Goal: Information Seeking & Learning: Learn about a topic

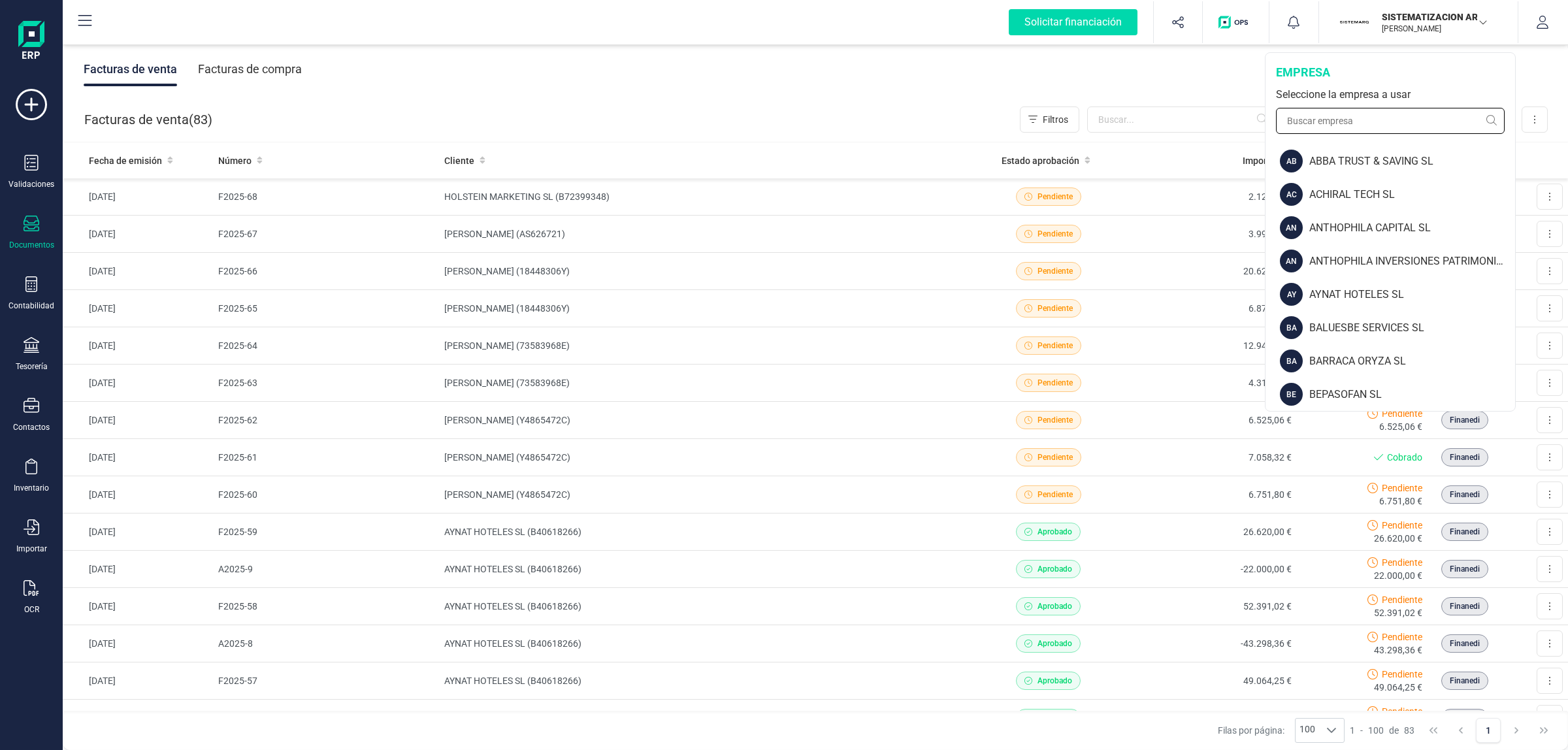
click at [1351, 122] on input "text" at bounding box center [1390, 121] width 229 height 26
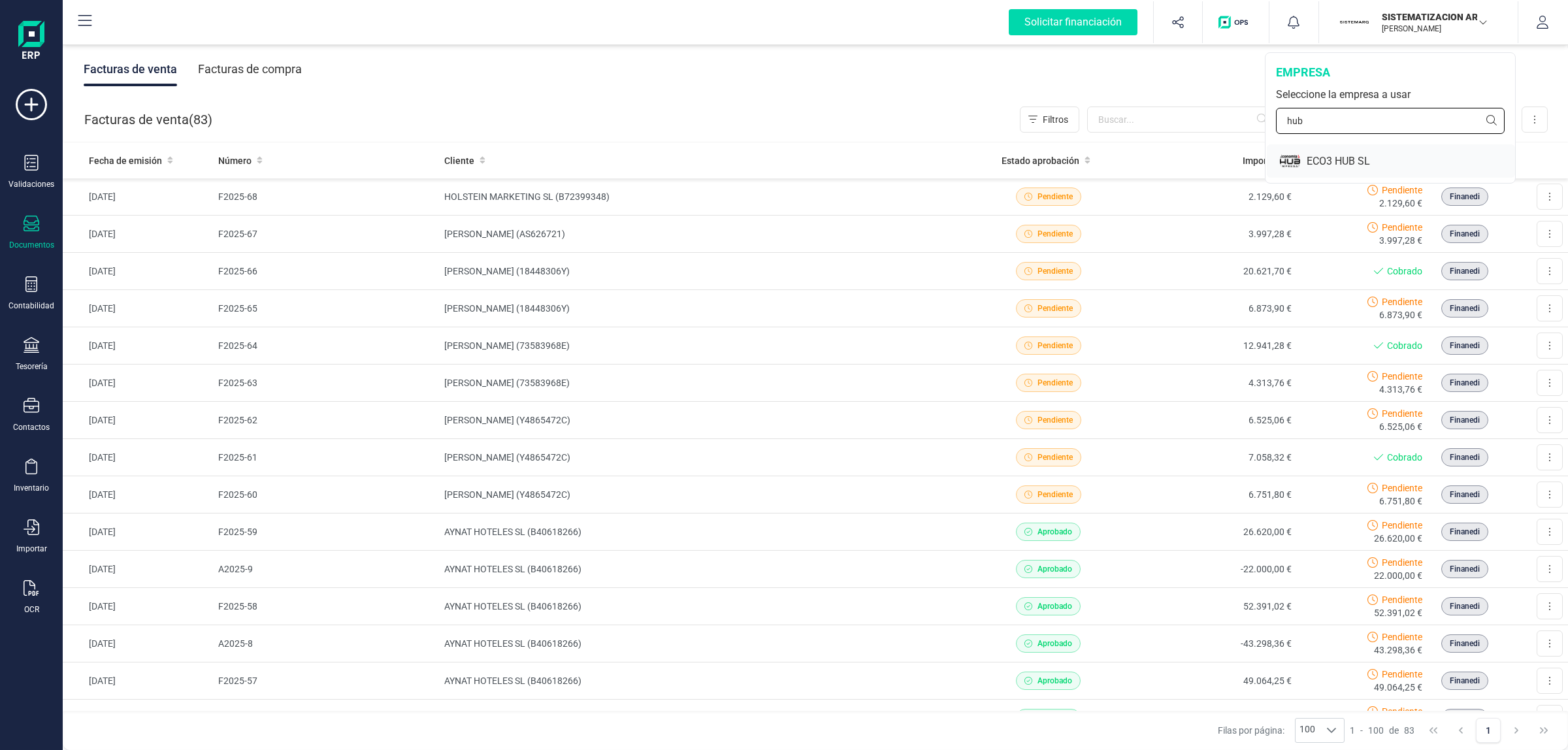
type input "hub"
click at [1315, 157] on div "ECO3 HUB SL" at bounding box center [1410, 161] width 208 height 16
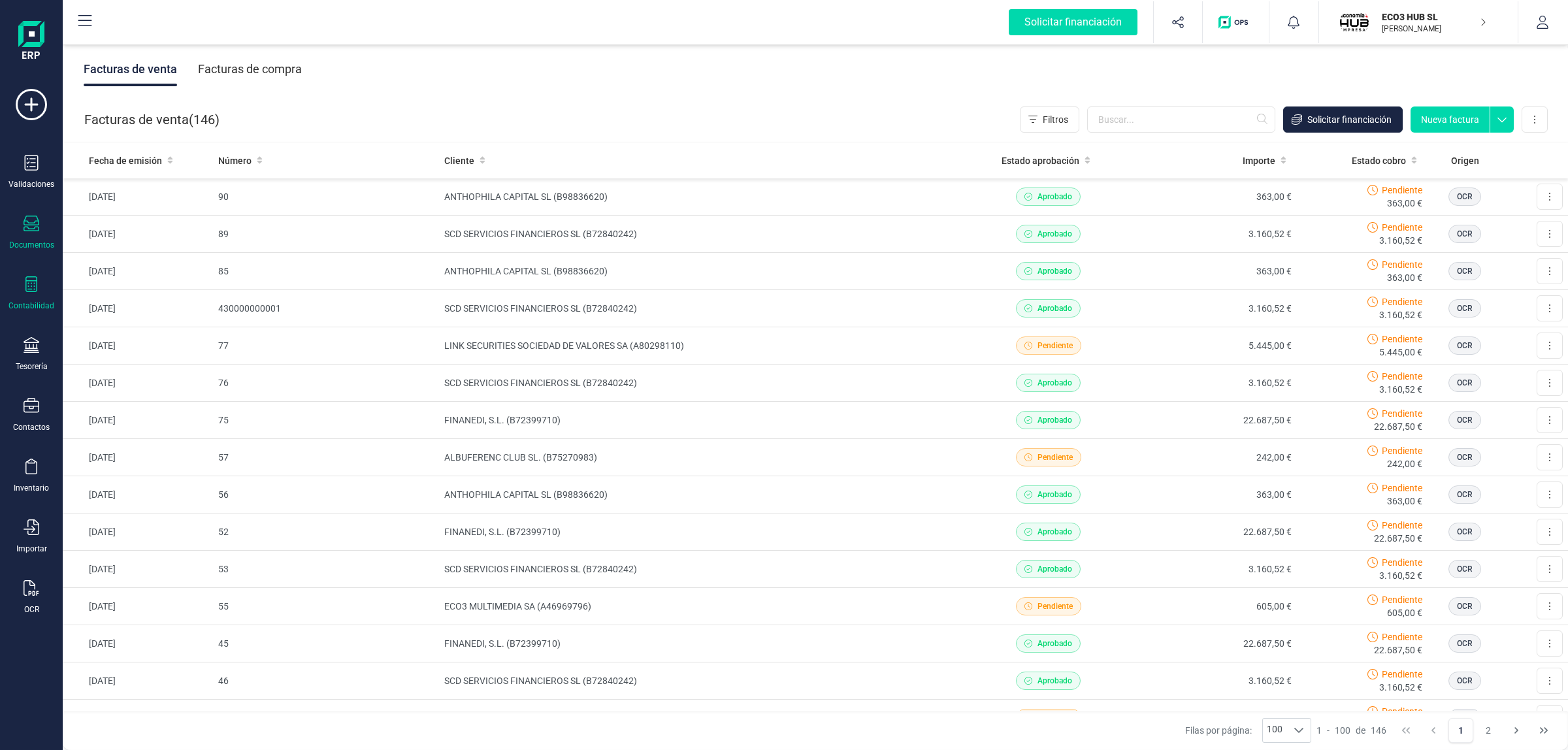
click at [37, 292] on div at bounding box center [31, 285] width 16 height 19
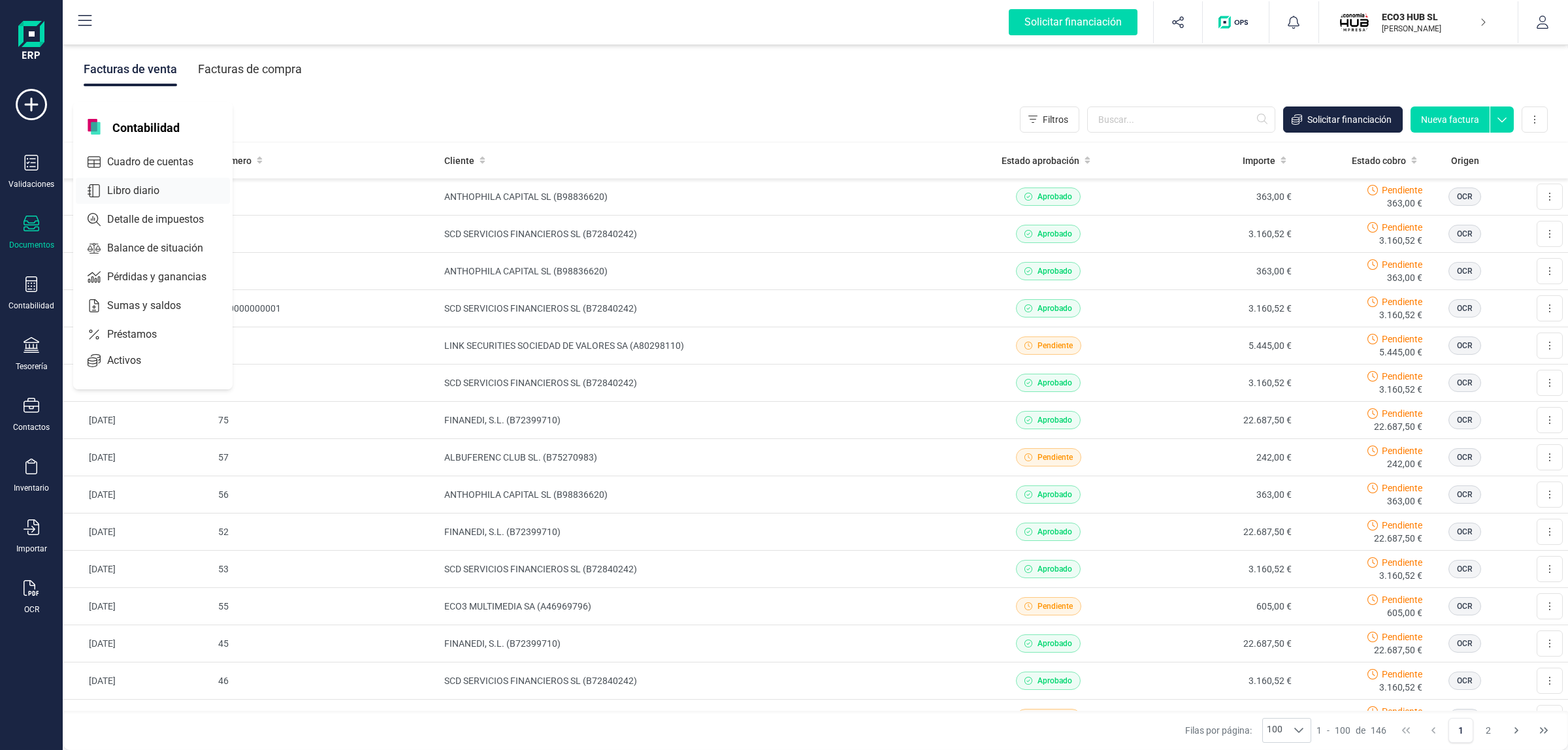
click at [118, 190] on span "Libro diario" at bounding box center [142, 190] width 81 height 16
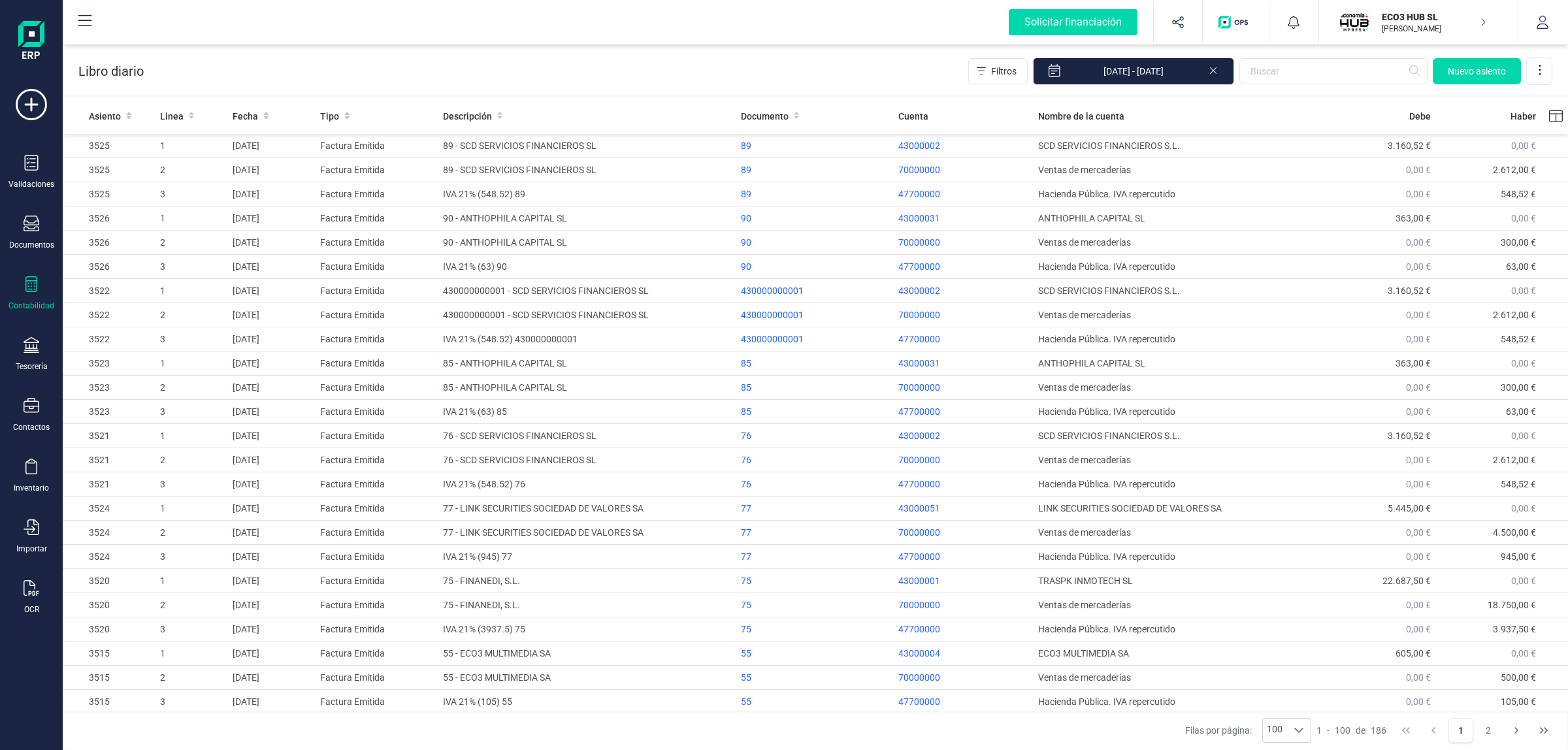
click at [1212, 66] on icon at bounding box center [1213, 69] width 10 height 13
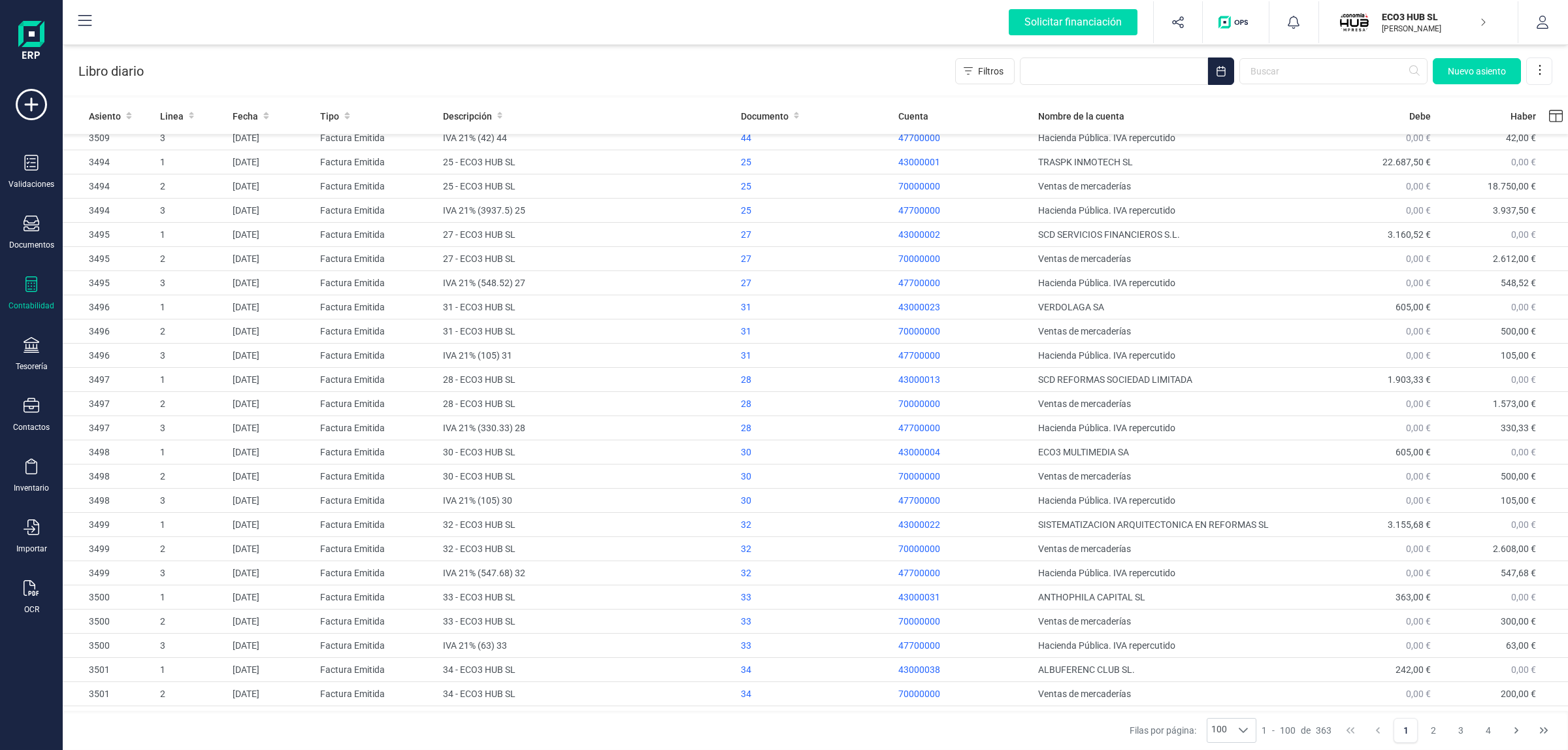
scroll to position [1854, 0]
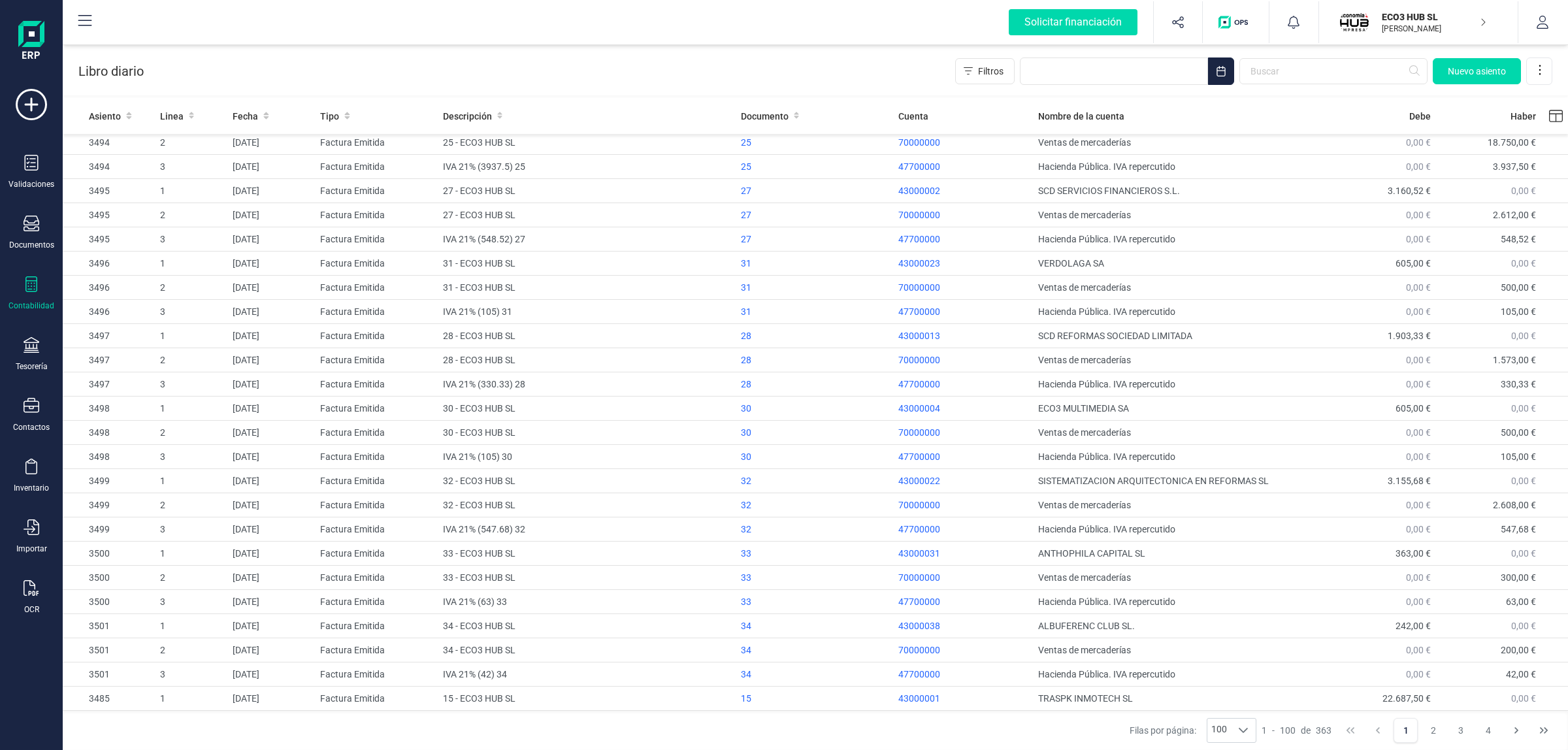
click at [1543, 737] on button "Last Page" at bounding box center [1544, 731] width 25 height 25
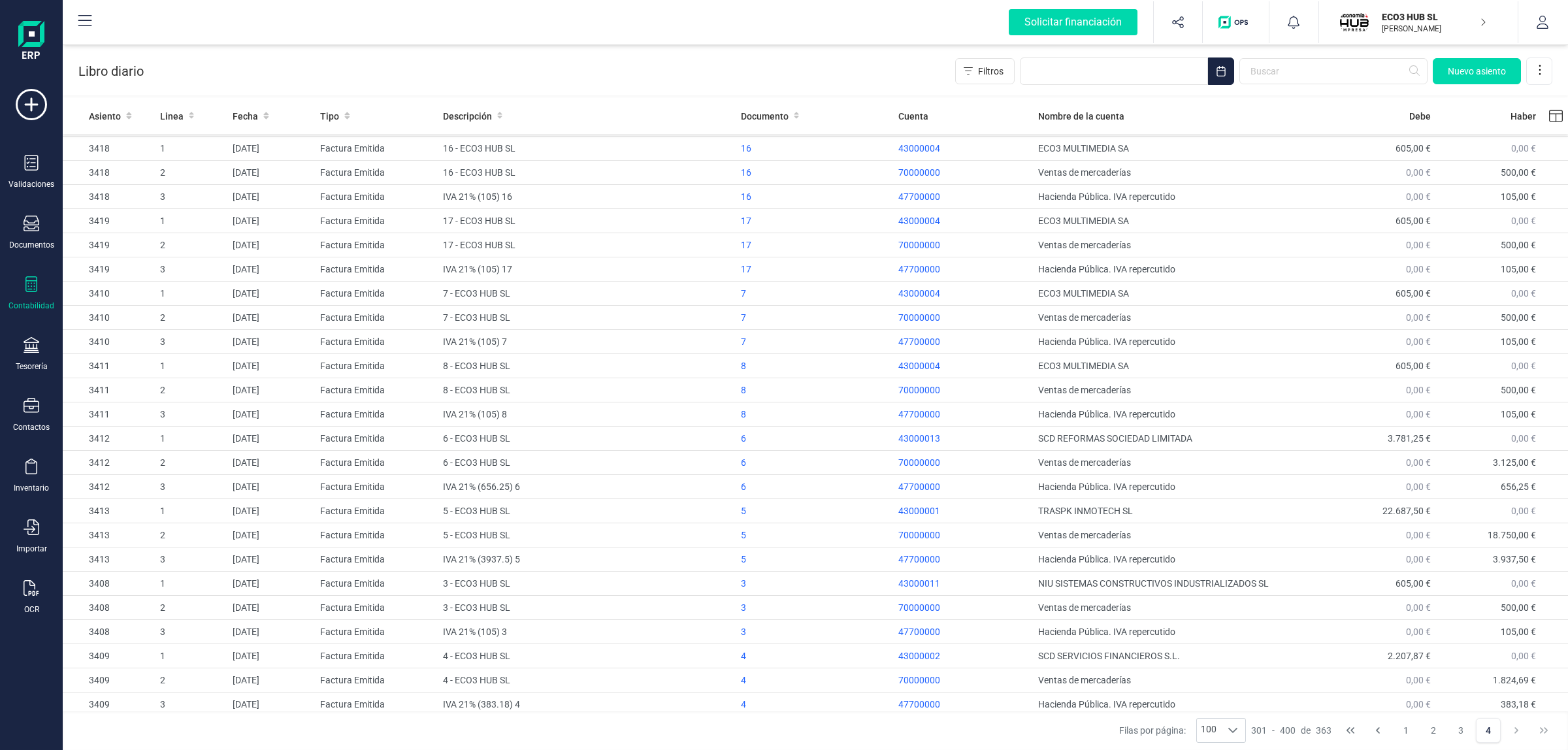
scroll to position [954, 0]
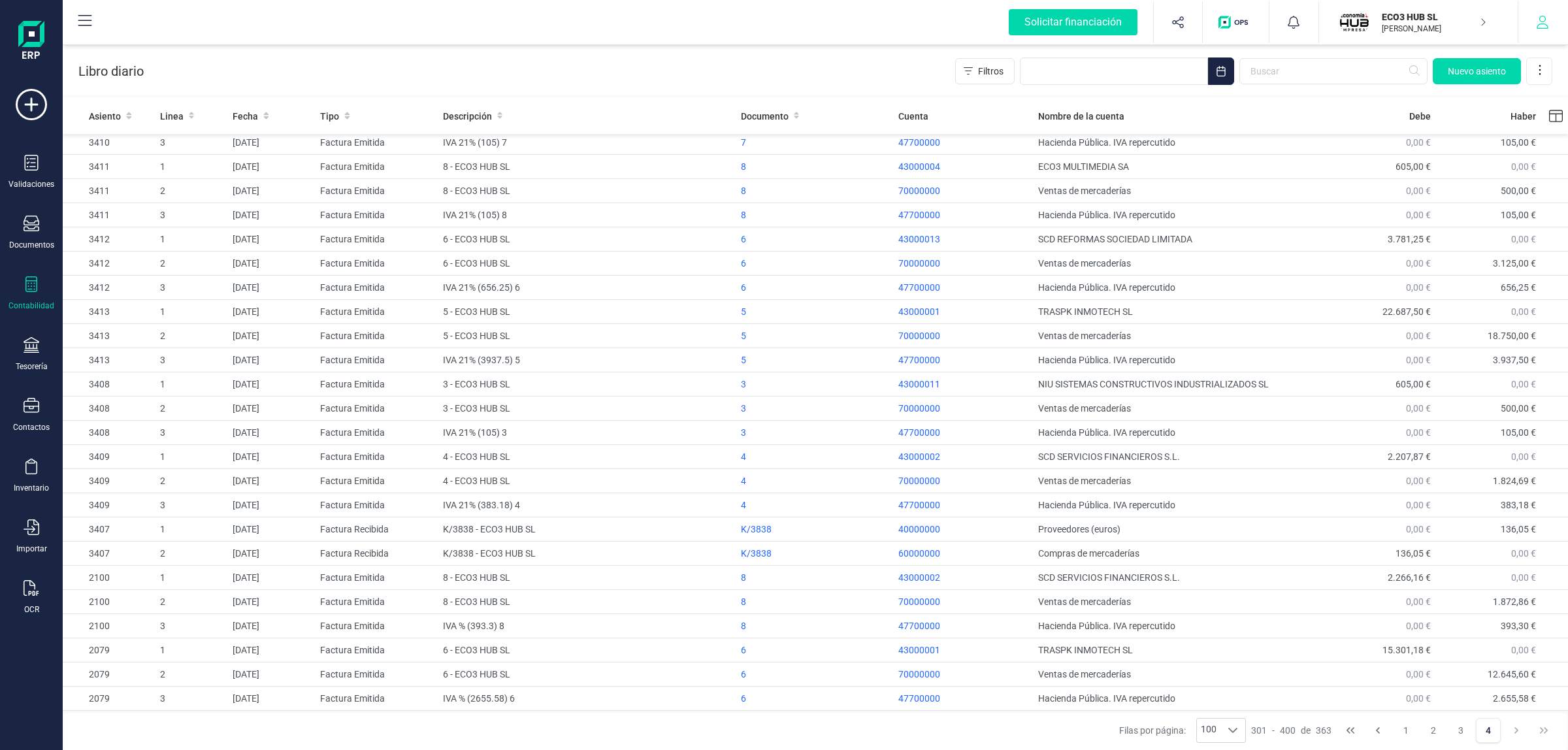
click at [1536, 40] on button "button" at bounding box center [1542, 22] width 49 height 42
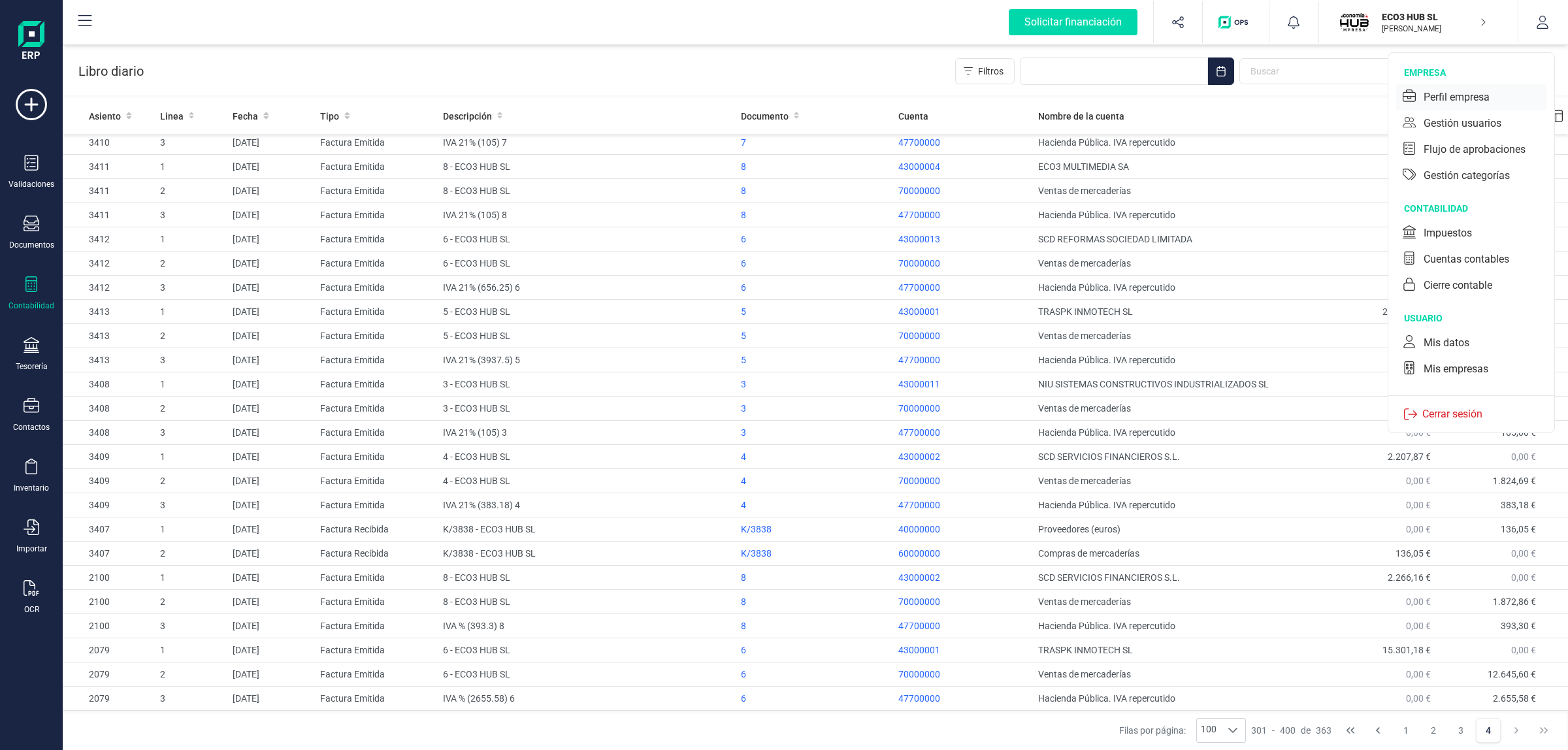
click at [1494, 87] on div "Perfil empresa" at bounding box center [1471, 98] width 150 height 26
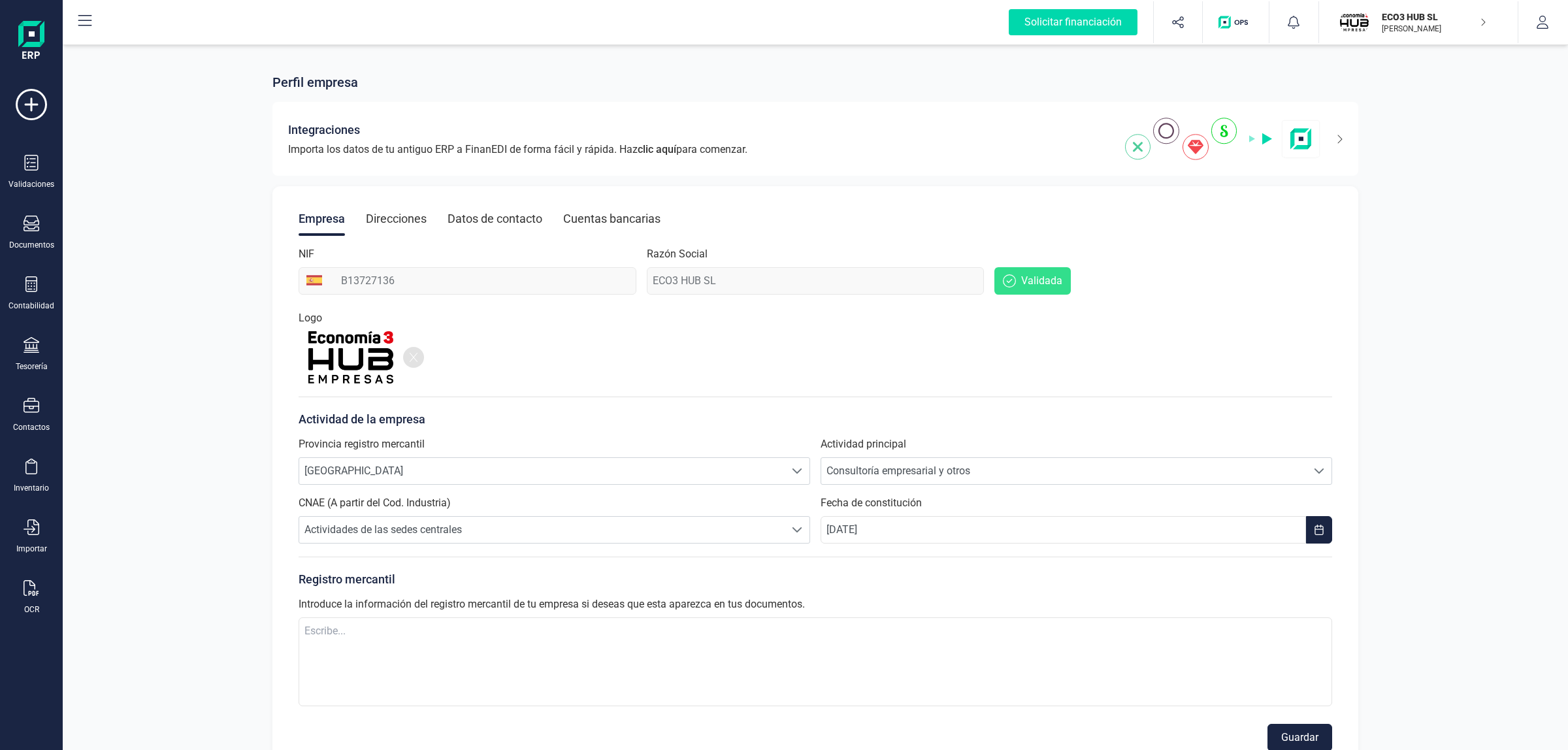
click at [563, 296] on div "Empresa Direcciones Datos de contacto Cuentas bancarias NIF B13727136 Razón Soc…" at bounding box center [815, 476] width 1086 height 581
click at [679, 289] on div "Razón Social ECO3 HUB SL" at bounding box center [816, 271] width 338 height 48
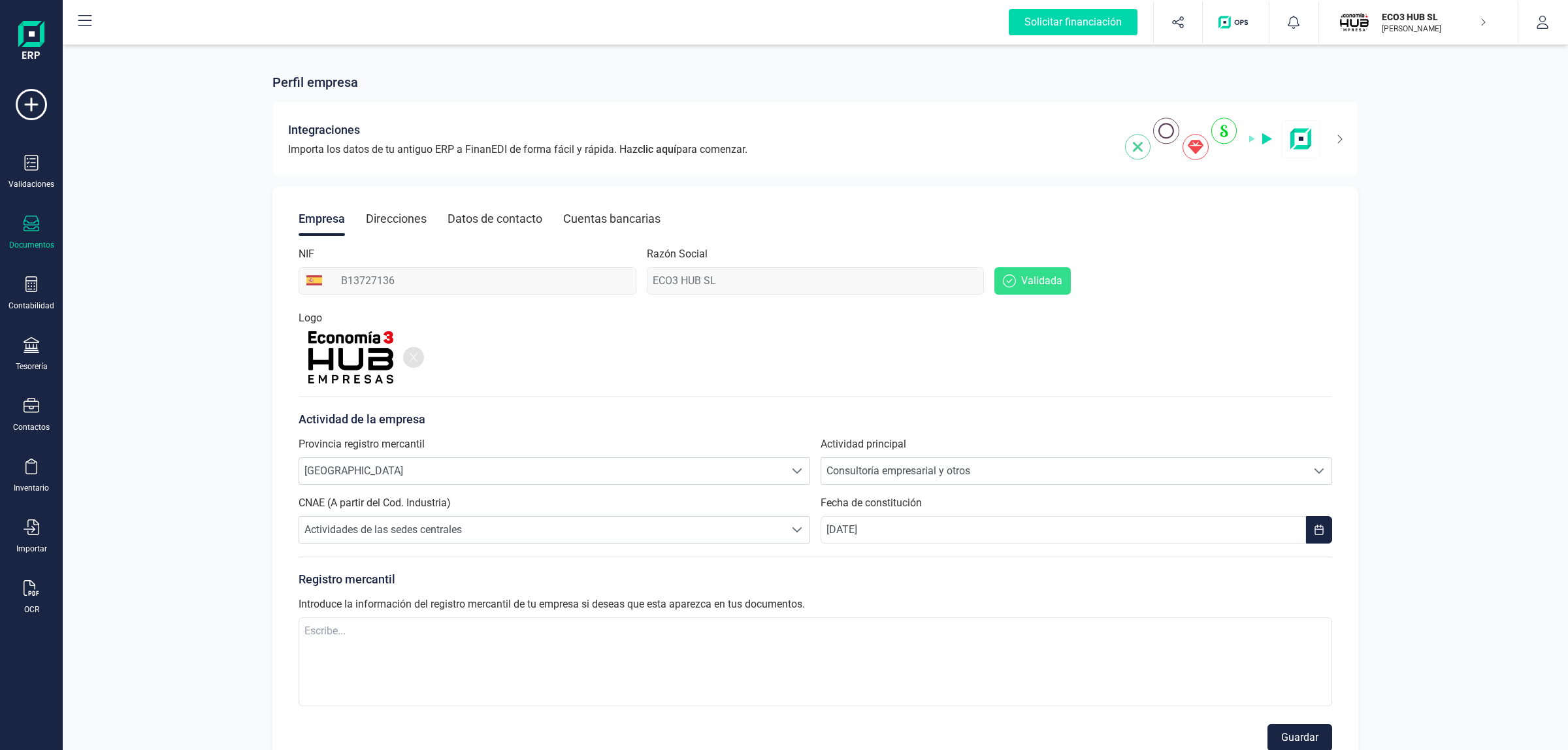
click at [35, 225] on icon at bounding box center [31, 223] width 16 height 16
click at [135, 179] on span "Facturas" at bounding box center [136, 187] width 69 height 16
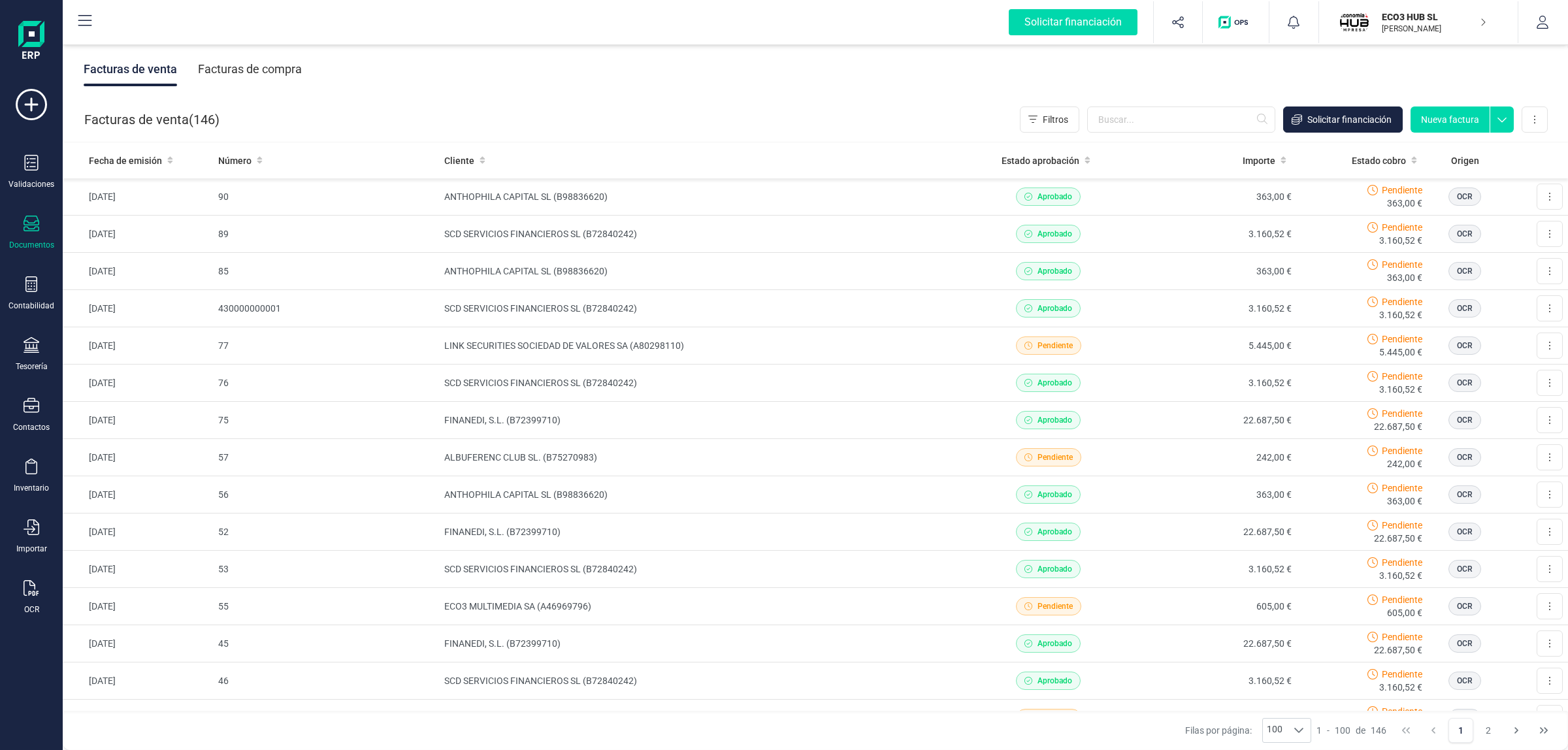
click at [26, 252] on div "Validaciones Documentos Documentos Presupuestos Pedidos Albaranes Facturas Fact…" at bounding box center [31, 357] width 52 height 536
click at [30, 243] on div "Documentos" at bounding box center [31, 244] width 45 height 10
click at [114, 235] on span "Facturas recurrentes" at bounding box center [163, 242] width 123 height 16
click at [345, 102] on div "Facturas de venta ( 146 ) Filtros Solicitar financiación Nueva factura Importar…" at bounding box center [815, 120] width 1505 height 44
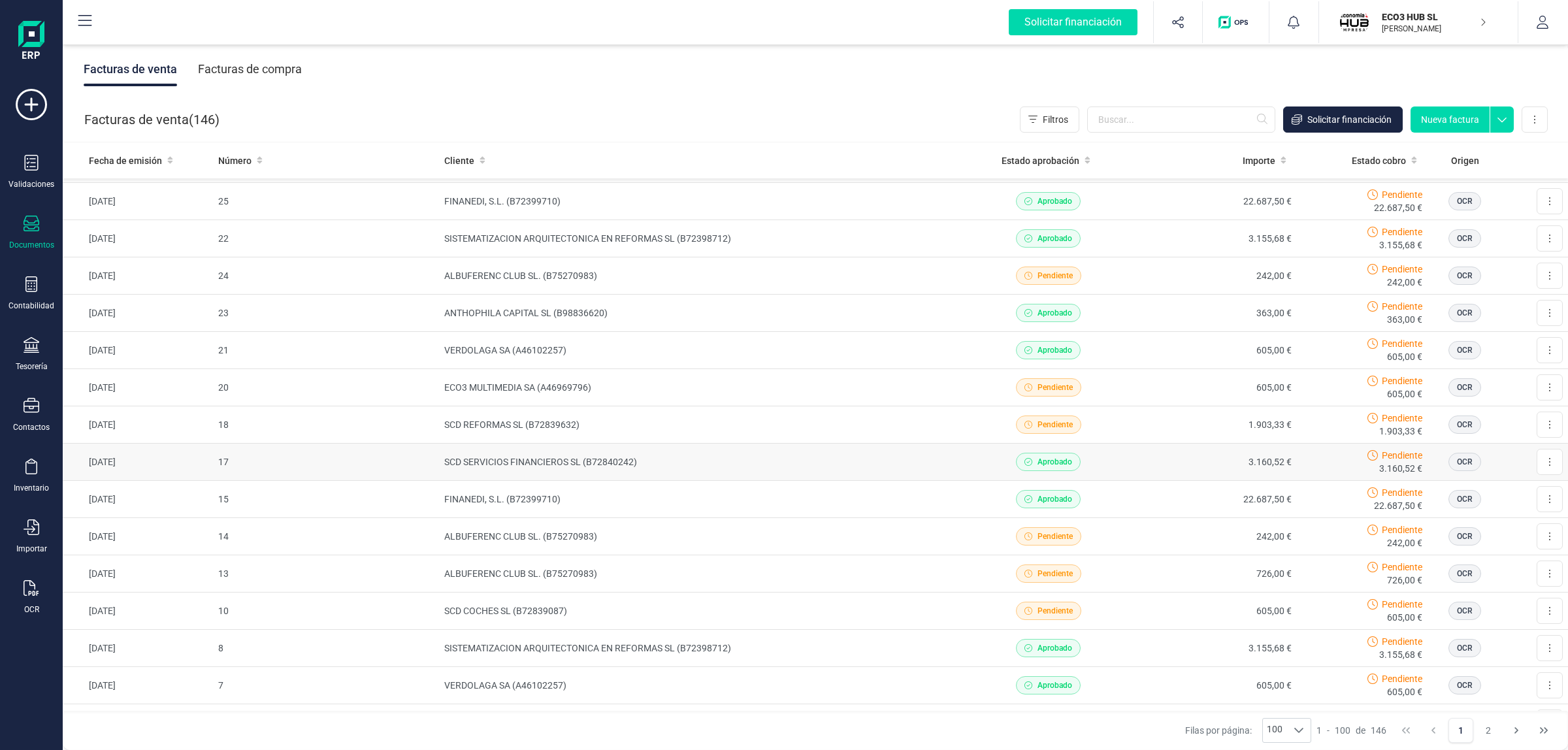
scroll to position [1188, 0]
click at [660, 471] on td "SCD SERVICIOS FINANCIEROS SL (B72840242)" at bounding box center [702, 462] width 526 height 37
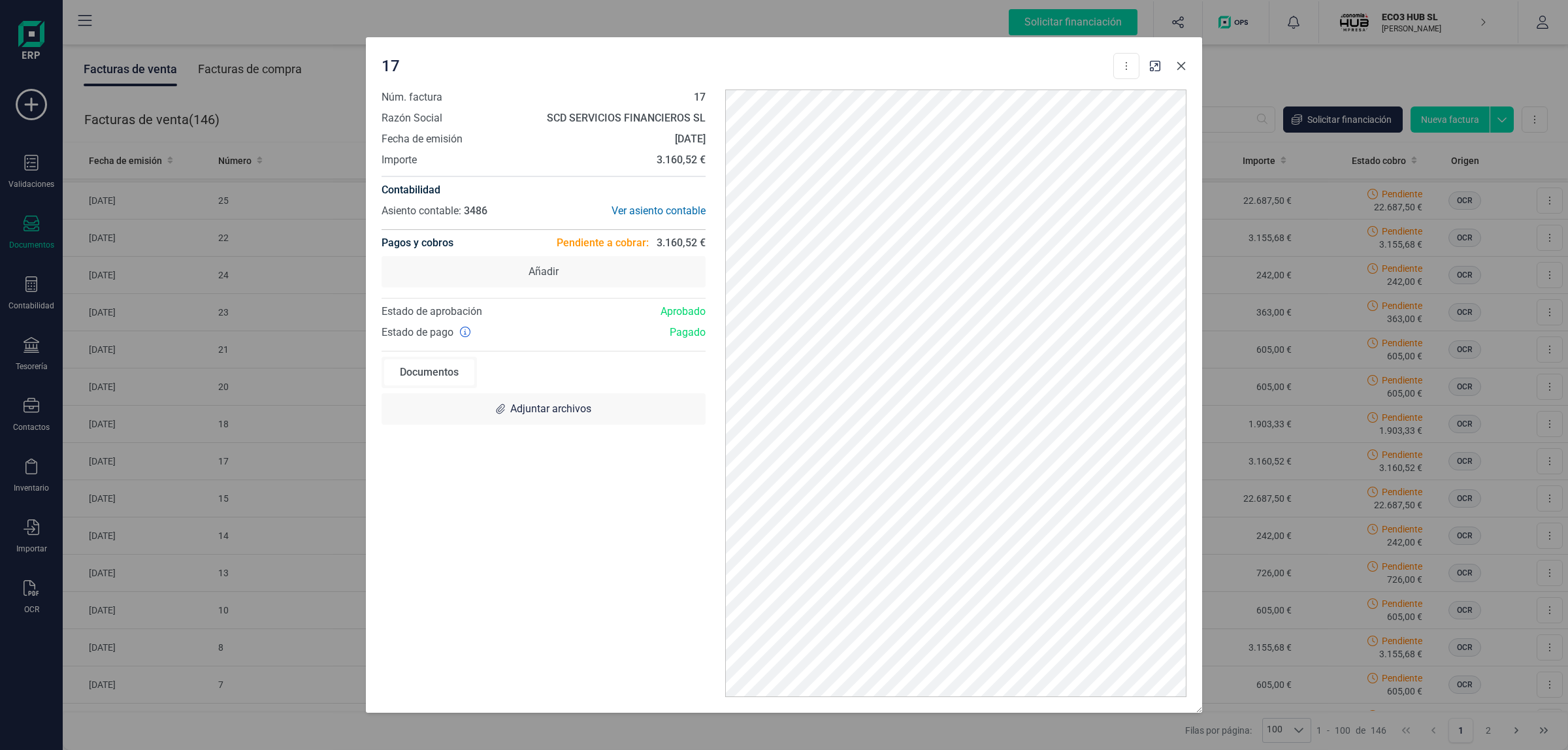
click at [1179, 66] on icon "Close" at bounding box center [1182, 66] width 8 height 8
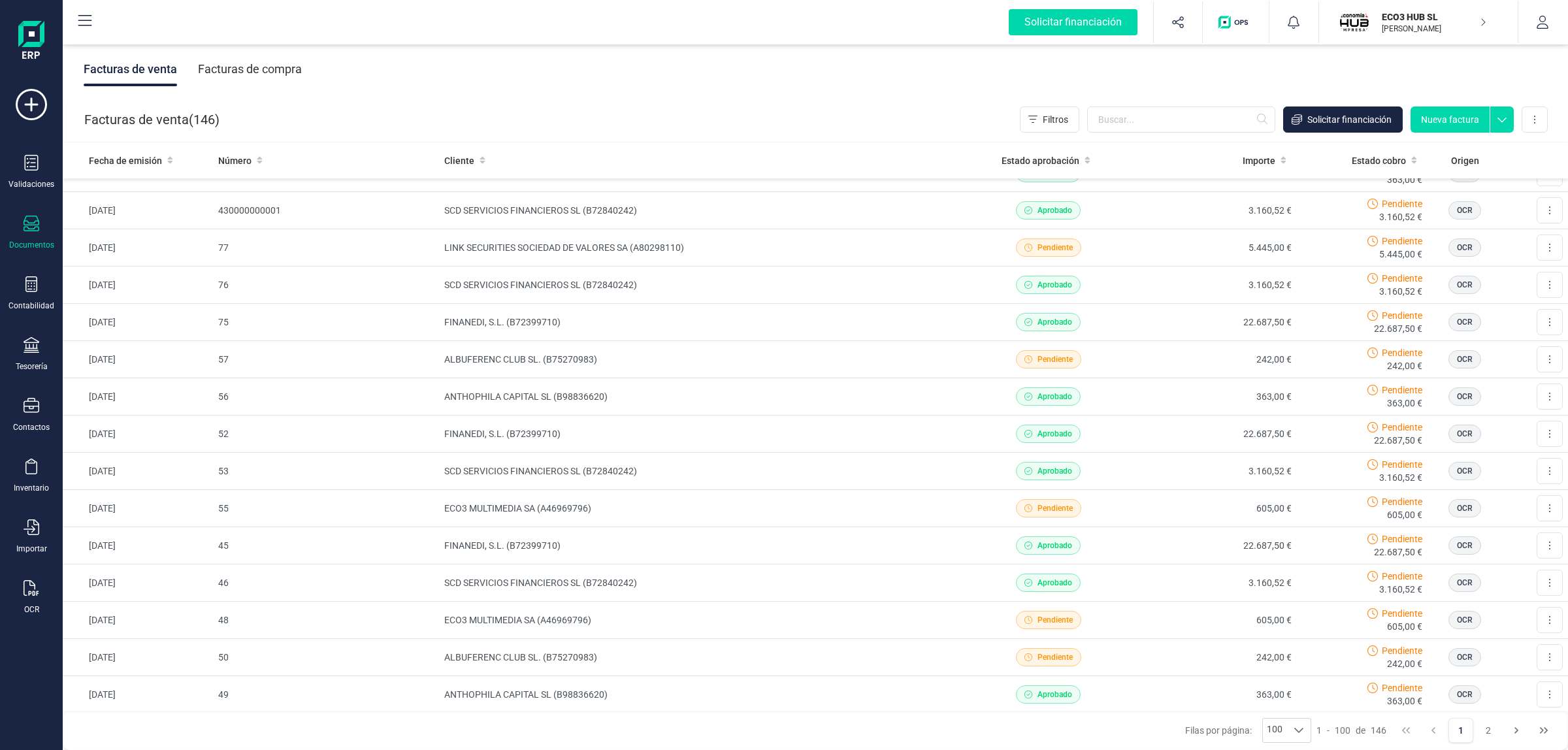
scroll to position [0, 0]
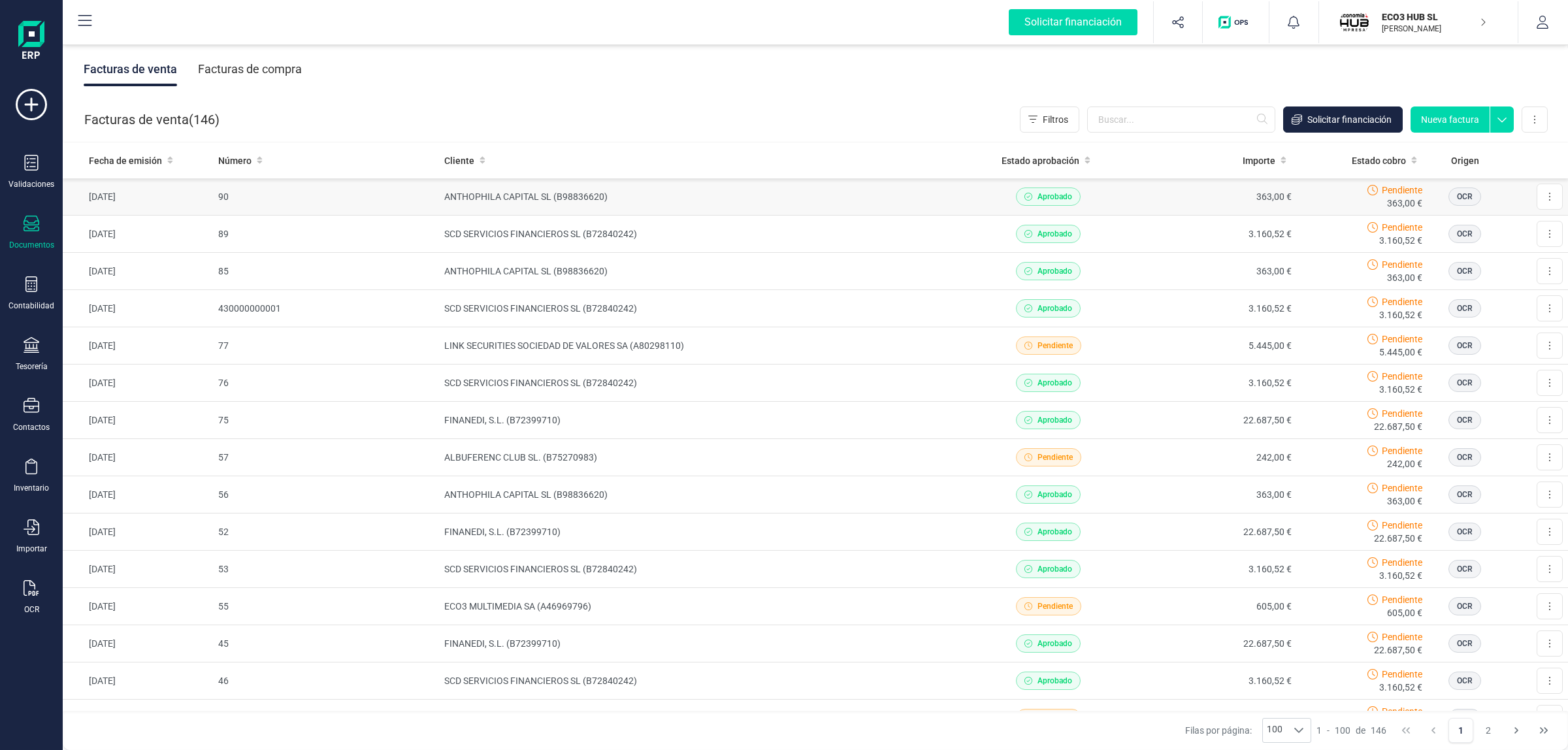
click at [501, 206] on td "ANTHOPHILA CAPITAL SL (B98836620)" at bounding box center [702, 197] width 526 height 37
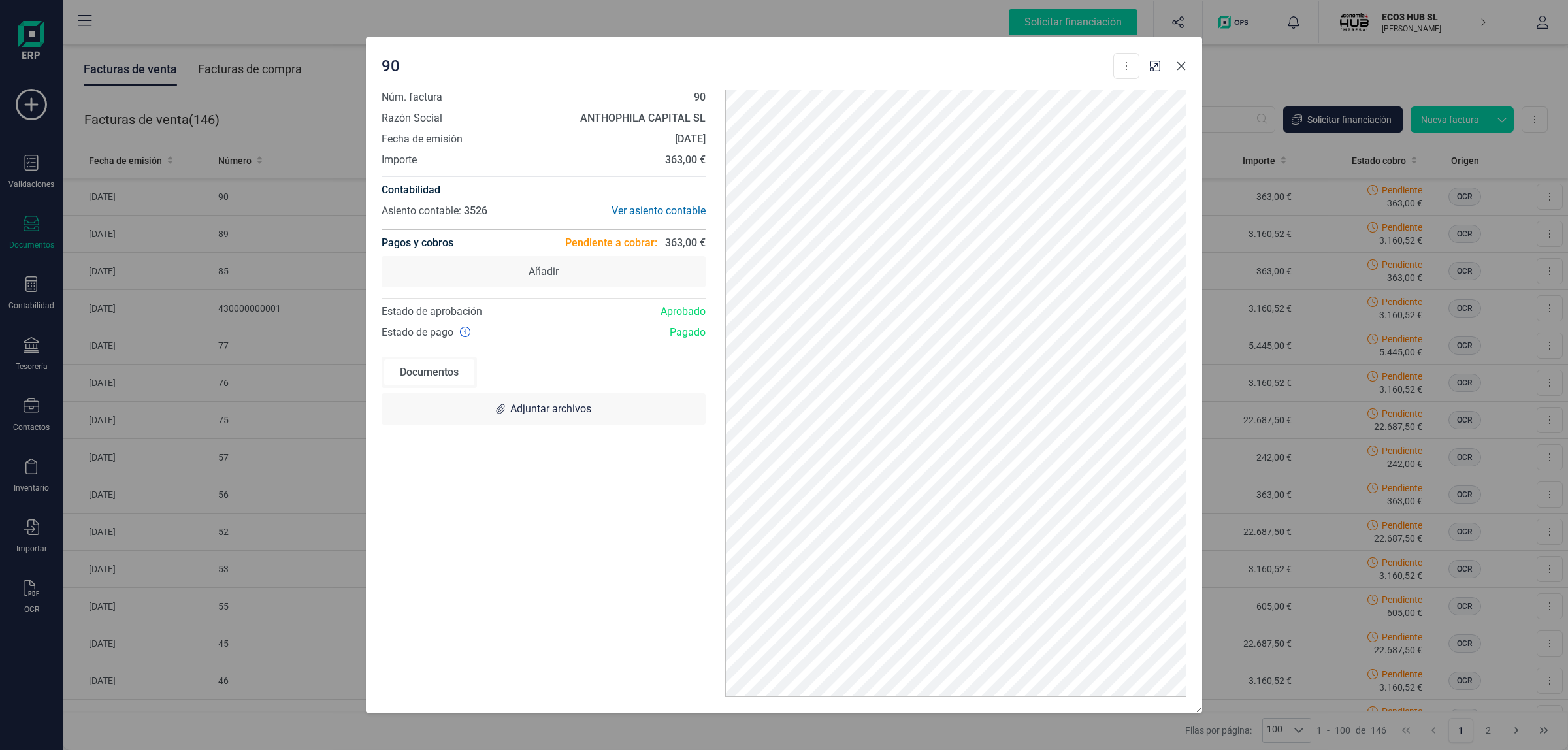
click at [1180, 70] on icon "Close" at bounding box center [1181, 66] width 10 height 10
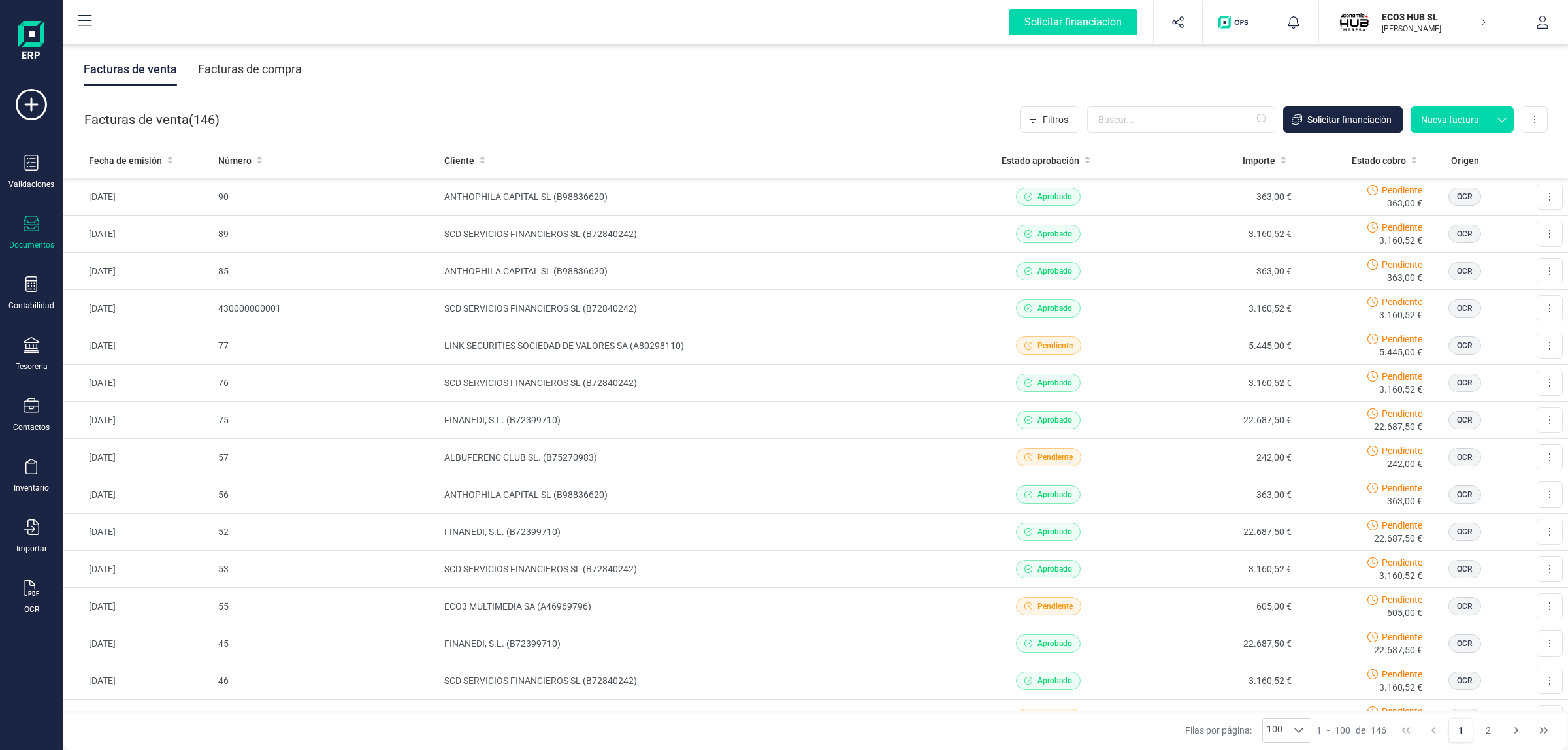
click at [247, 66] on div "Facturas de compra" at bounding box center [250, 69] width 104 height 34
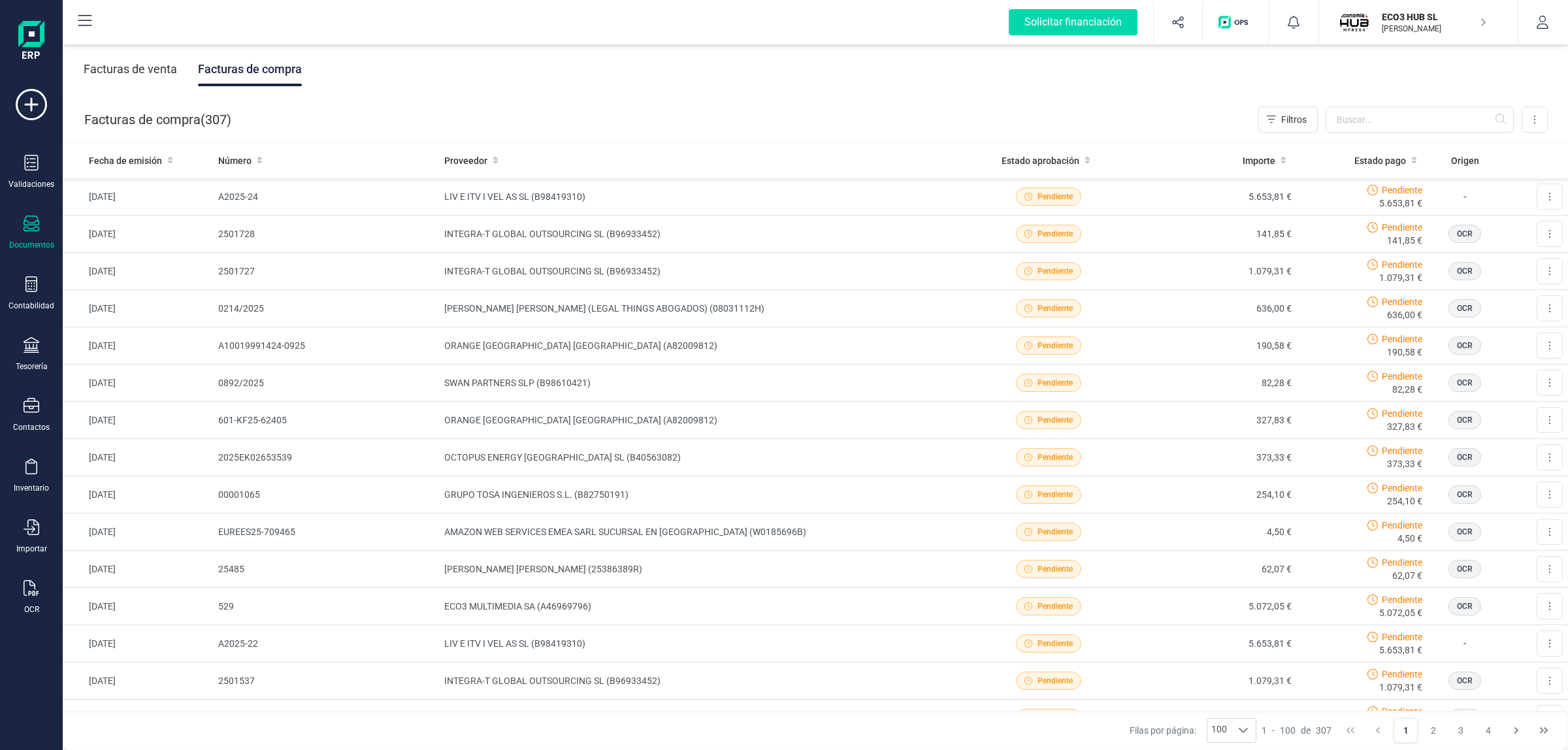
click at [134, 71] on div "Facturas de venta" at bounding box center [130, 69] width 93 height 34
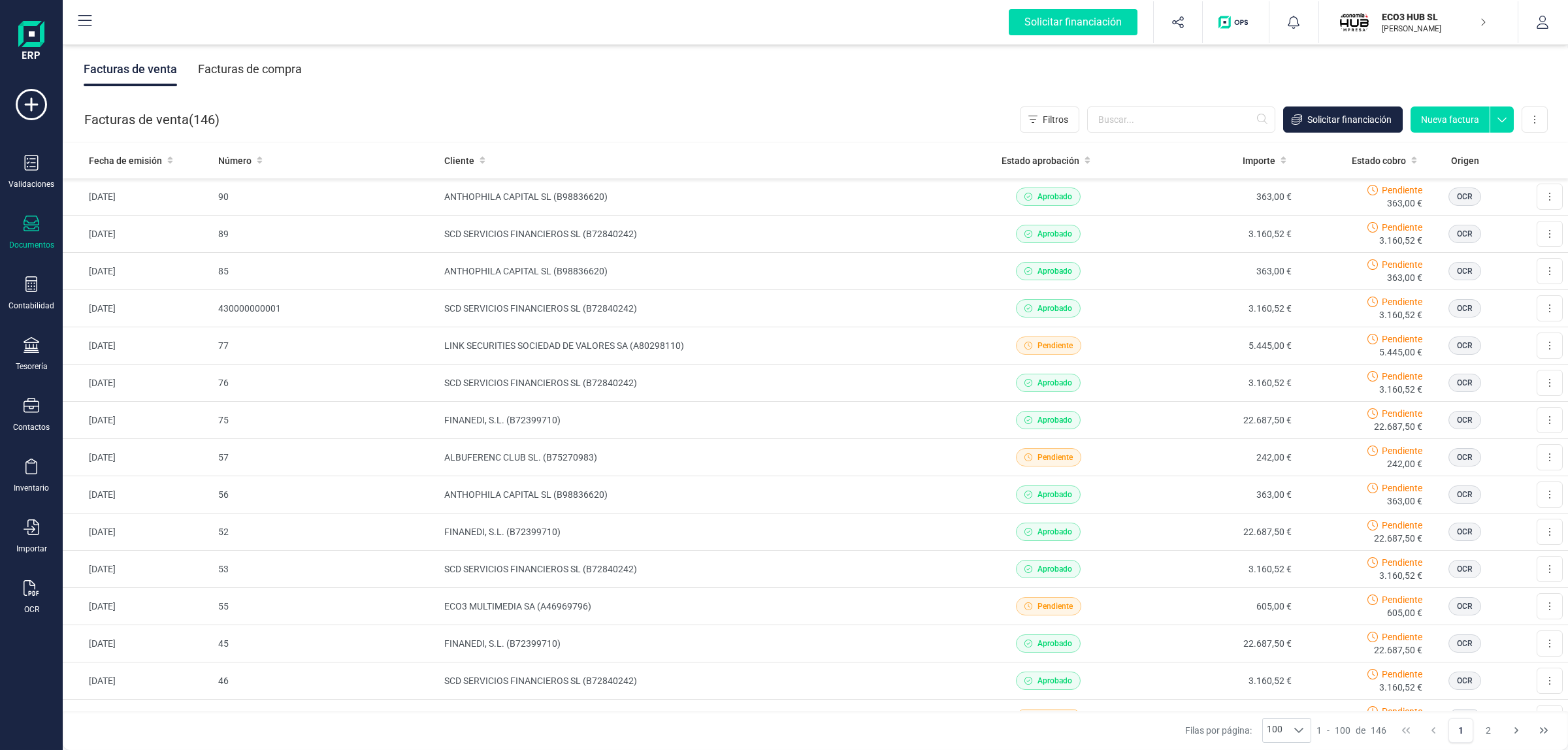
click at [265, 63] on div "Facturas de compra" at bounding box center [250, 69] width 104 height 34
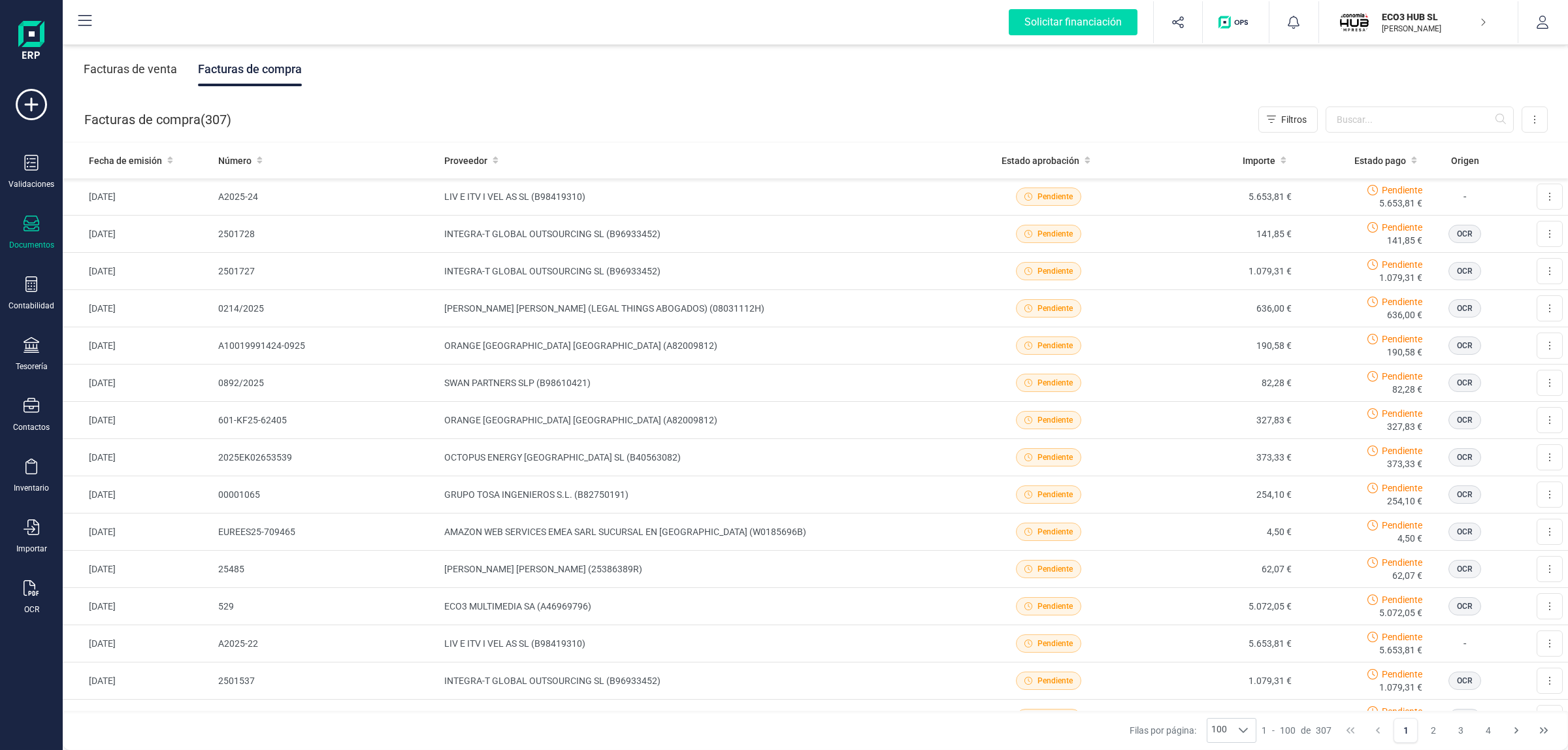
click at [152, 69] on div "Facturas de venta" at bounding box center [130, 69] width 93 height 34
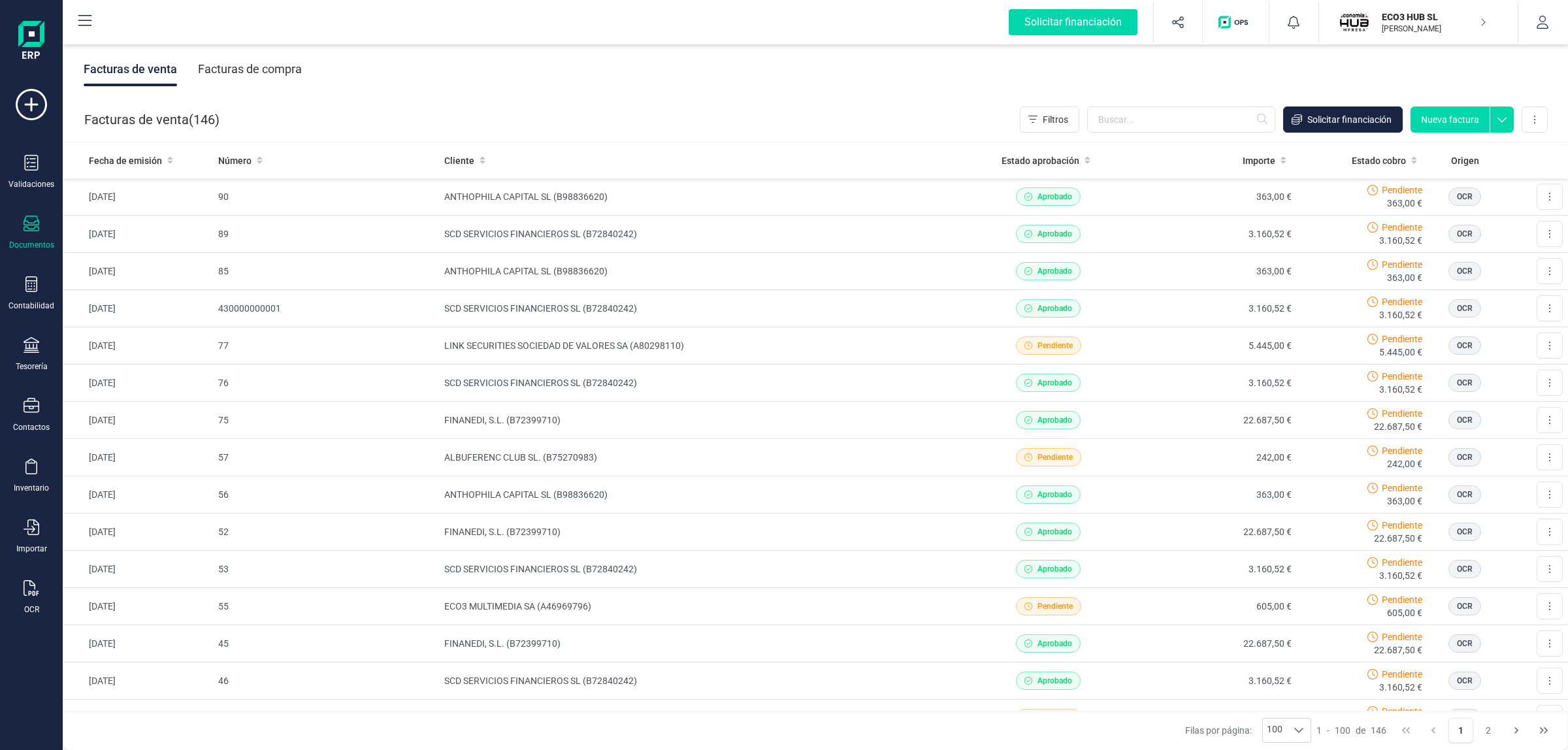
drag, startPoint x: 654, startPoint y: 299, endPoint x: 709, endPoint y: 141, distance: 167.3
click at [709, 141] on div "Facturas de venta ( 146 ) Filtros Solicitar financiación Nueva factura Importar…" at bounding box center [815, 120] width 1505 height 44
click at [650, 307] on td "SCD SERVICIOS FINANCIEROS SL (B72840242)" at bounding box center [702, 309] width 526 height 37
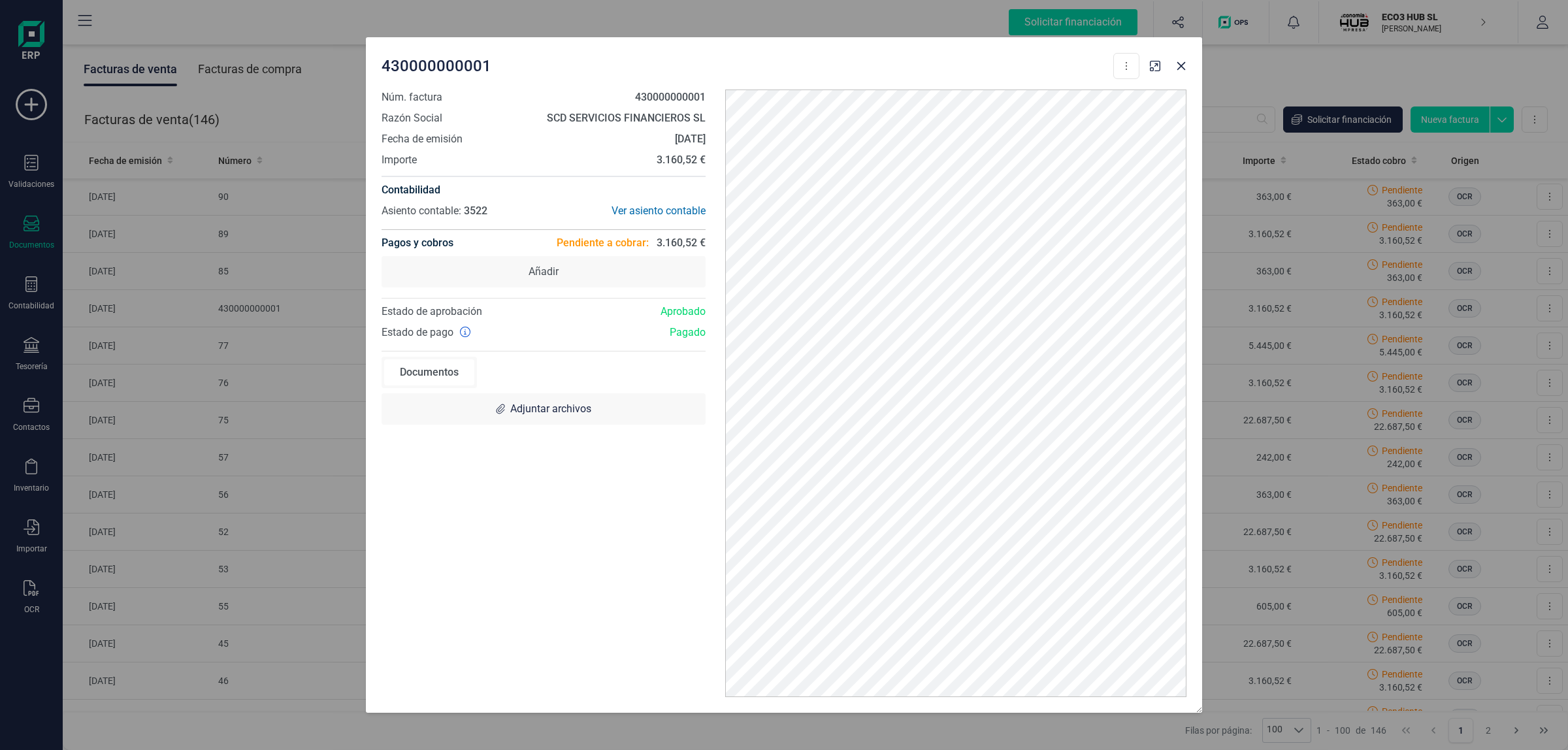
click at [1194, 73] on div "430000000001 Descargar documento Crear factura rectificativa Marcar como cobrada" at bounding box center [783, 63] width 836 height 52
click at [1186, 71] on icon "Close" at bounding box center [1181, 66] width 10 height 10
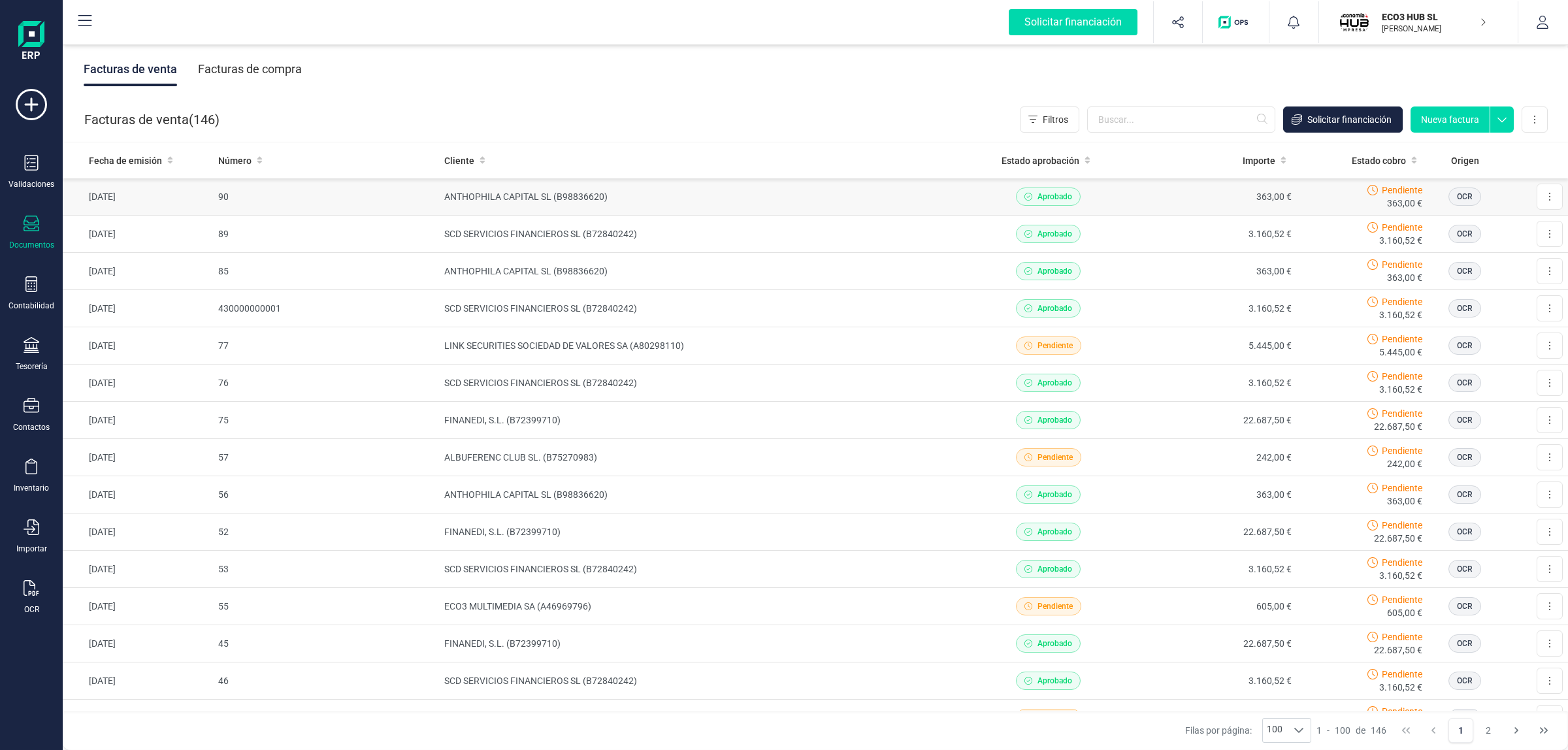
click at [467, 198] on td "ANTHOPHILA CAPITAL SL (B98836620)" at bounding box center [702, 197] width 526 height 37
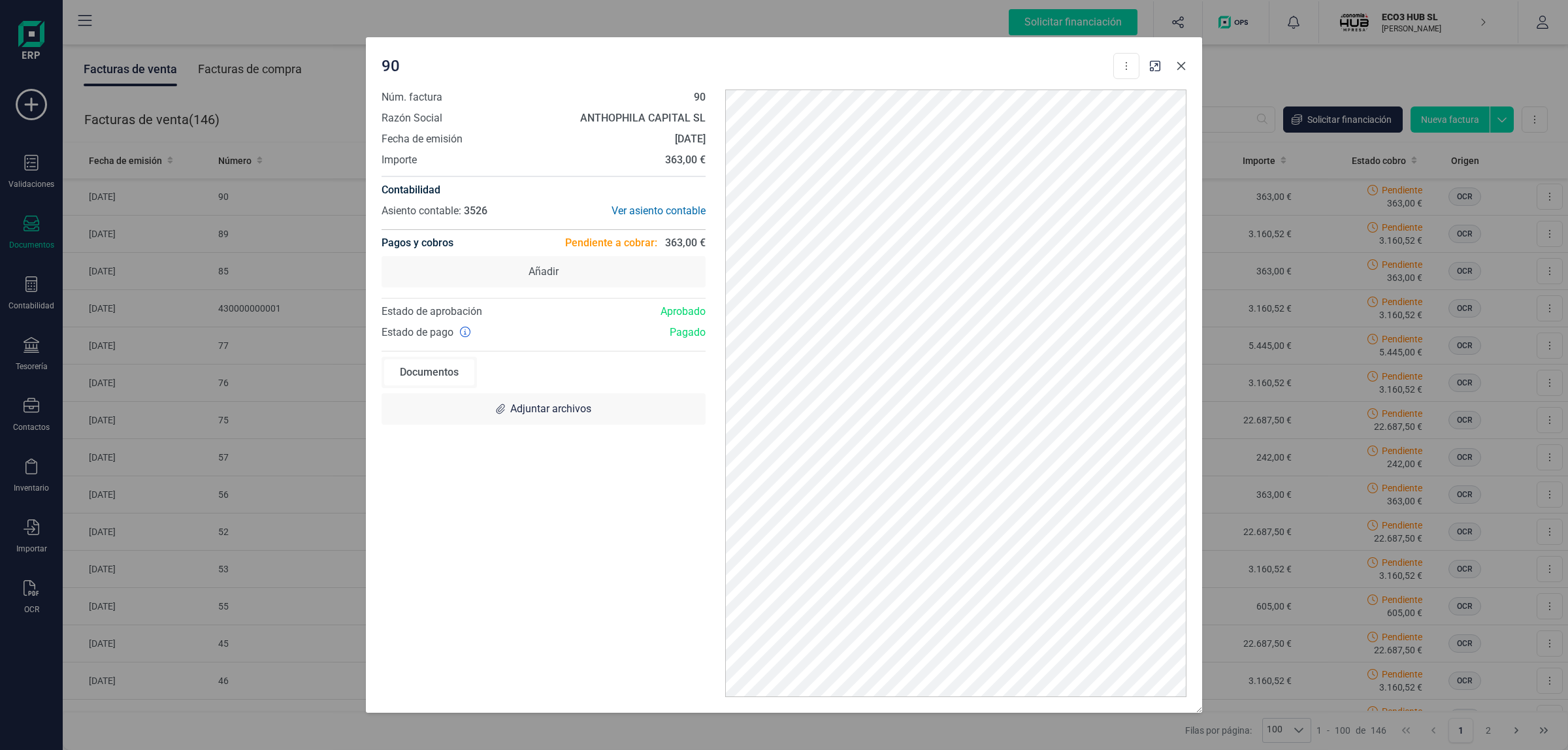
click at [1179, 71] on icon "Close" at bounding box center [1181, 66] width 10 height 10
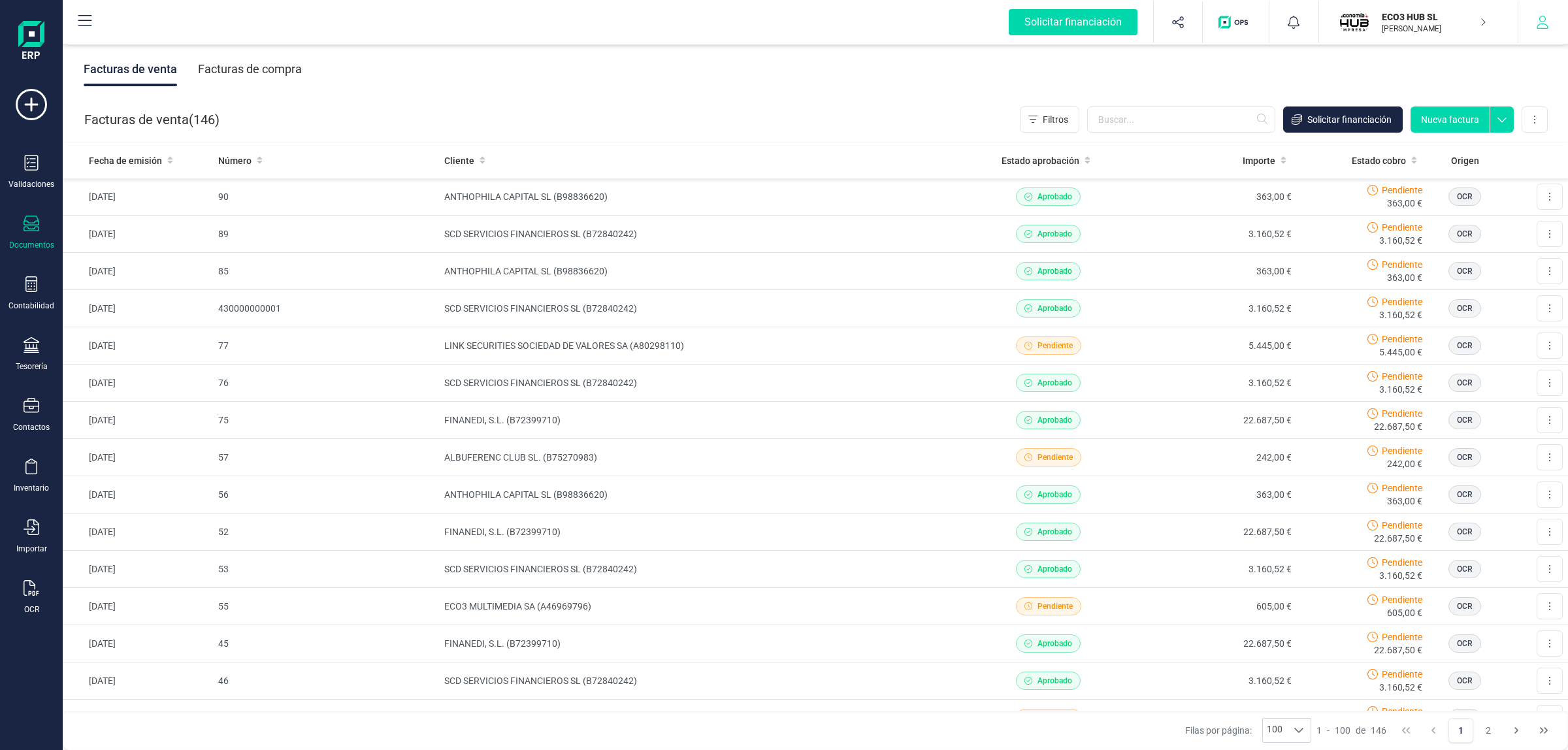
click at [1549, 24] on button "button" at bounding box center [1542, 22] width 49 height 42
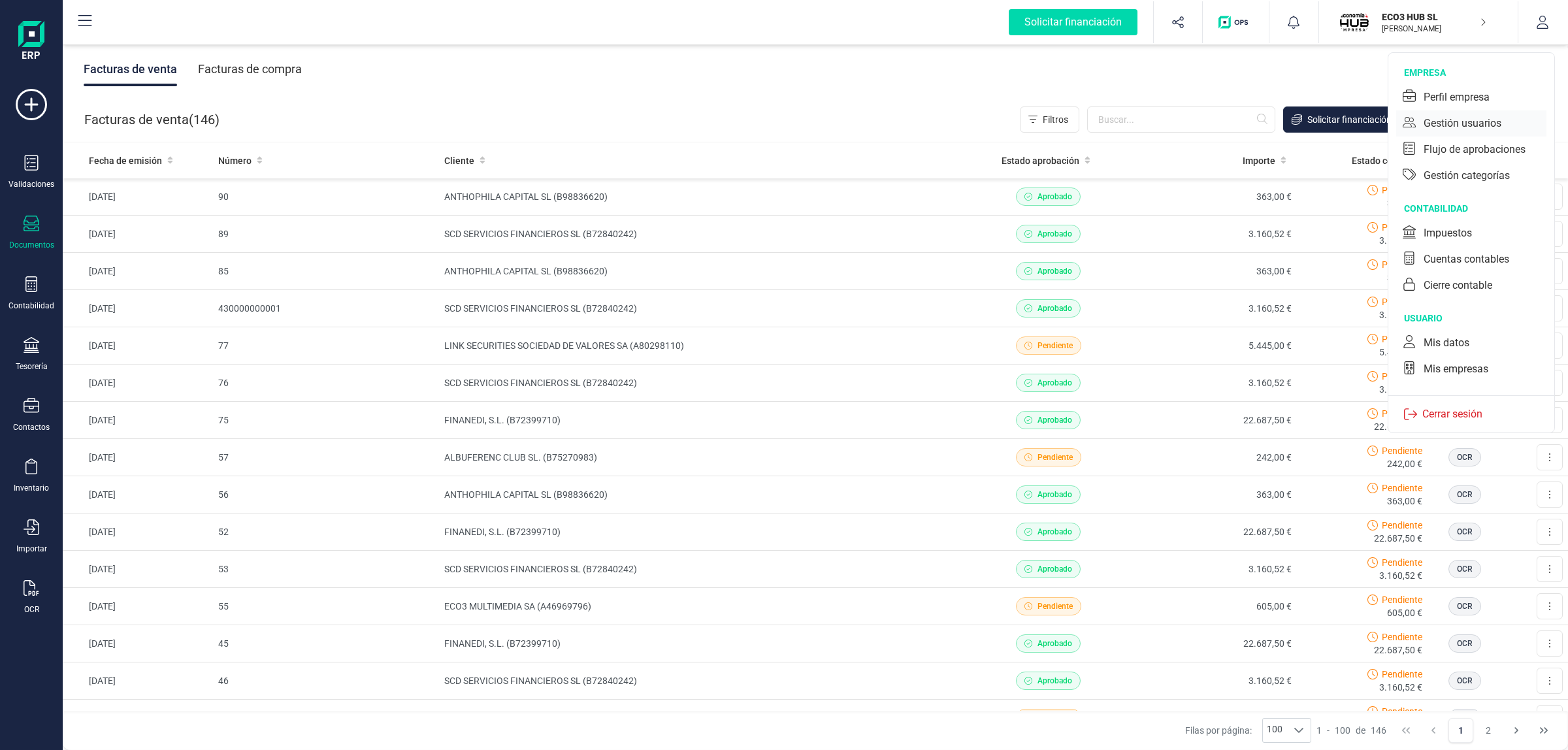
click at [1477, 132] on div "Gestión usuarios" at bounding box center [1471, 123] width 150 height 26
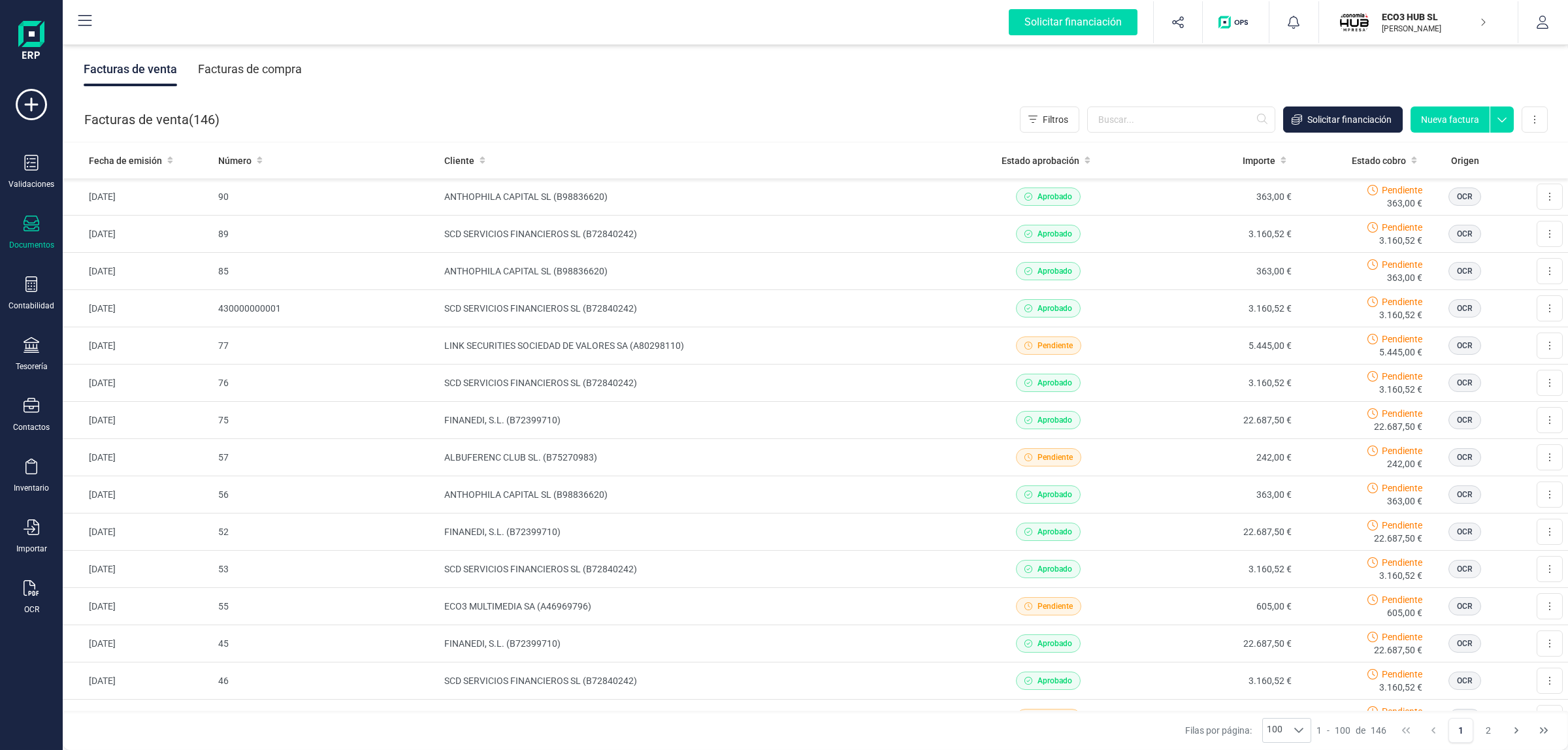
click at [562, 89] on div "Facturas de venta Facturas de compra" at bounding box center [815, 69] width 1505 height 55
click at [386, 229] on td "89" at bounding box center [326, 234] width 226 height 37
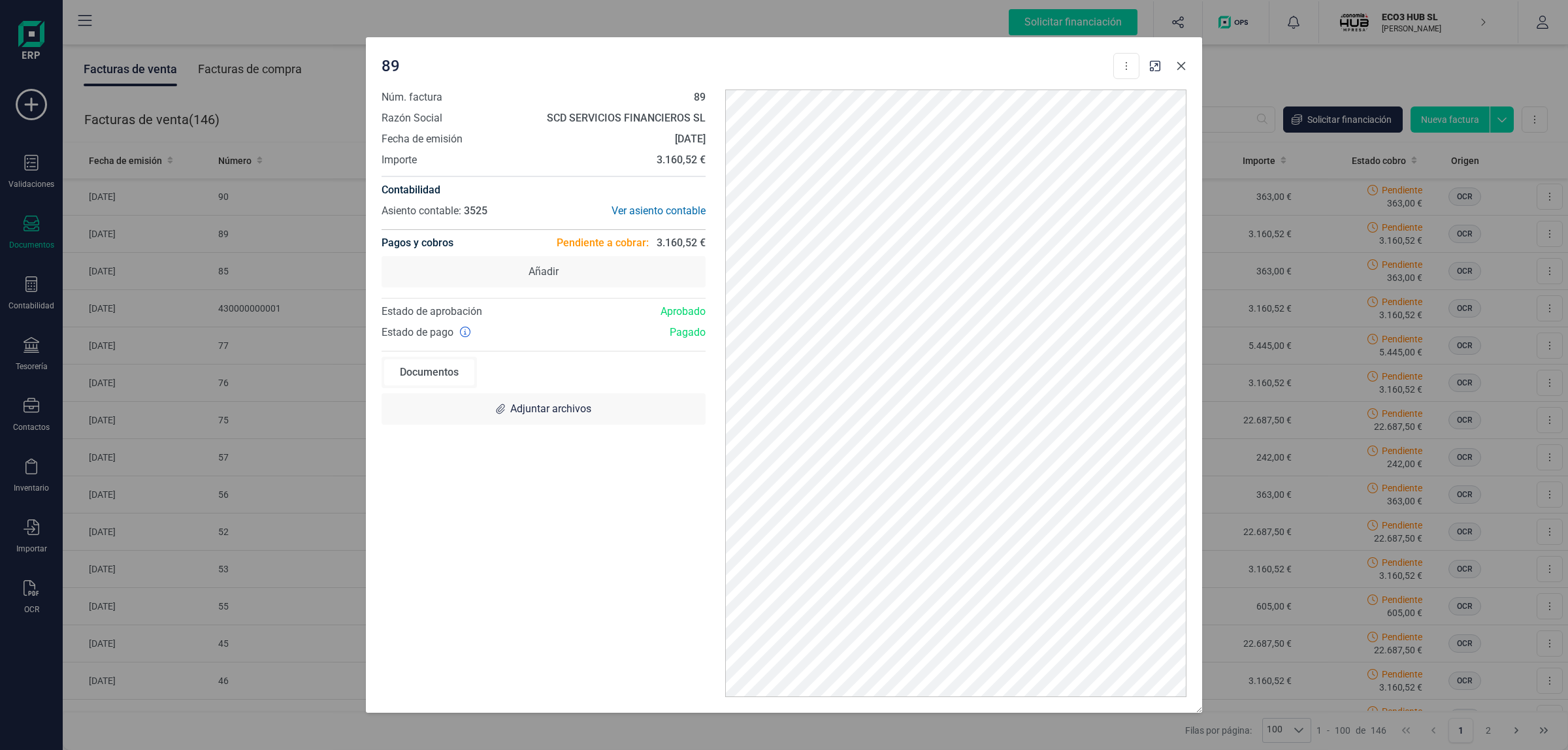
click at [1183, 69] on icon "Close" at bounding box center [1182, 66] width 8 height 8
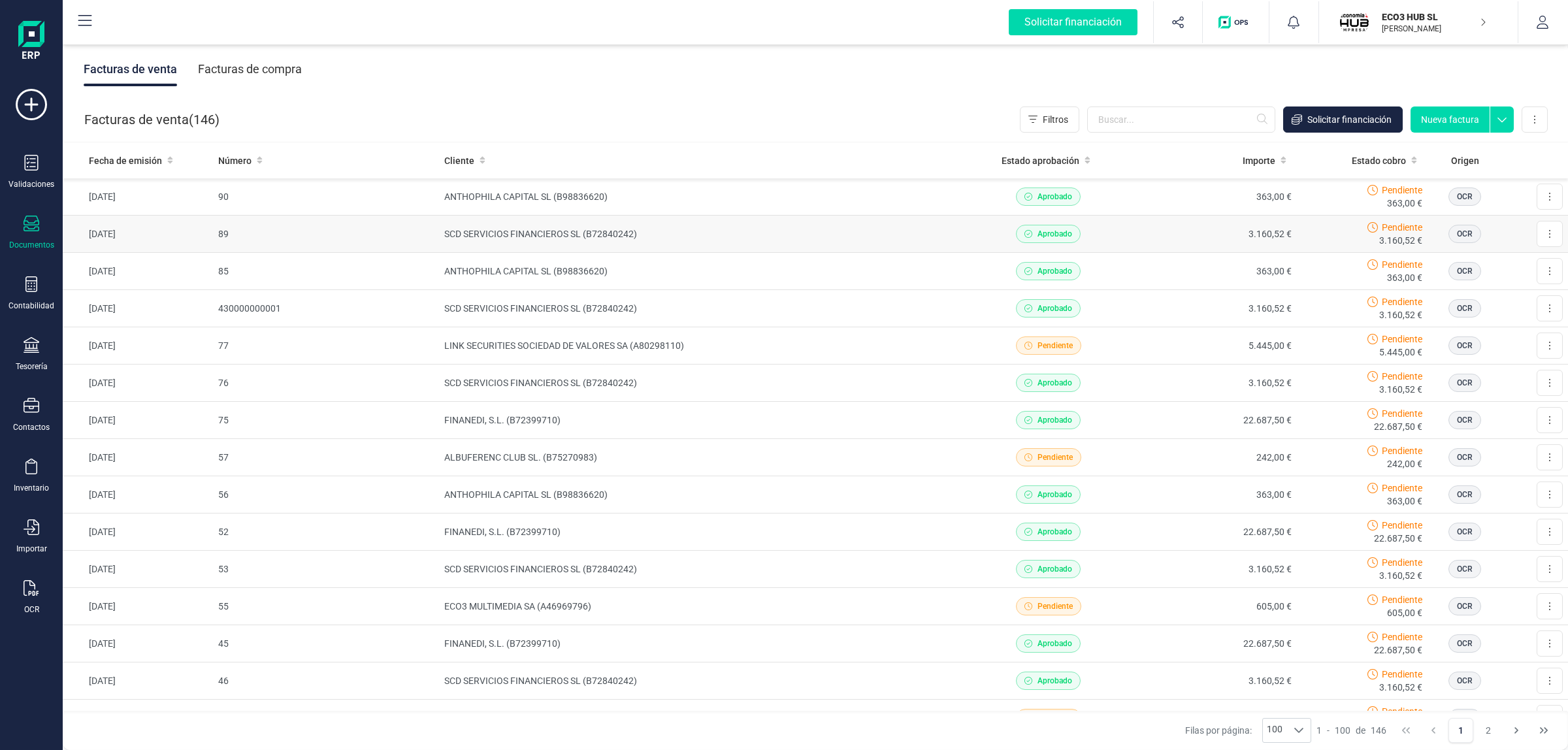
click at [425, 235] on td "89" at bounding box center [326, 234] width 226 height 37
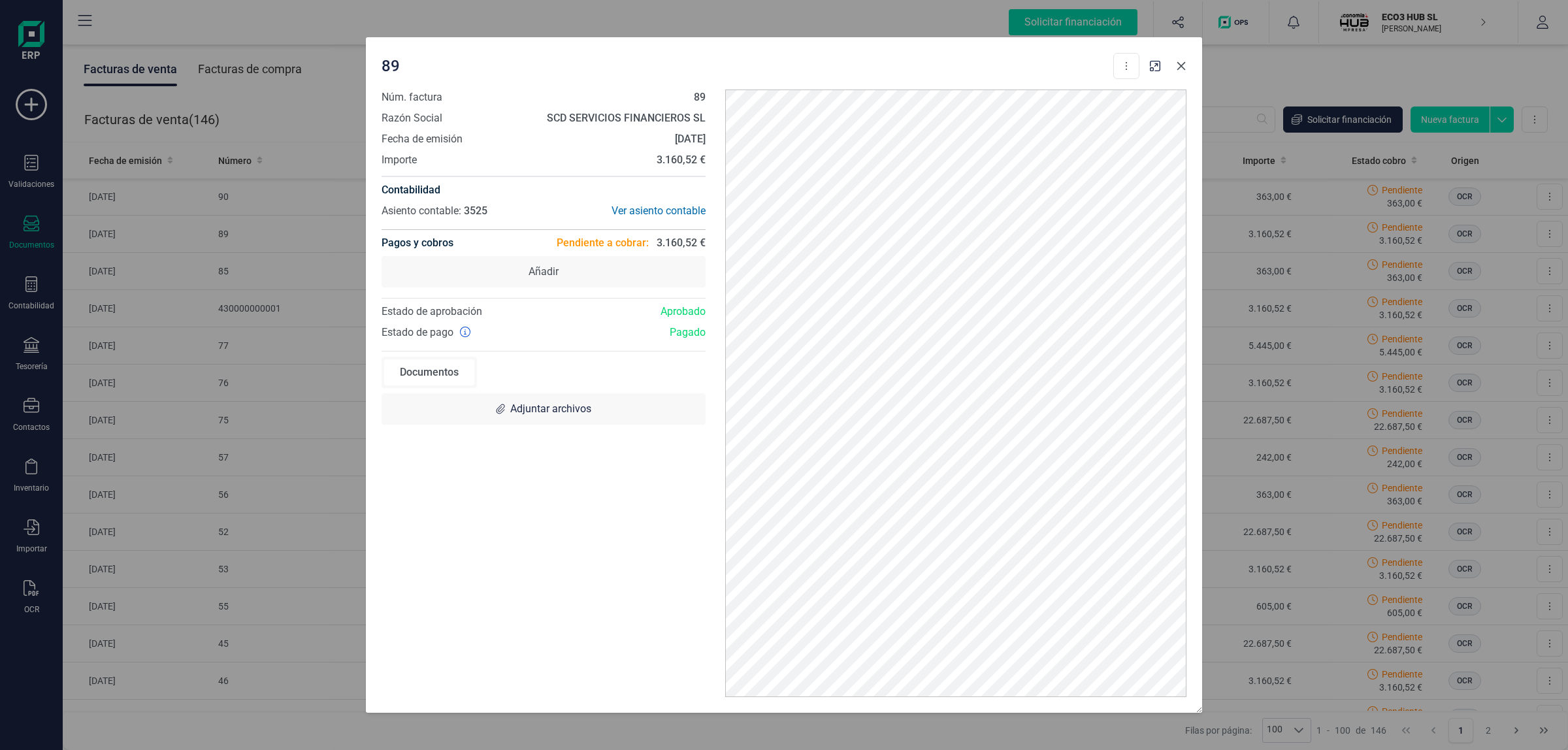
click at [1182, 69] on icon "Close" at bounding box center [1181, 66] width 10 height 10
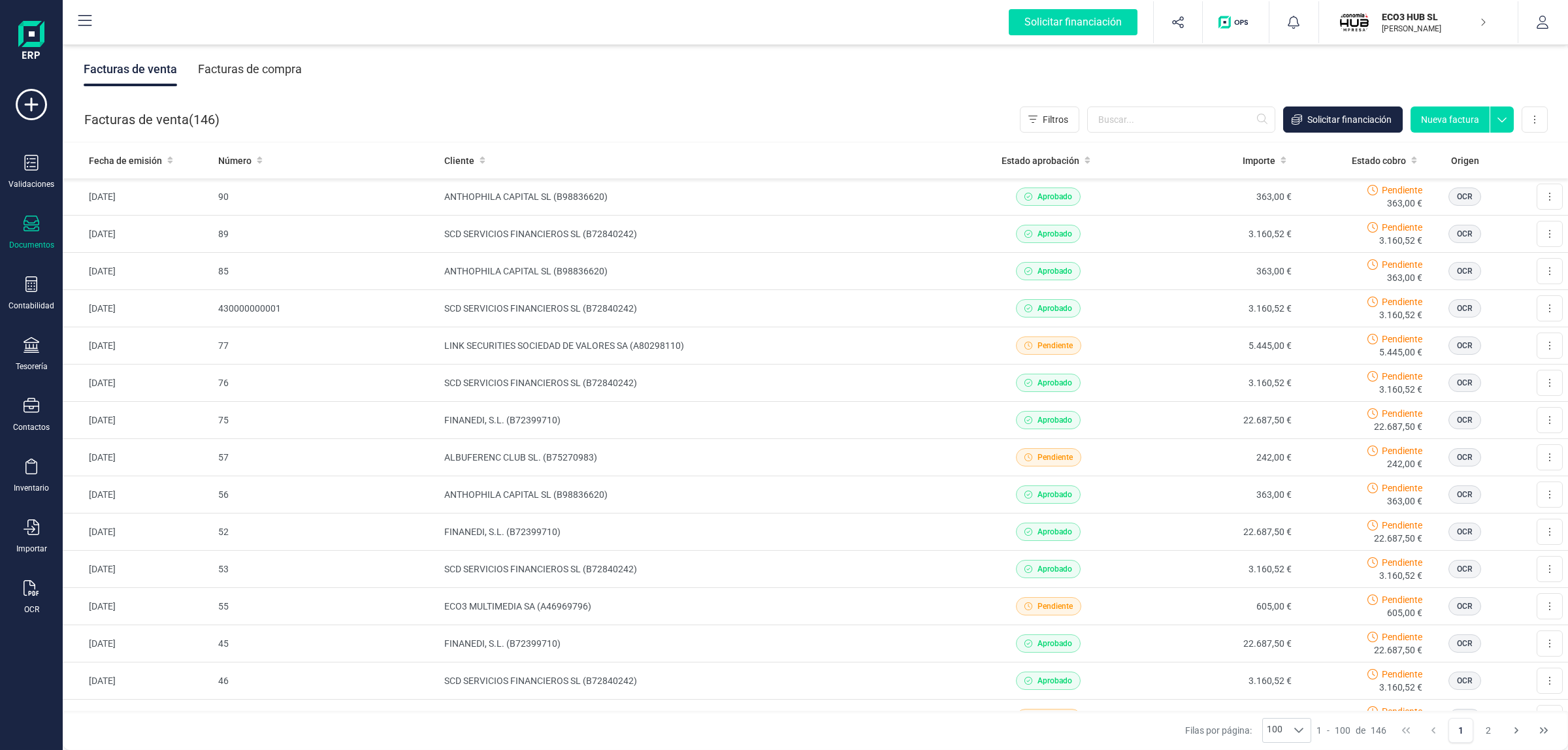
click at [1182, 69] on div "Facturas de venta Facturas de compra" at bounding box center [815, 69] width 1505 height 55
click at [1128, 127] on input "text" at bounding box center [1182, 120] width 188 height 26
click at [1165, 107] on input "text" at bounding box center [1182, 120] width 188 height 26
click at [1170, 67] on div "Facturas de venta Facturas de compra" at bounding box center [815, 69] width 1505 height 55
click at [746, 92] on div "Facturas de venta Facturas de compra" at bounding box center [815, 69] width 1505 height 55
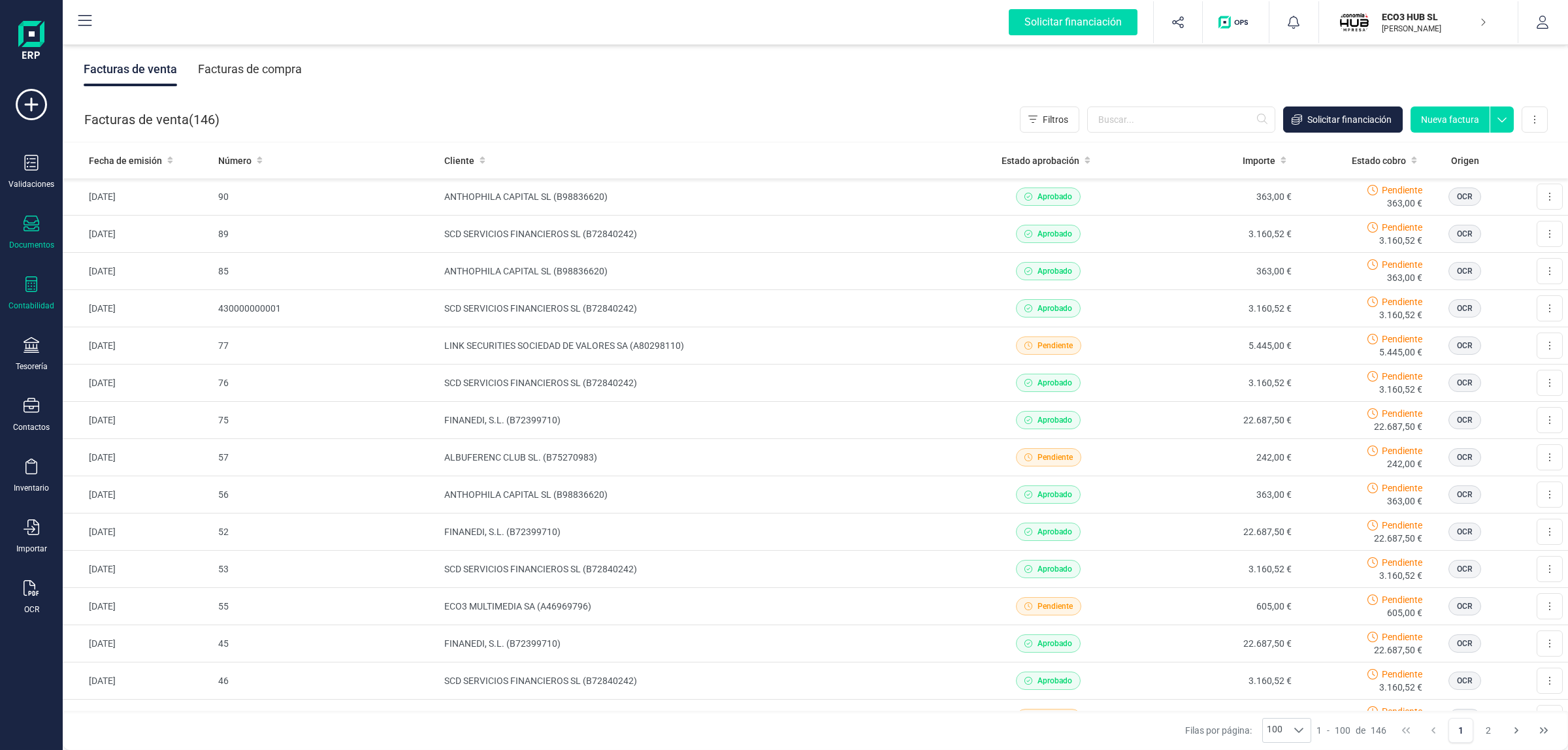
click at [7, 284] on div "Contabilidad" at bounding box center [31, 294] width 52 height 35
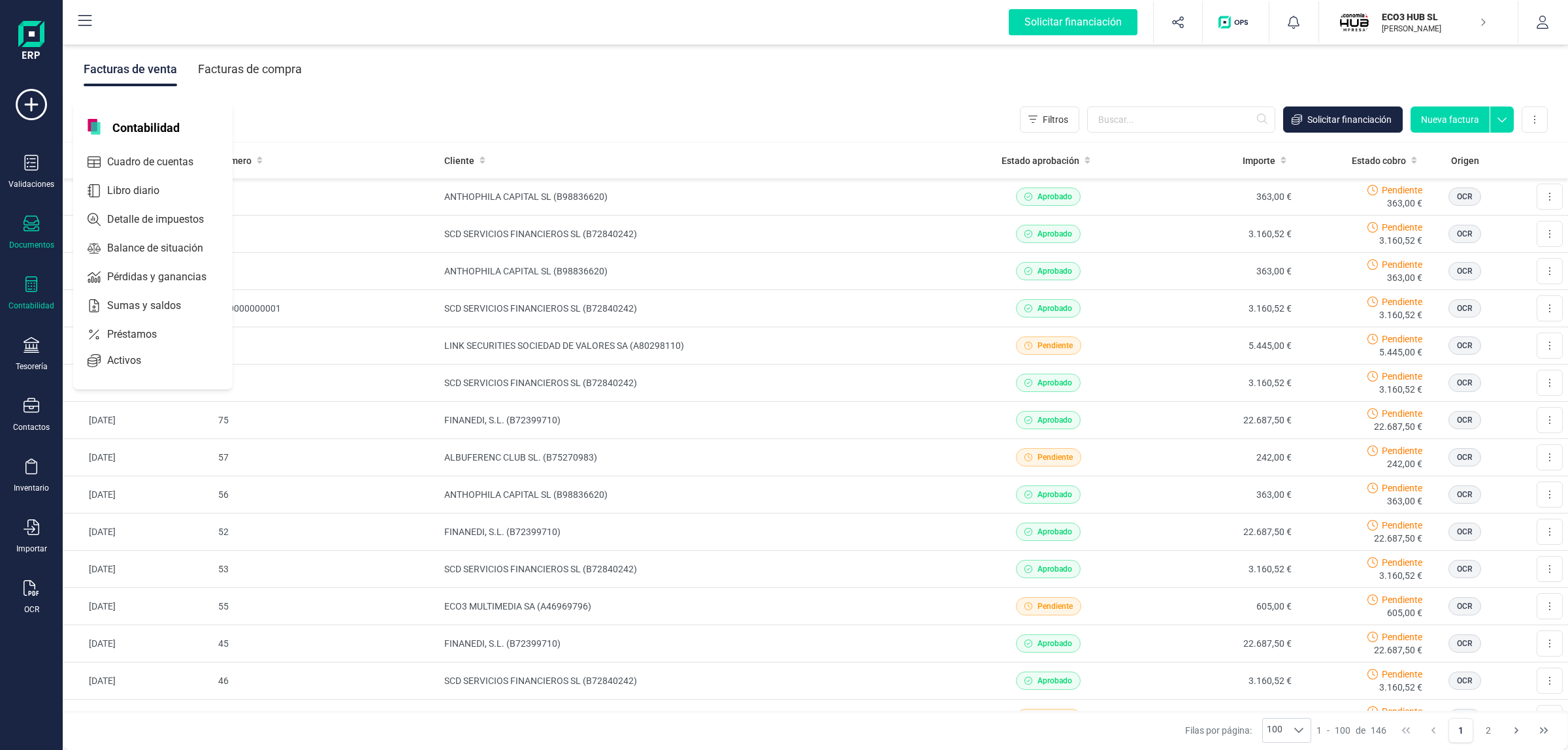
click at [41, 294] on div "Contabilidad" at bounding box center [31, 294] width 52 height 35
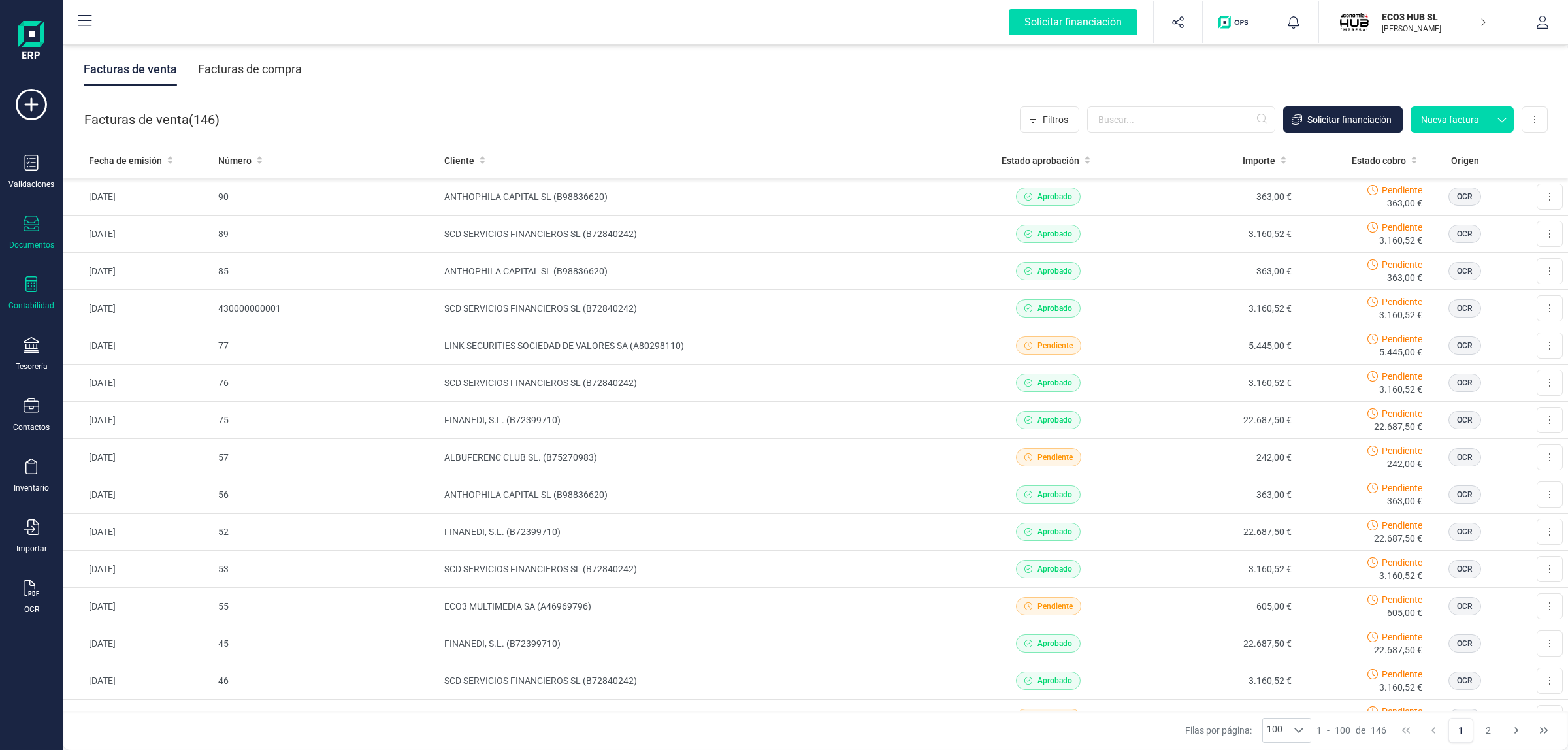
click at [50, 279] on div "Contabilidad" at bounding box center [31, 294] width 52 height 35
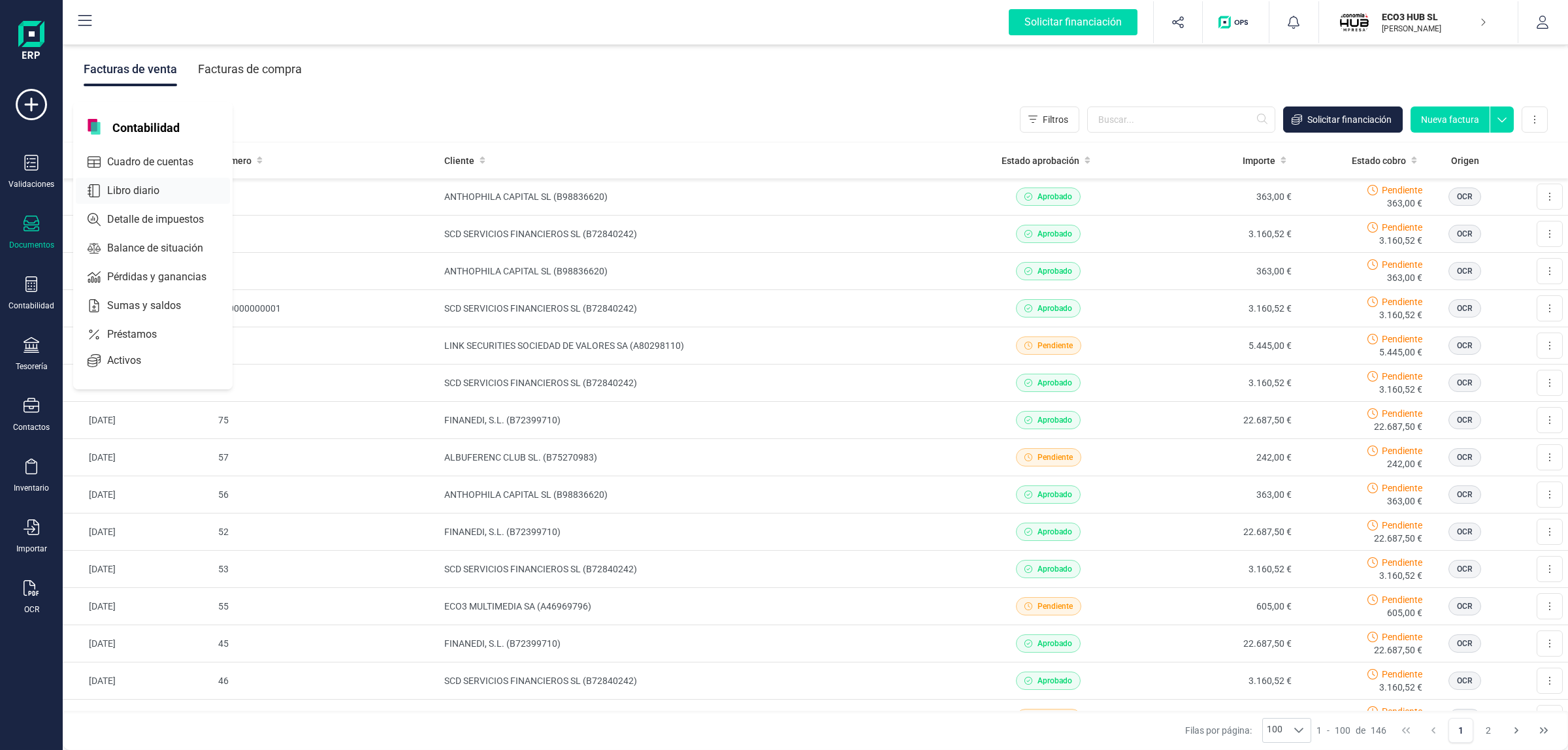
click at [162, 193] on span "Libro diario" at bounding box center [142, 190] width 81 height 16
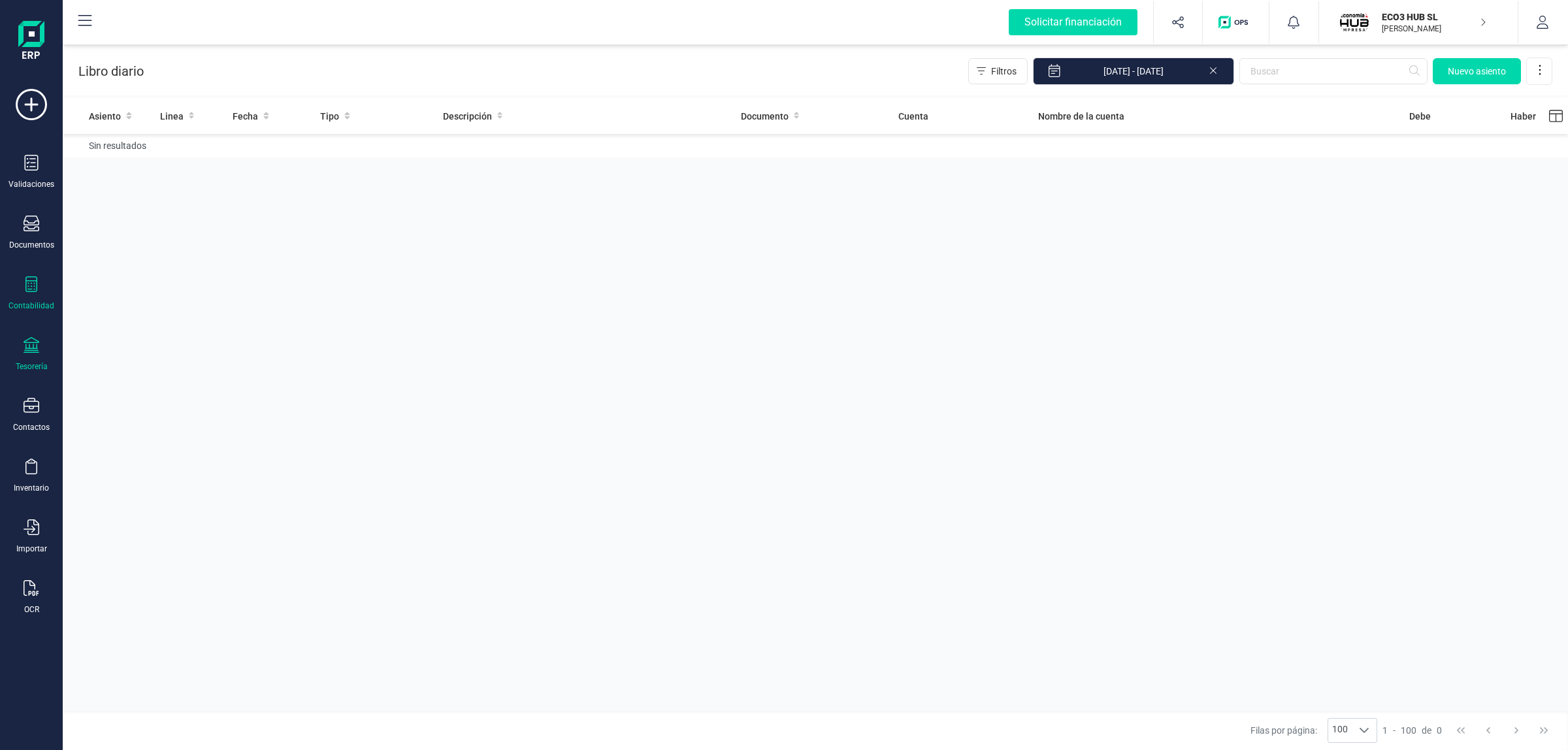
click at [30, 356] on div "Tesorería" at bounding box center [31, 355] width 52 height 35
click at [38, 292] on div at bounding box center [31, 285] width 16 height 19
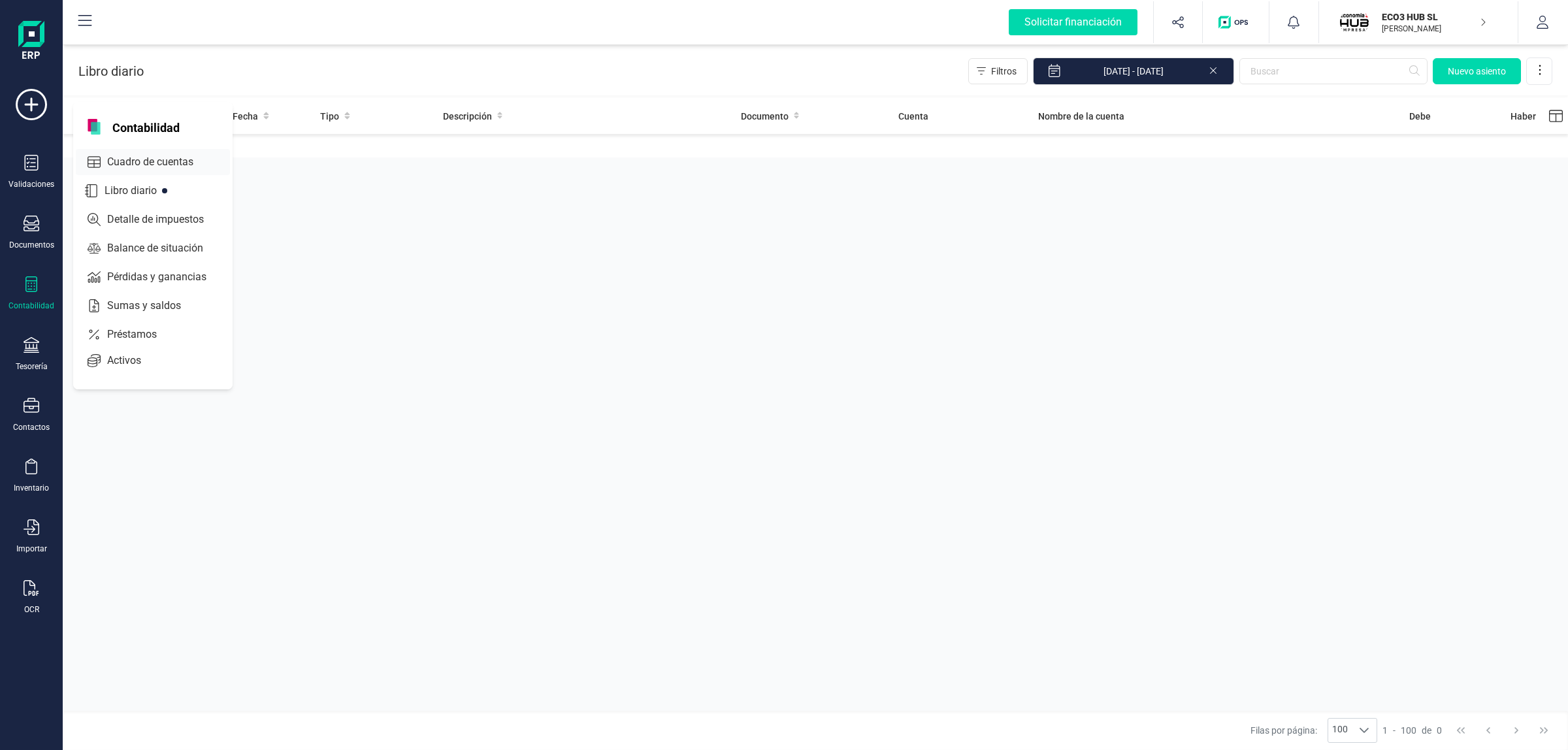
click at [132, 167] on span "Cuadro de cuentas" at bounding box center [159, 162] width 115 height 16
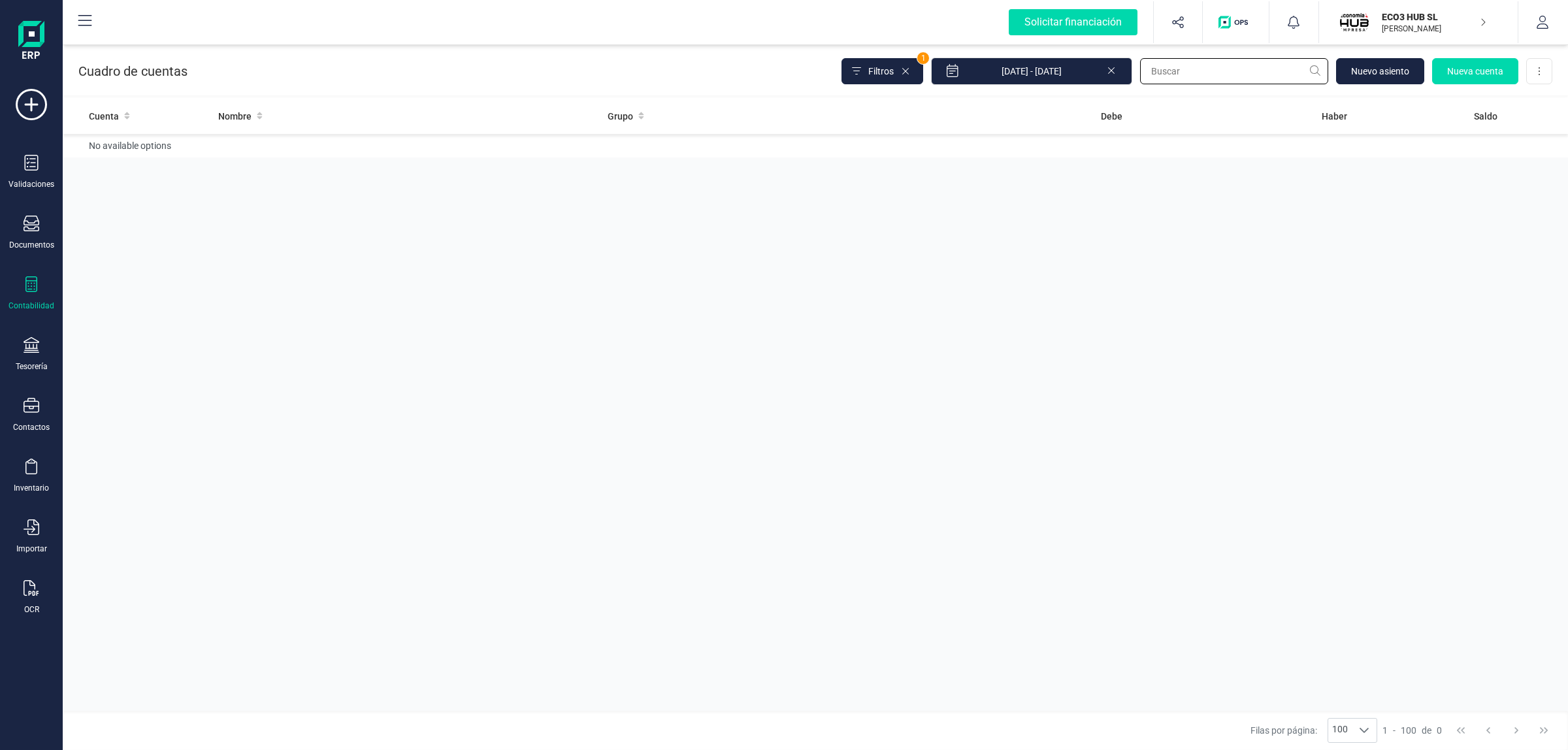
click at [1197, 80] on input "text" at bounding box center [1234, 71] width 188 height 26
click at [23, 301] on div "Contabilidad" at bounding box center [31, 305] width 46 height 10
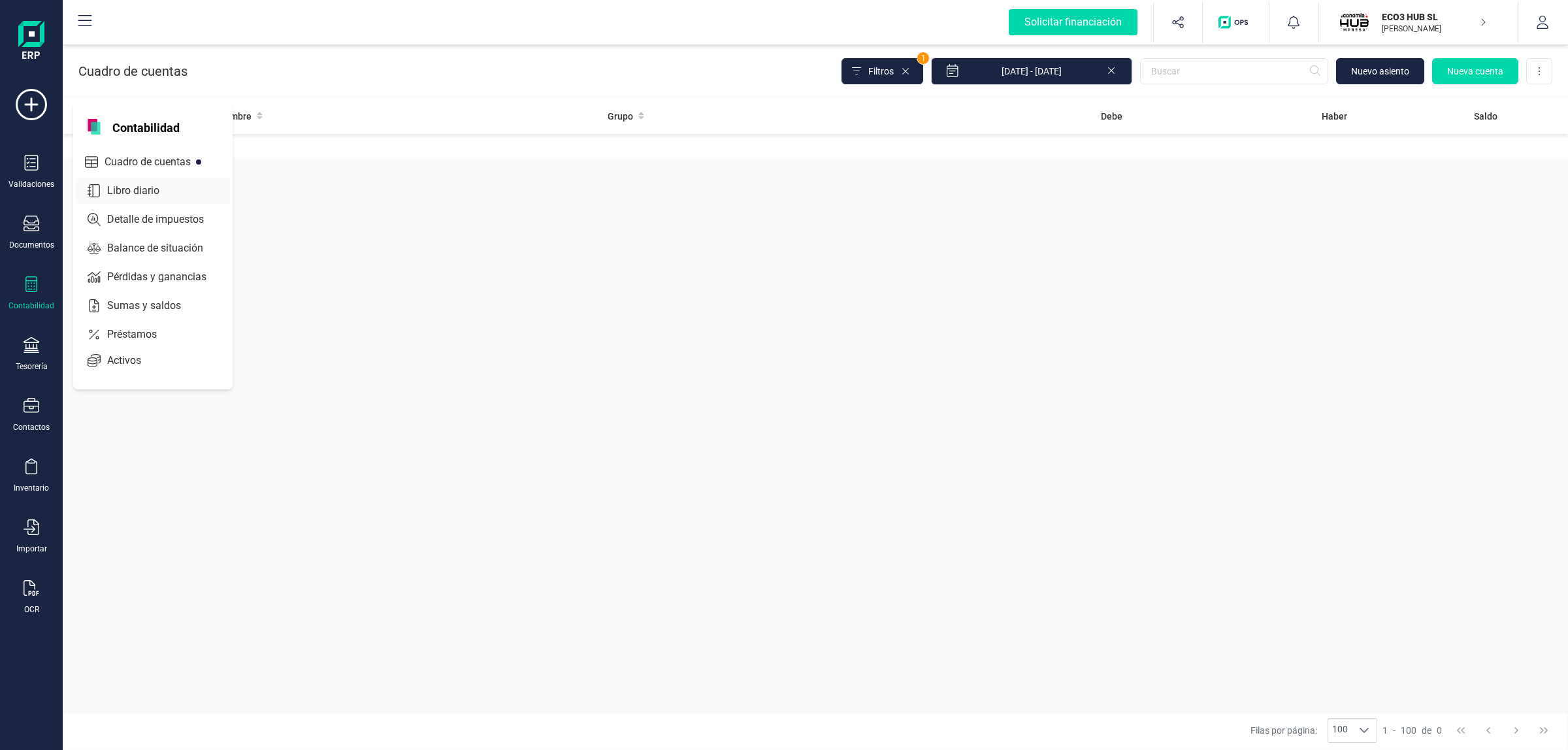
click at [113, 199] on div "Libro diario" at bounding box center [152, 191] width 154 height 26
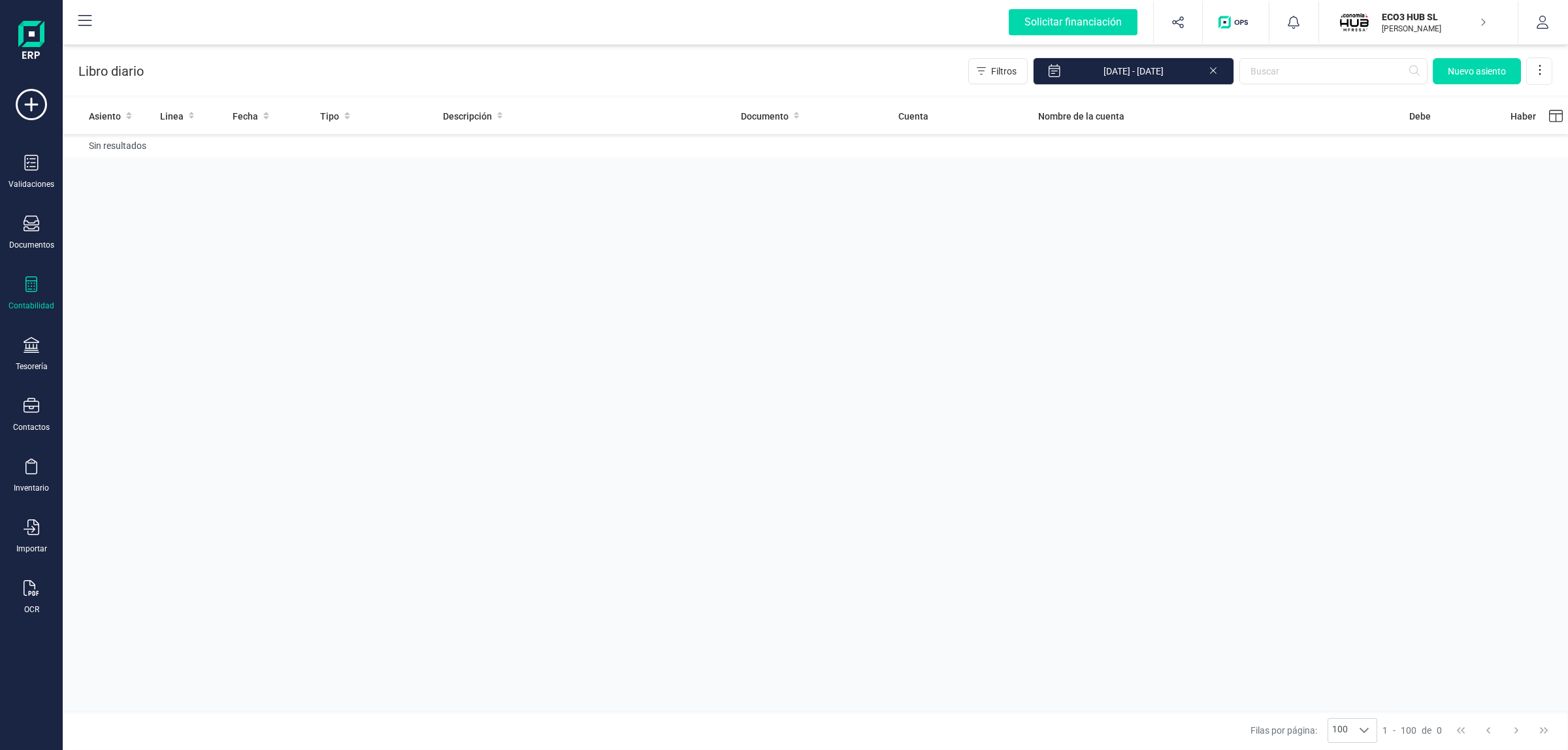
click at [34, 283] on icon at bounding box center [31, 284] width 16 height 16
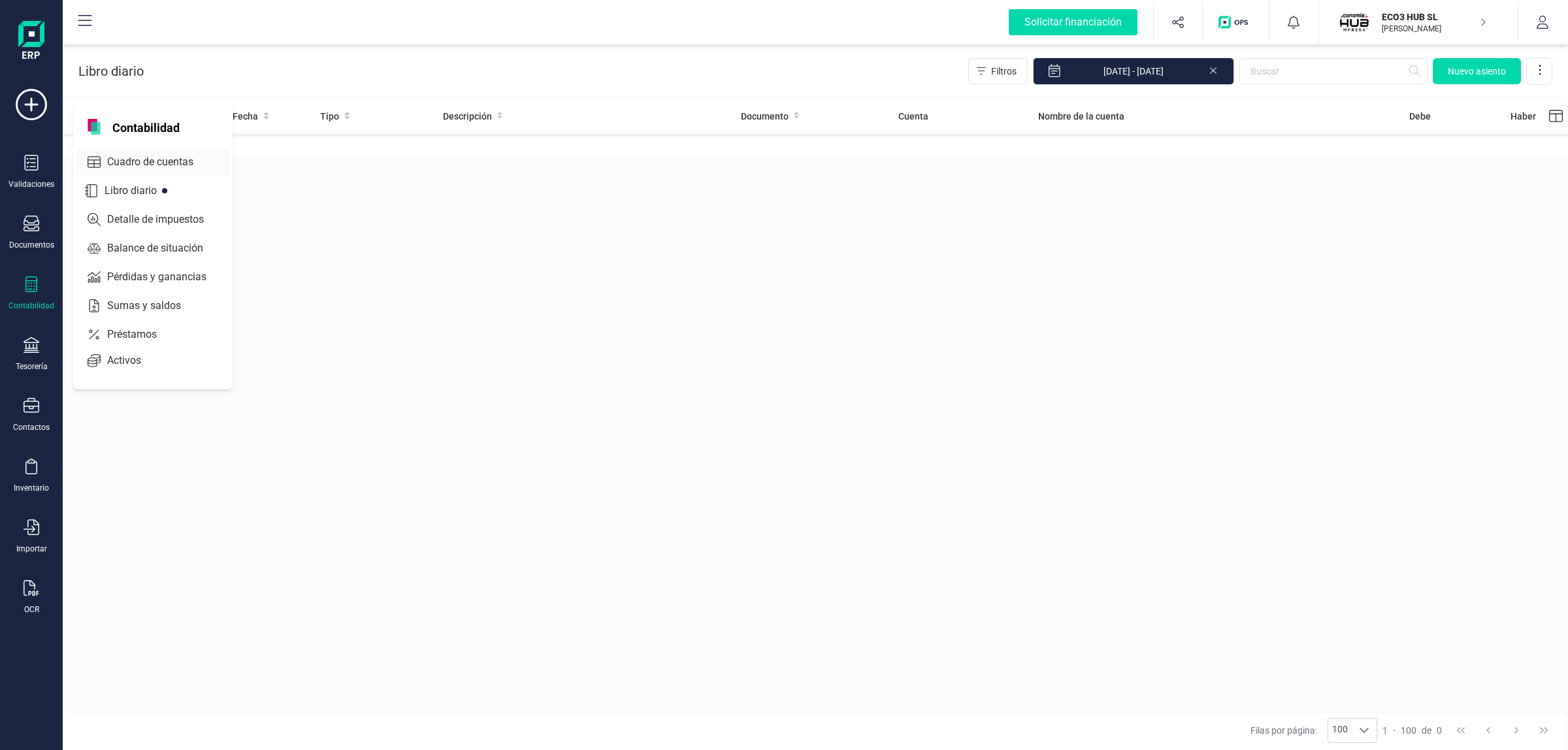
click at [116, 154] on span "Cuadro de cuentas" at bounding box center [159, 162] width 115 height 16
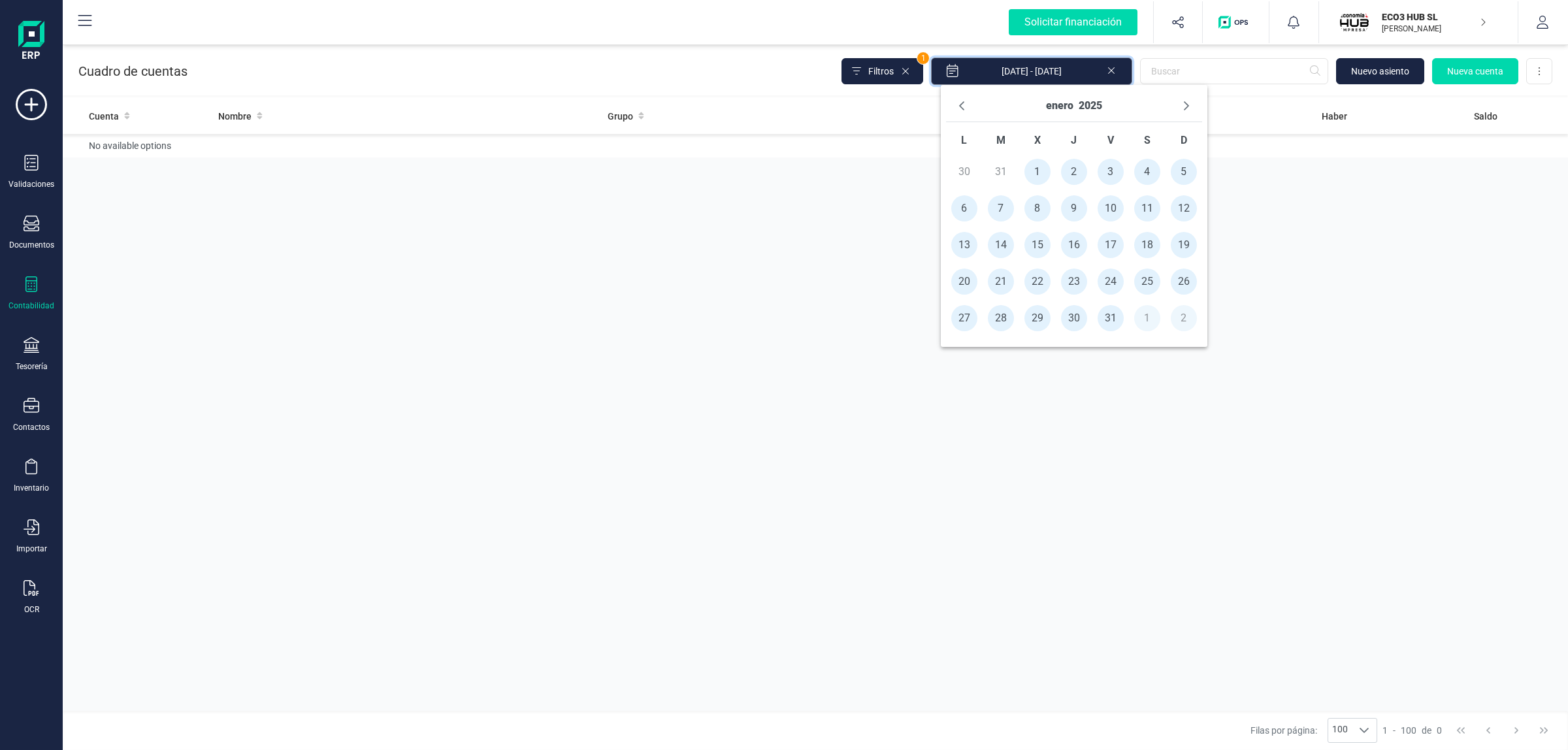
click at [1110, 77] on input "[DATE] - [DATE]" at bounding box center [1031, 71] width 202 height 28
click at [1110, 69] on icon at bounding box center [1111, 69] width 10 height 13
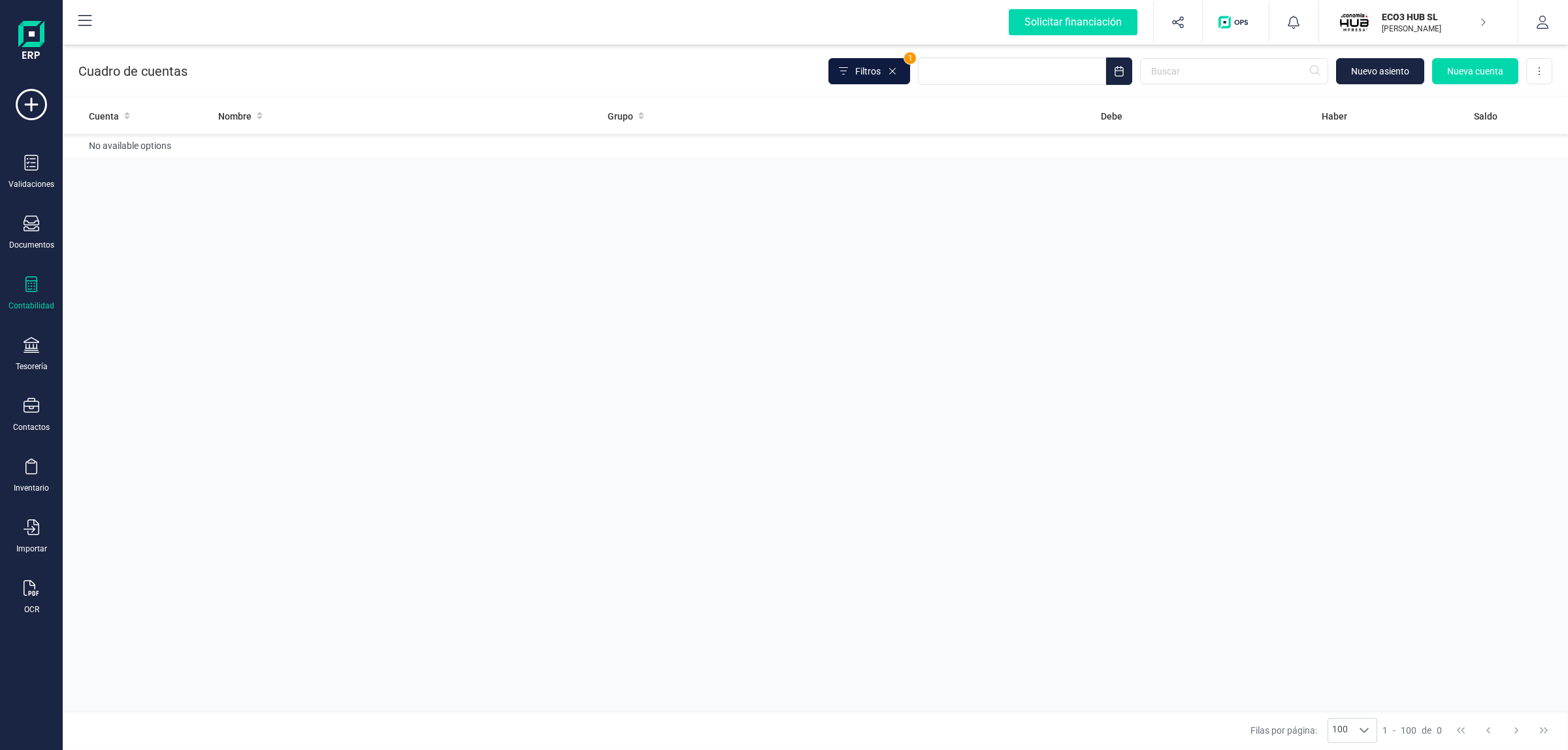
click at [877, 71] on span "Filtros" at bounding box center [868, 71] width 26 height 13
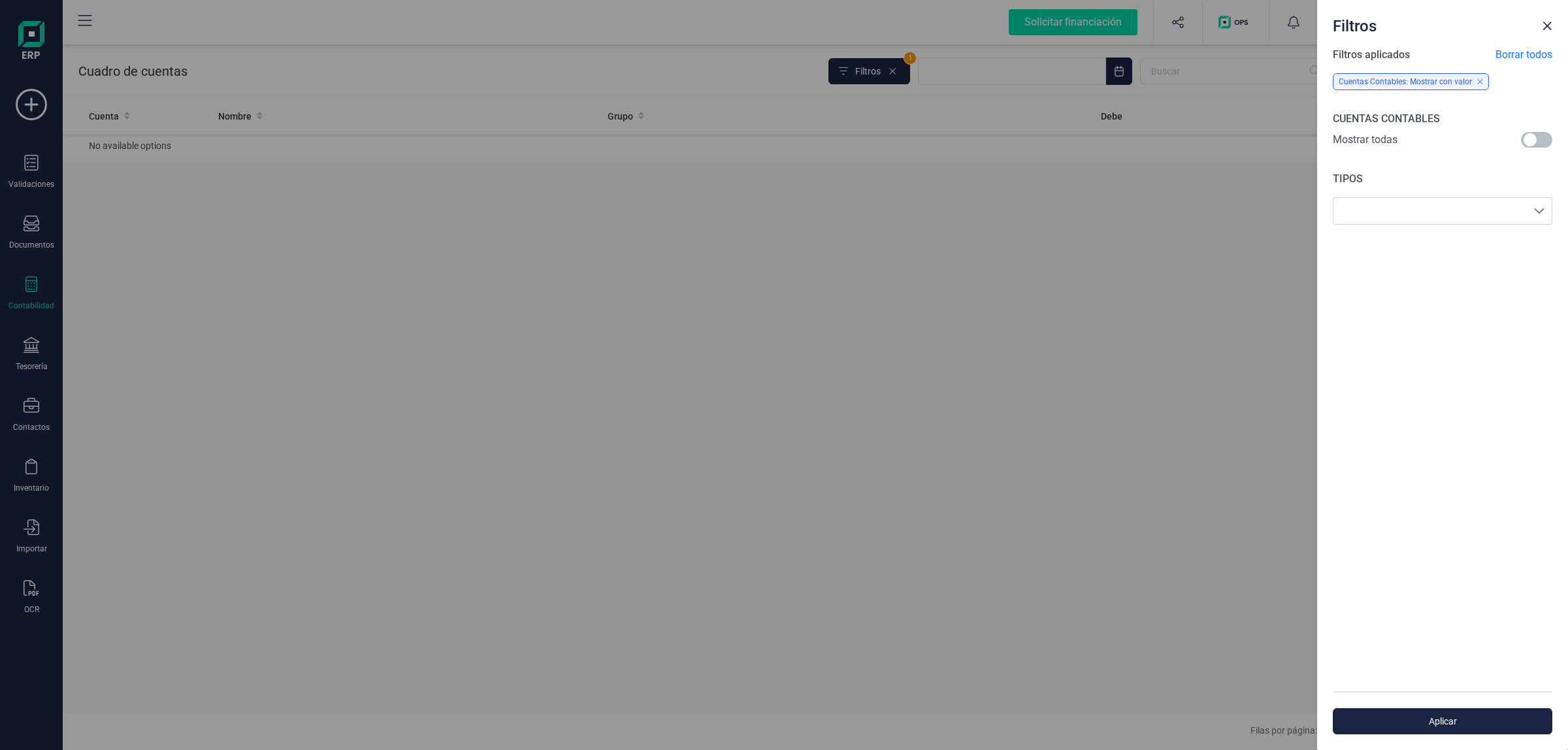
click at [1542, 134] on span at bounding box center [1536, 140] width 31 height 16
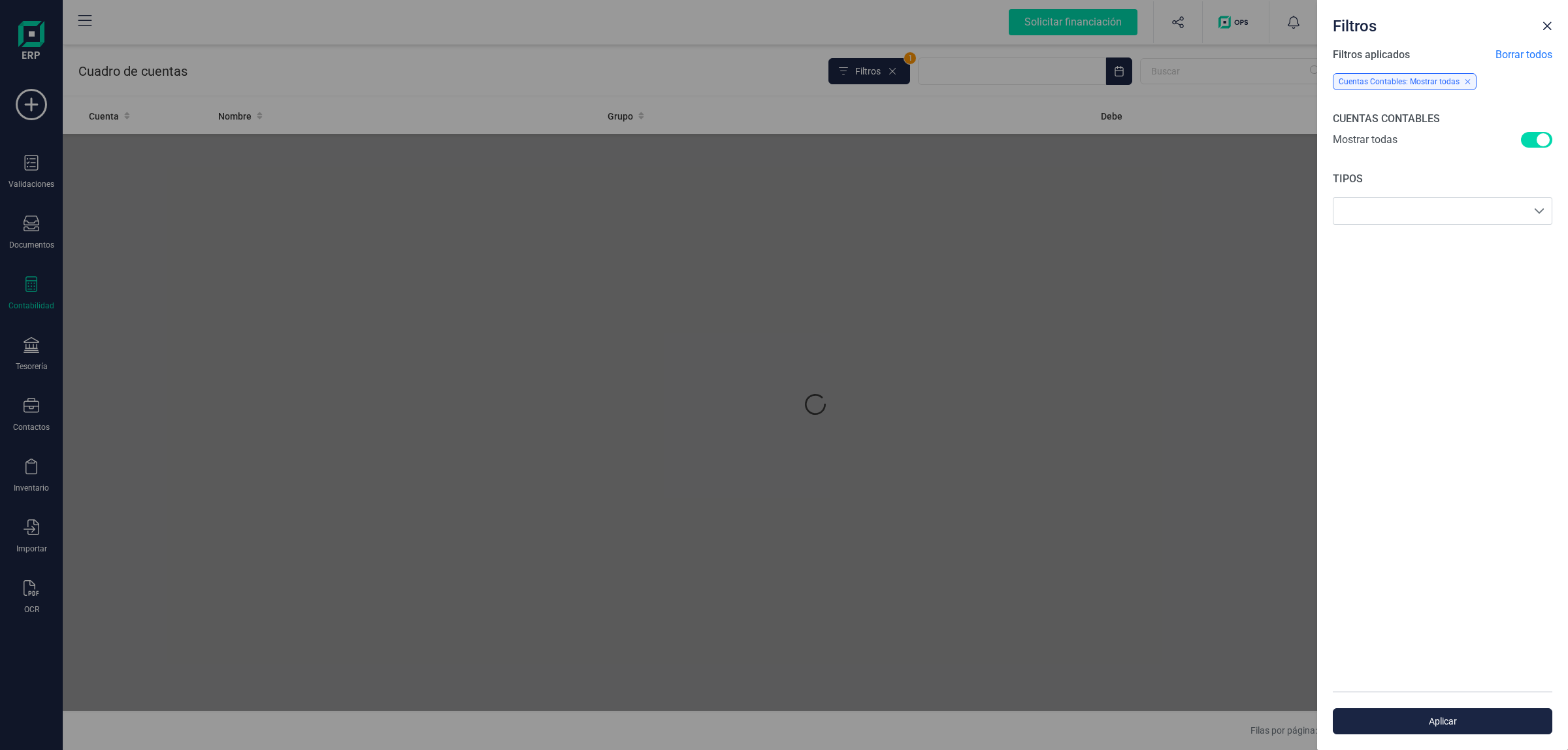
scroll to position [6, 4]
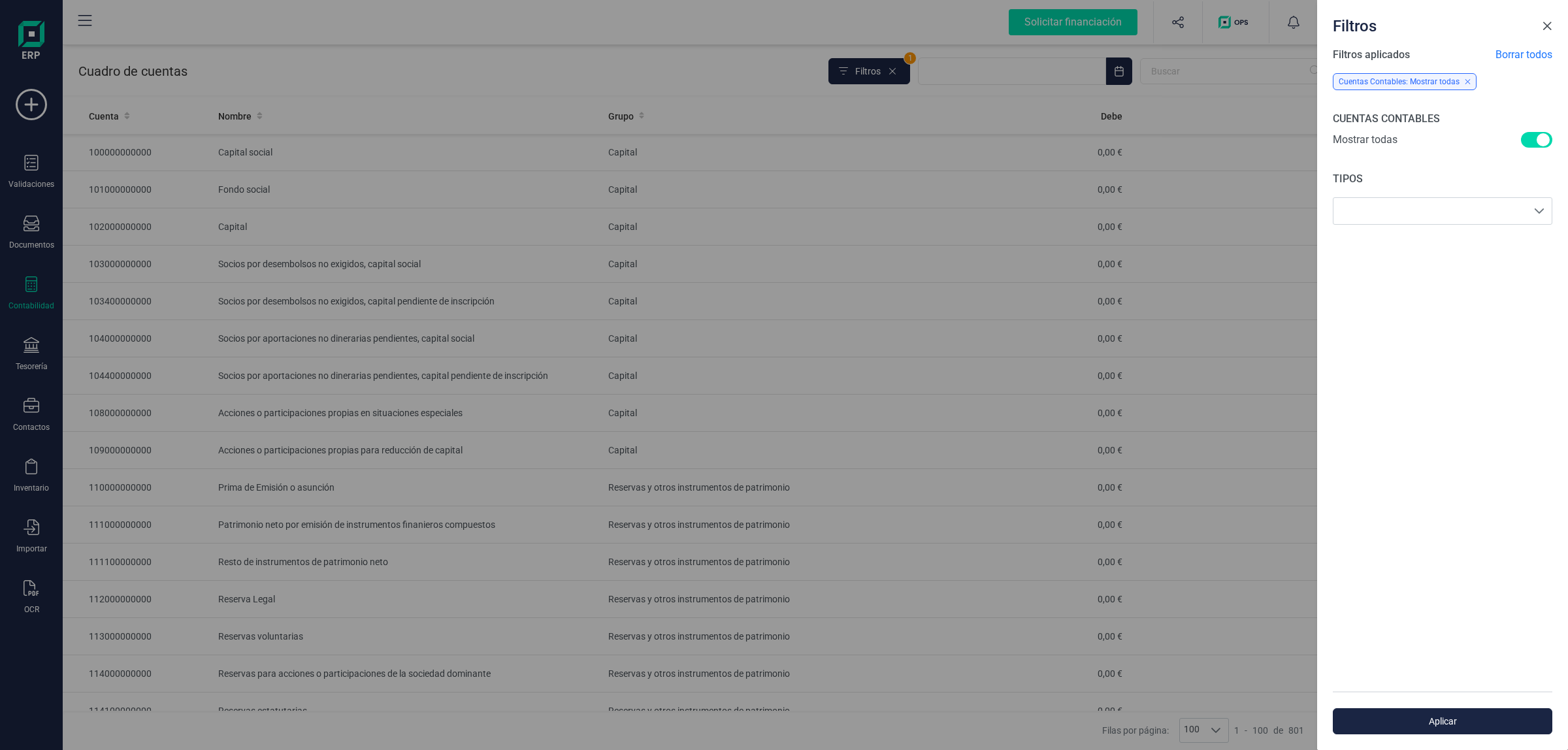
click at [1543, 28] on span "Close" at bounding box center [1547, 26] width 10 height 10
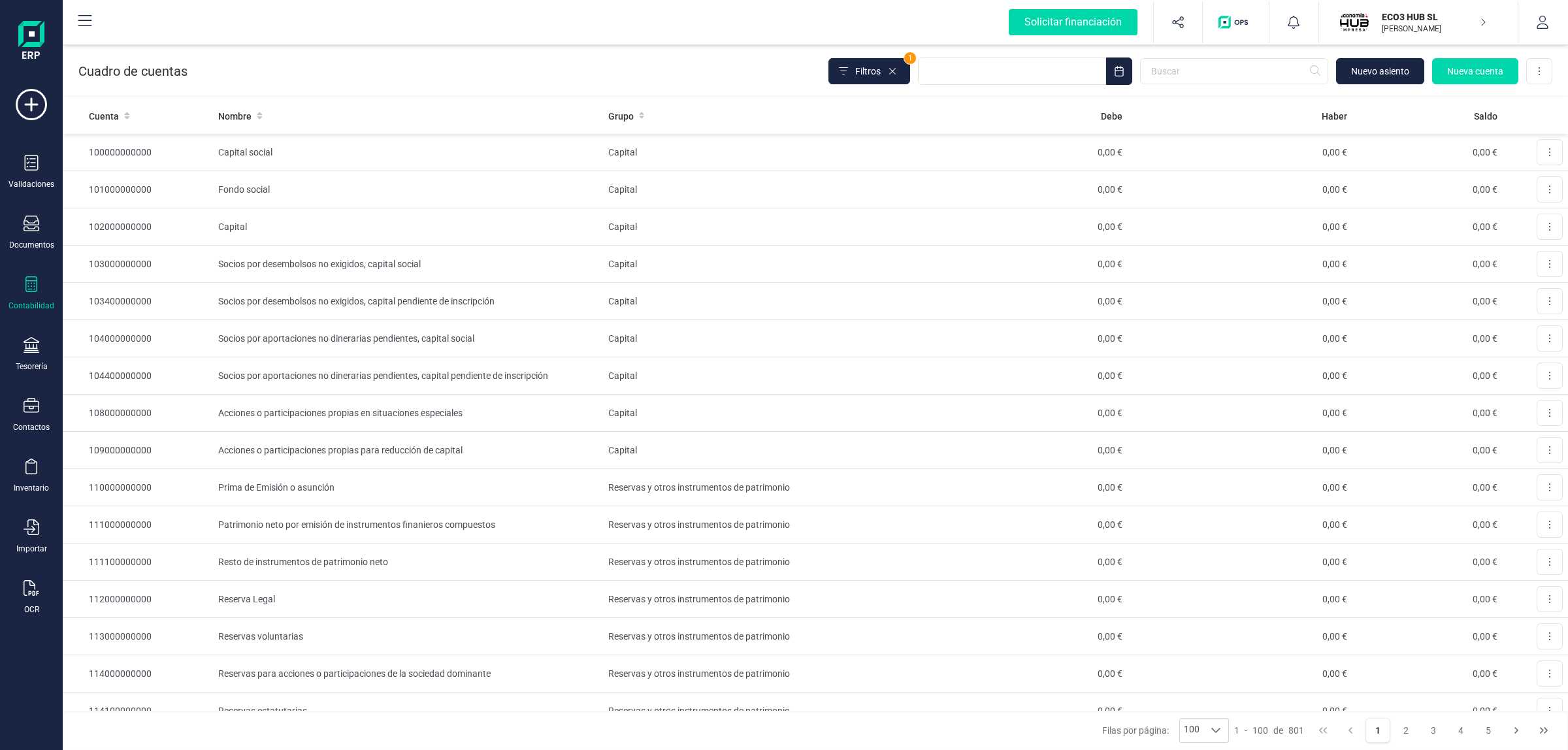
click at [1396, 21] on p "ECO3 HUB SL" at bounding box center [1434, 17] width 105 height 13
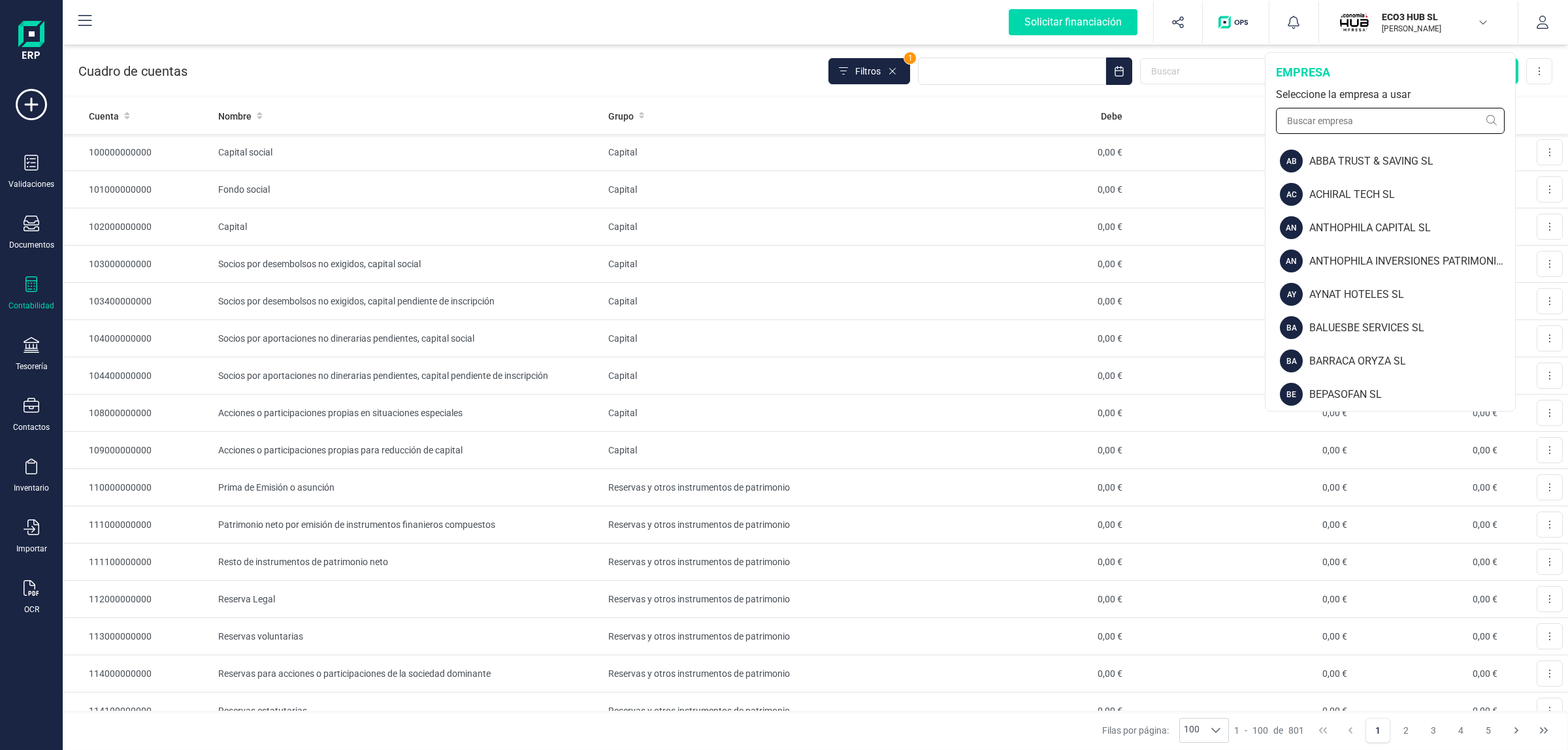
click at [1348, 127] on input "text" at bounding box center [1390, 121] width 229 height 26
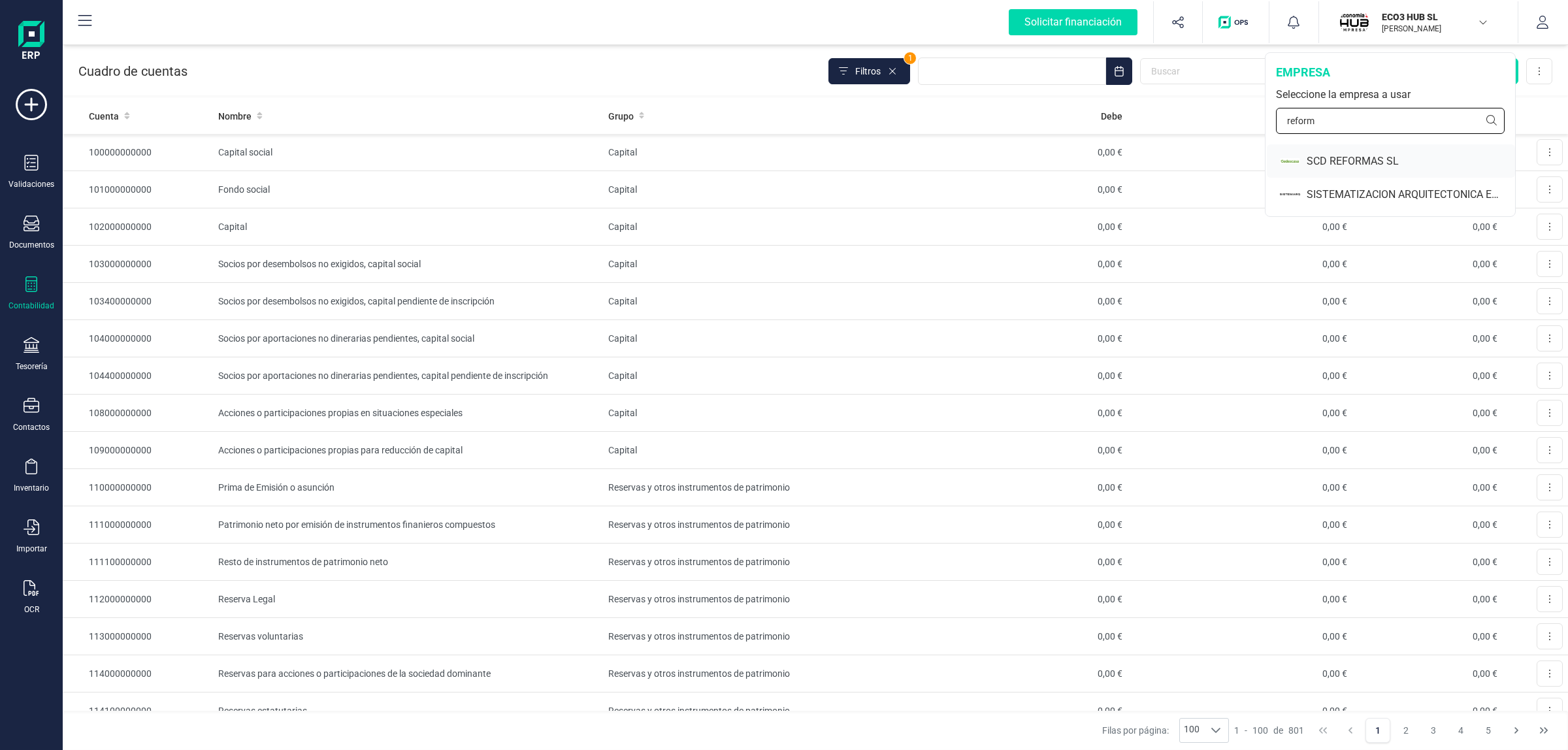
type input "reform"
click at [1318, 154] on div "SCD REFORMAS SL" at bounding box center [1410, 161] width 208 height 16
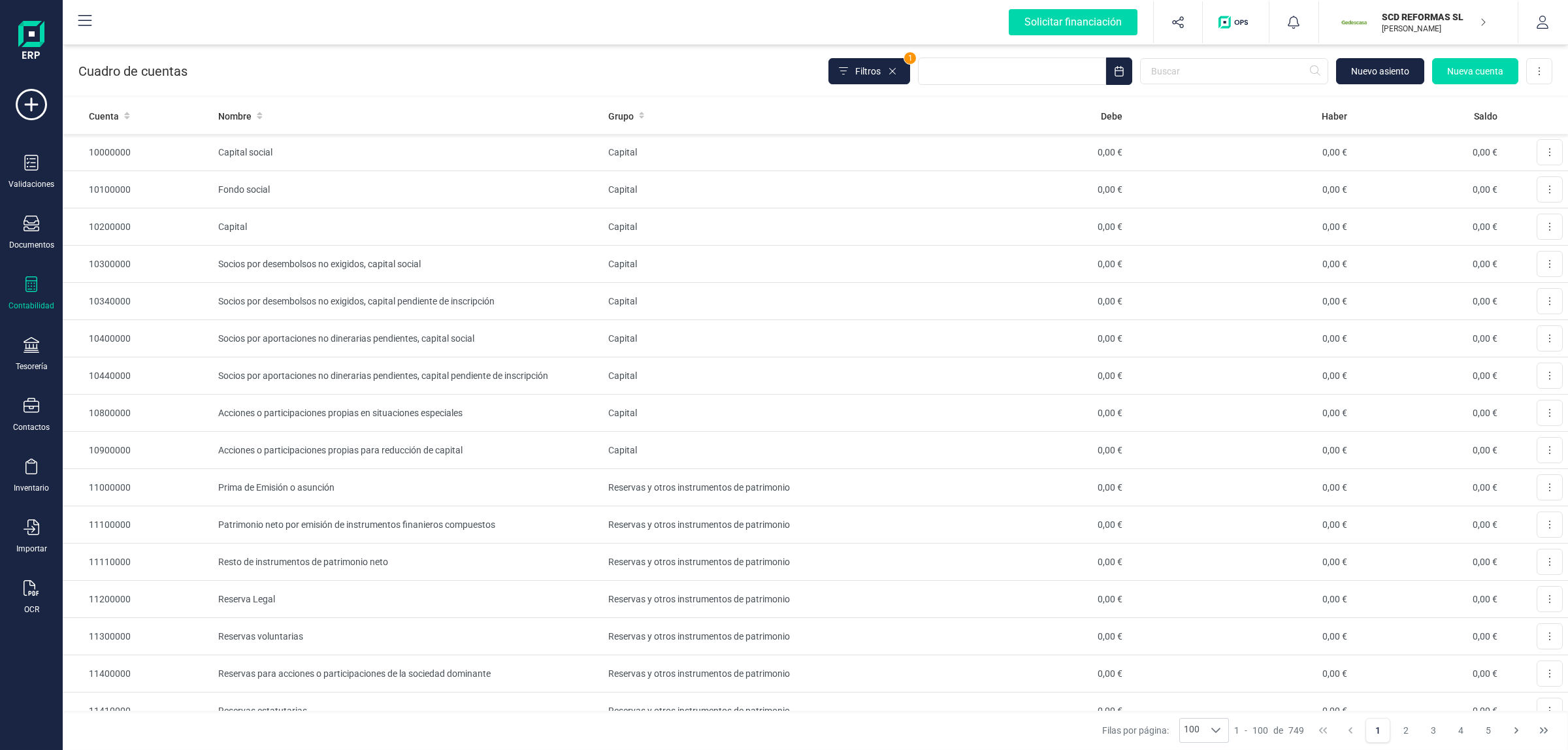
click at [21, 279] on div "Contabilidad" at bounding box center [31, 294] width 52 height 35
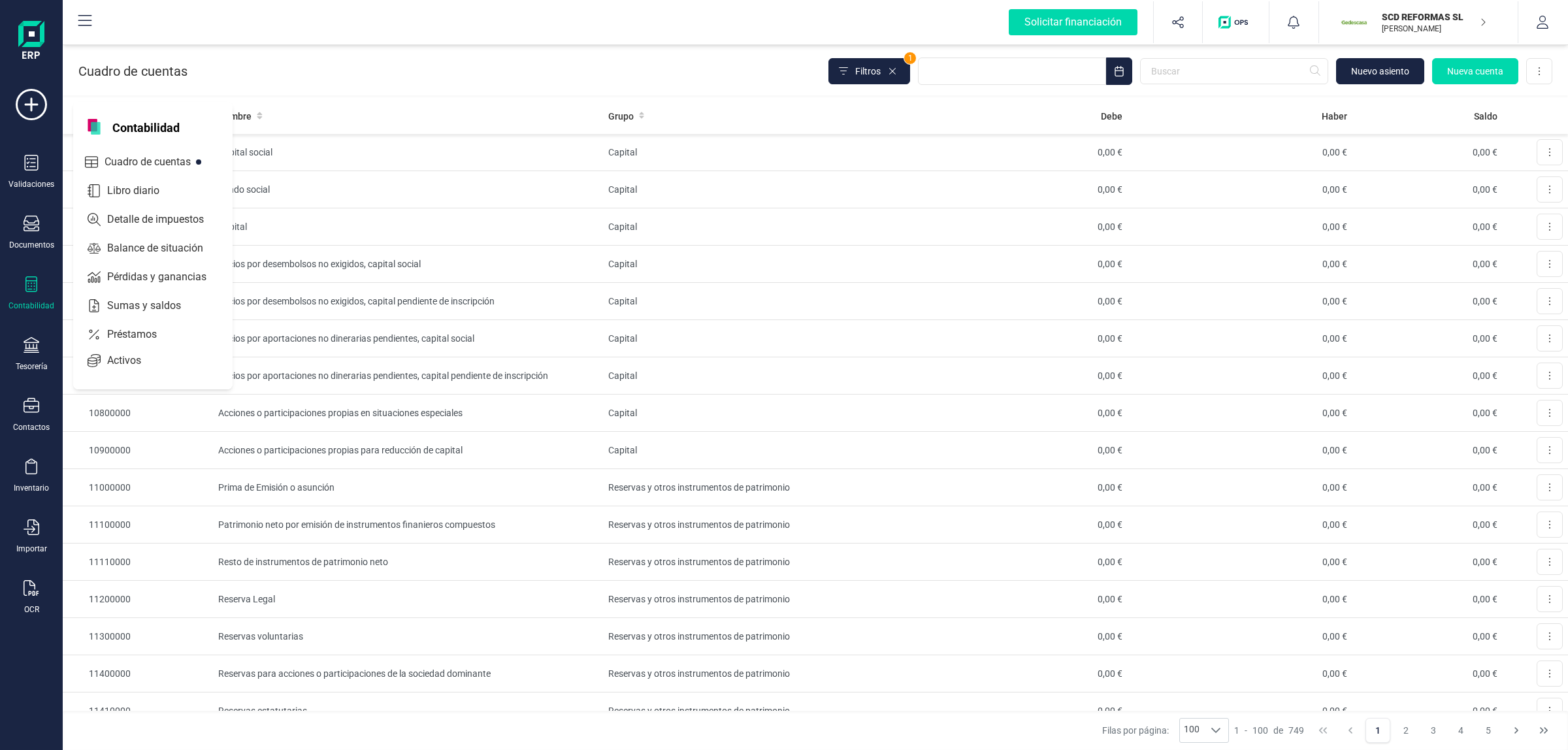
click at [116, 202] on div "Libro diario" at bounding box center [153, 193] width 159 height 29
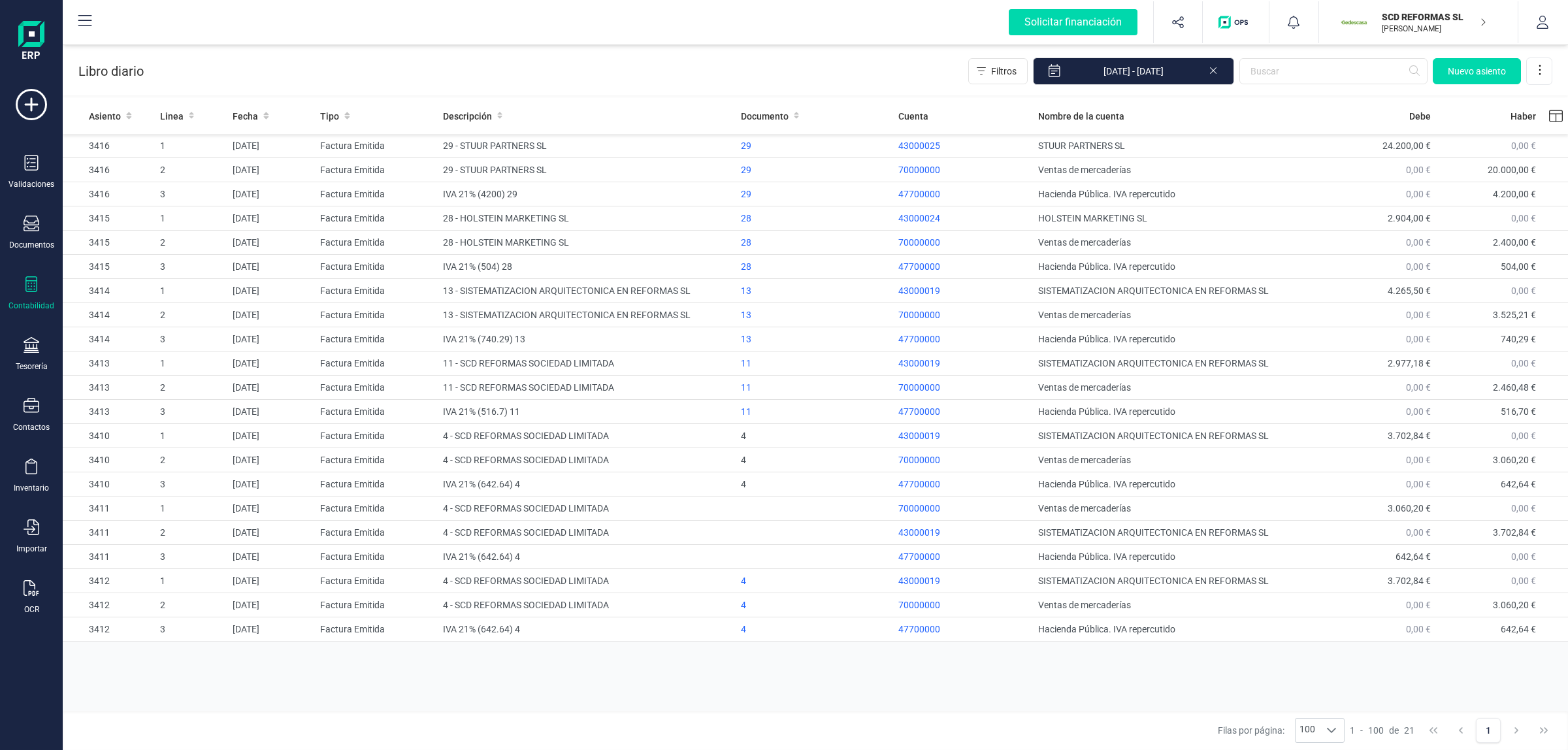
click at [1215, 70] on icon at bounding box center [1213, 69] width 10 height 13
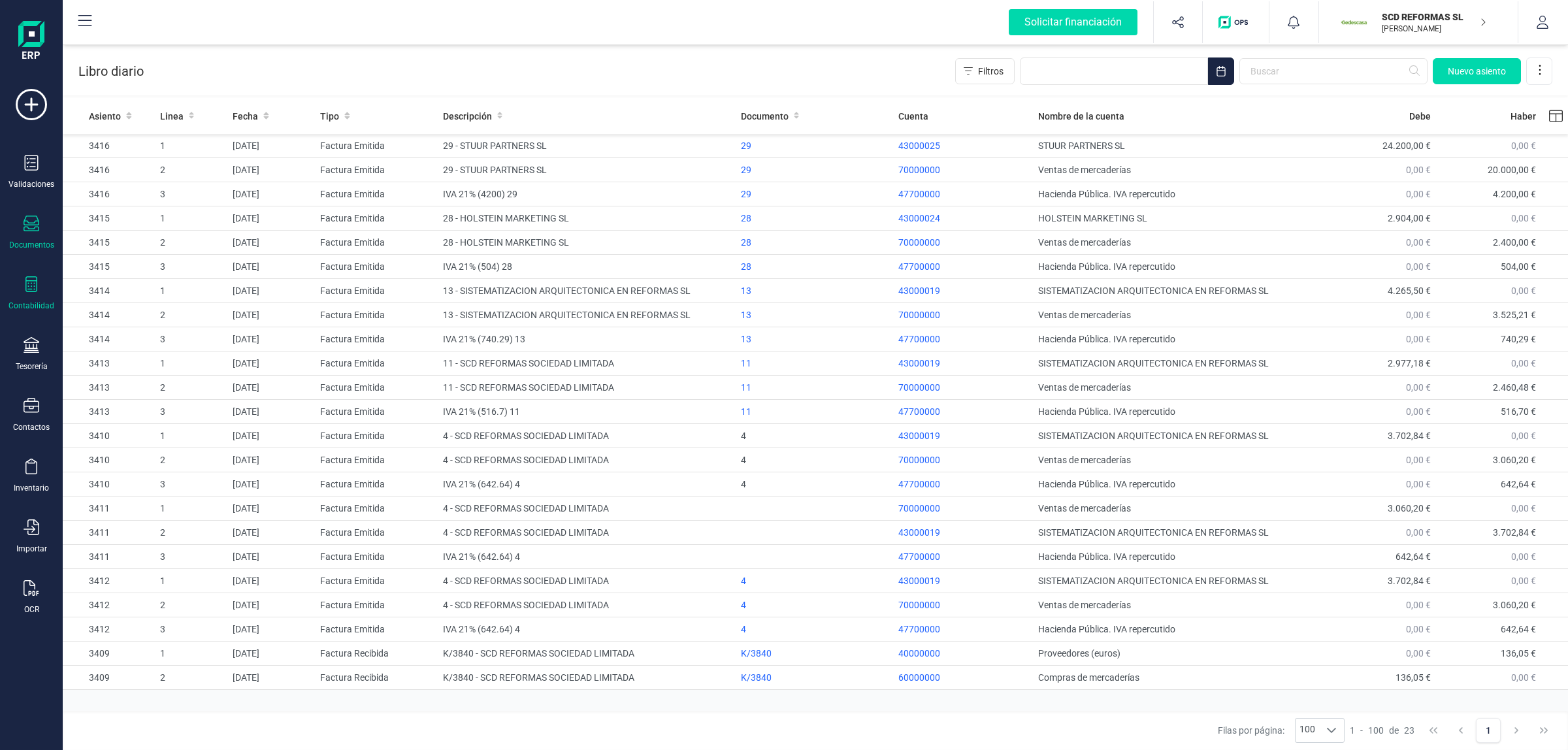
click at [13, 240] on div "Documentos" at bounding box center [31, 244] width 45 height 10
click at [123, 198] on div "Facturas" at bounding box center [151, 188] width 152 height 26
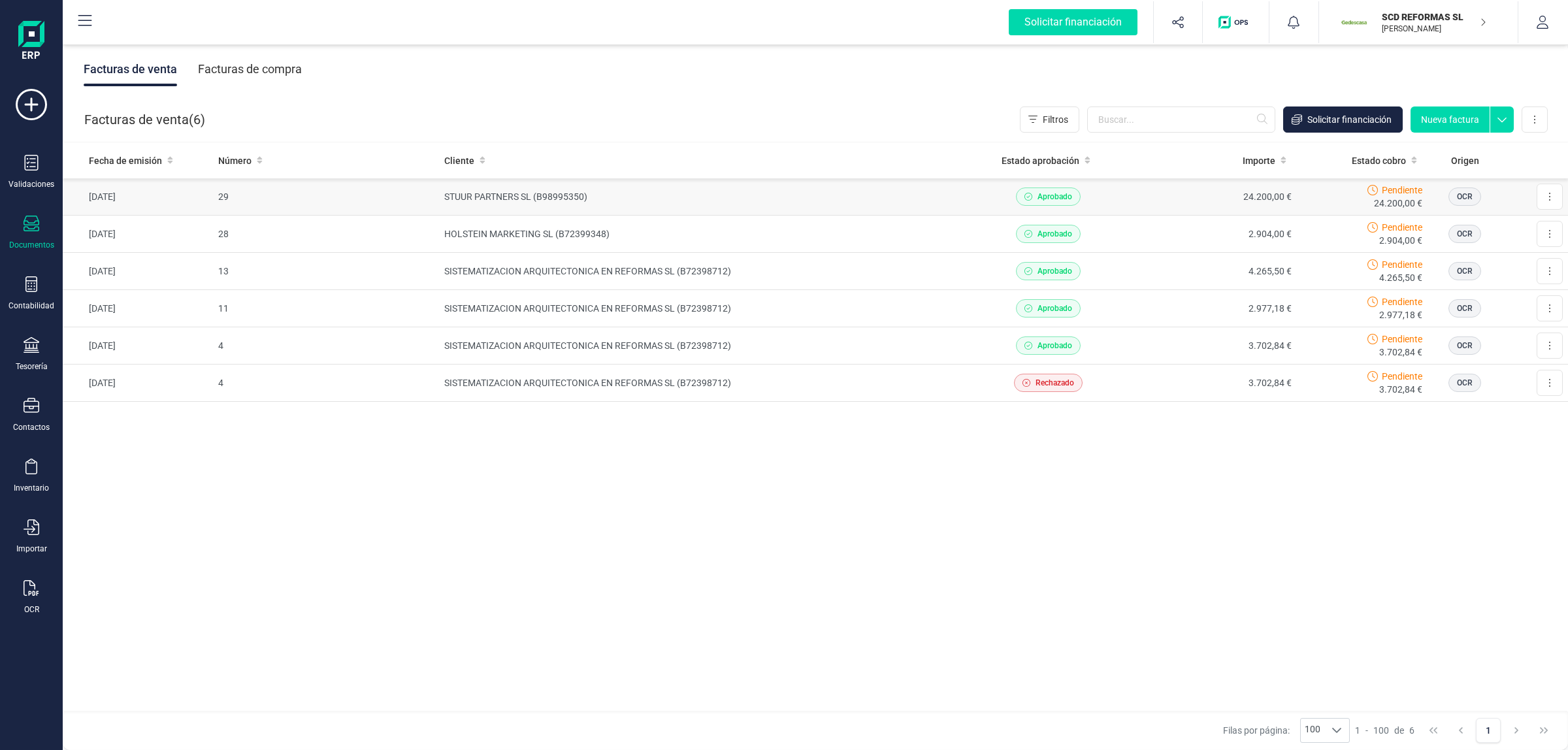
click at [381, 191] on td "29" at bounding box center [326, 197] width 226 height 37
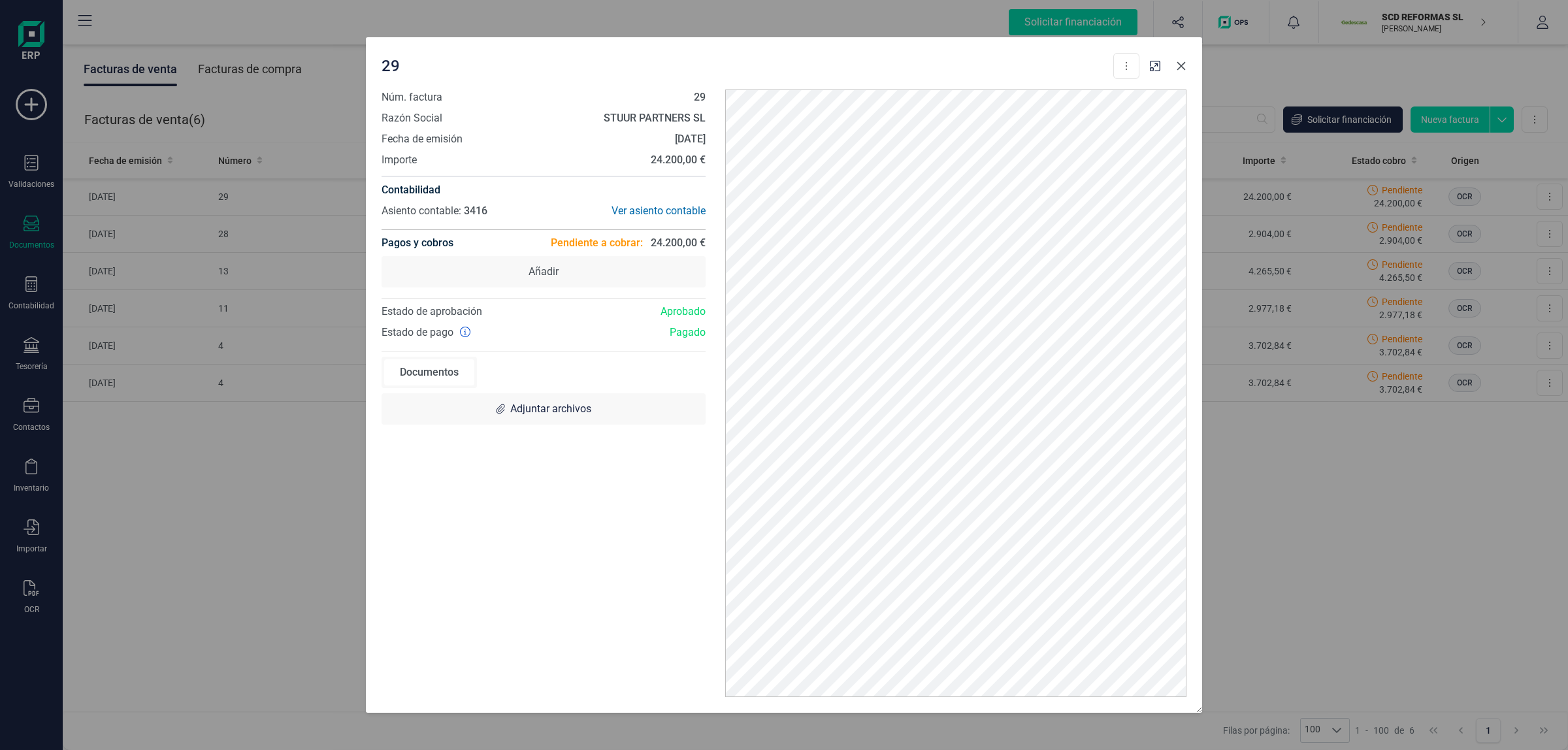
click at [1173, 69] on button "Close" at bounding box center [1181, 66] width 21 height 21
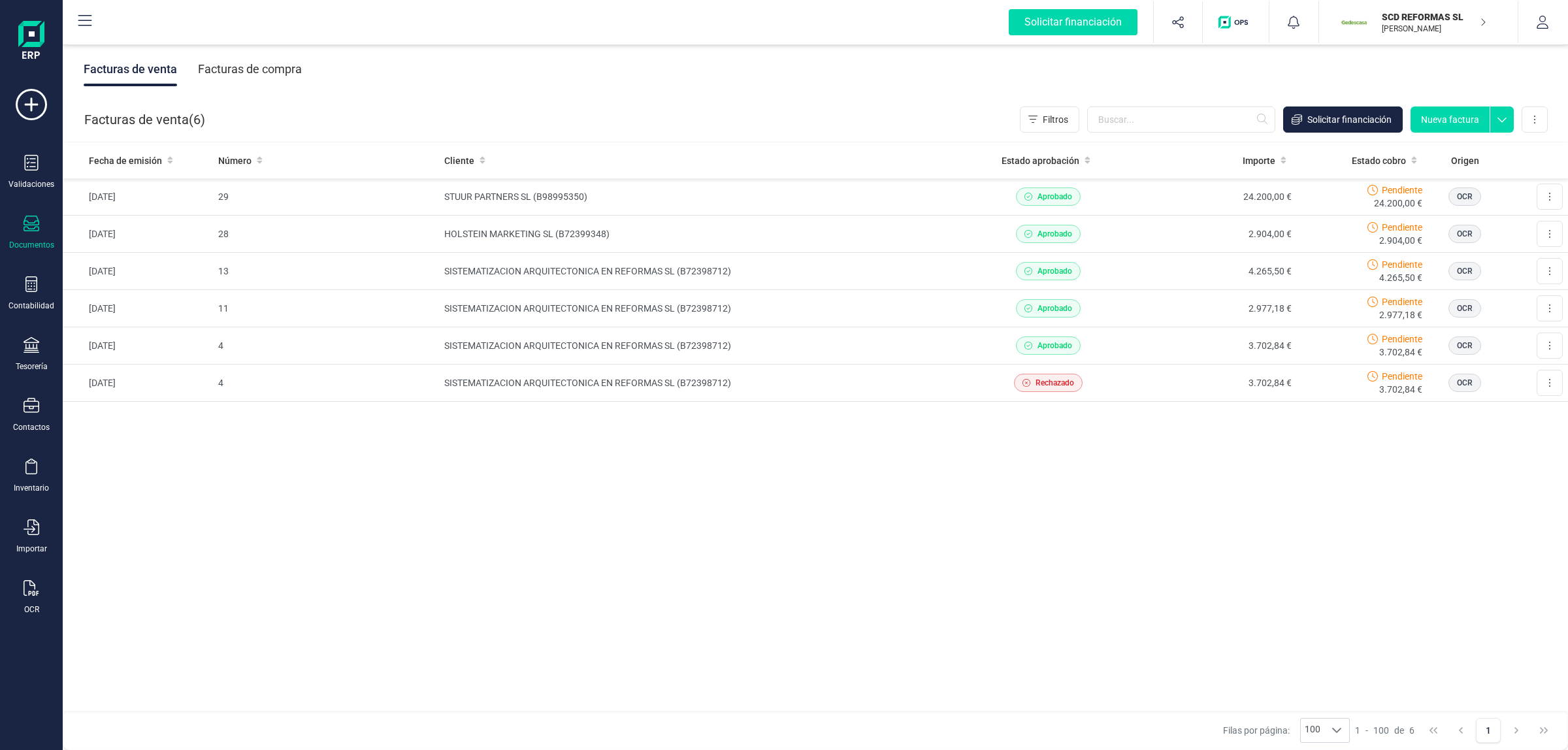
click at [376, 500] on div "Fecha de emisión Número Cliente Estado aprobación Importe Estado cobro Origen 2…" at bounding box center [815, 427] width 1505 height 569
click at [807, 533] on div "Fecha de emisión Número Cliente Estado aprobación Importe Estado cobro Origen 2…" at bounding box center [815, 427] width 1505 height 569
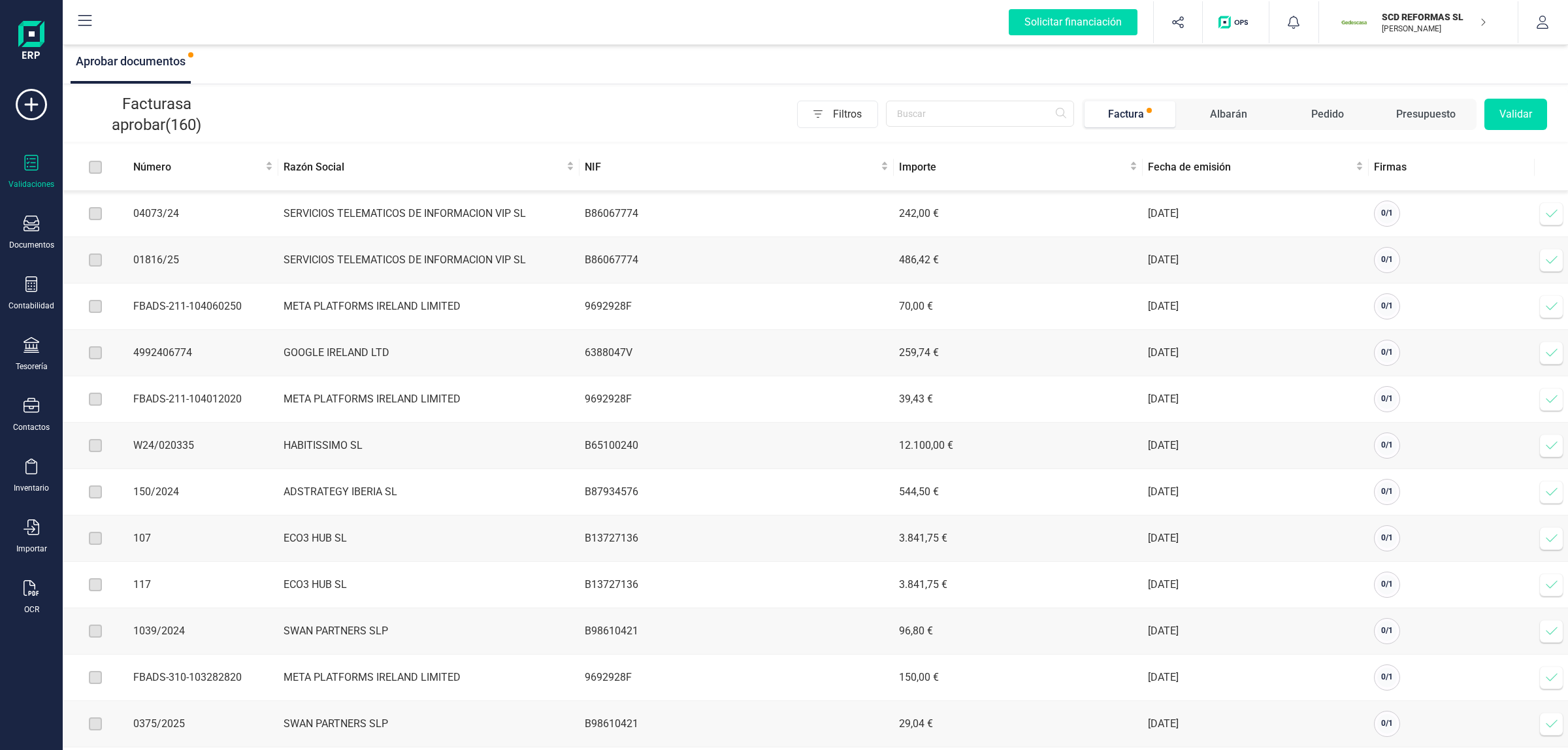
click at [1542, 206] on span at bounding box center [1551, 214] width 26 height 26
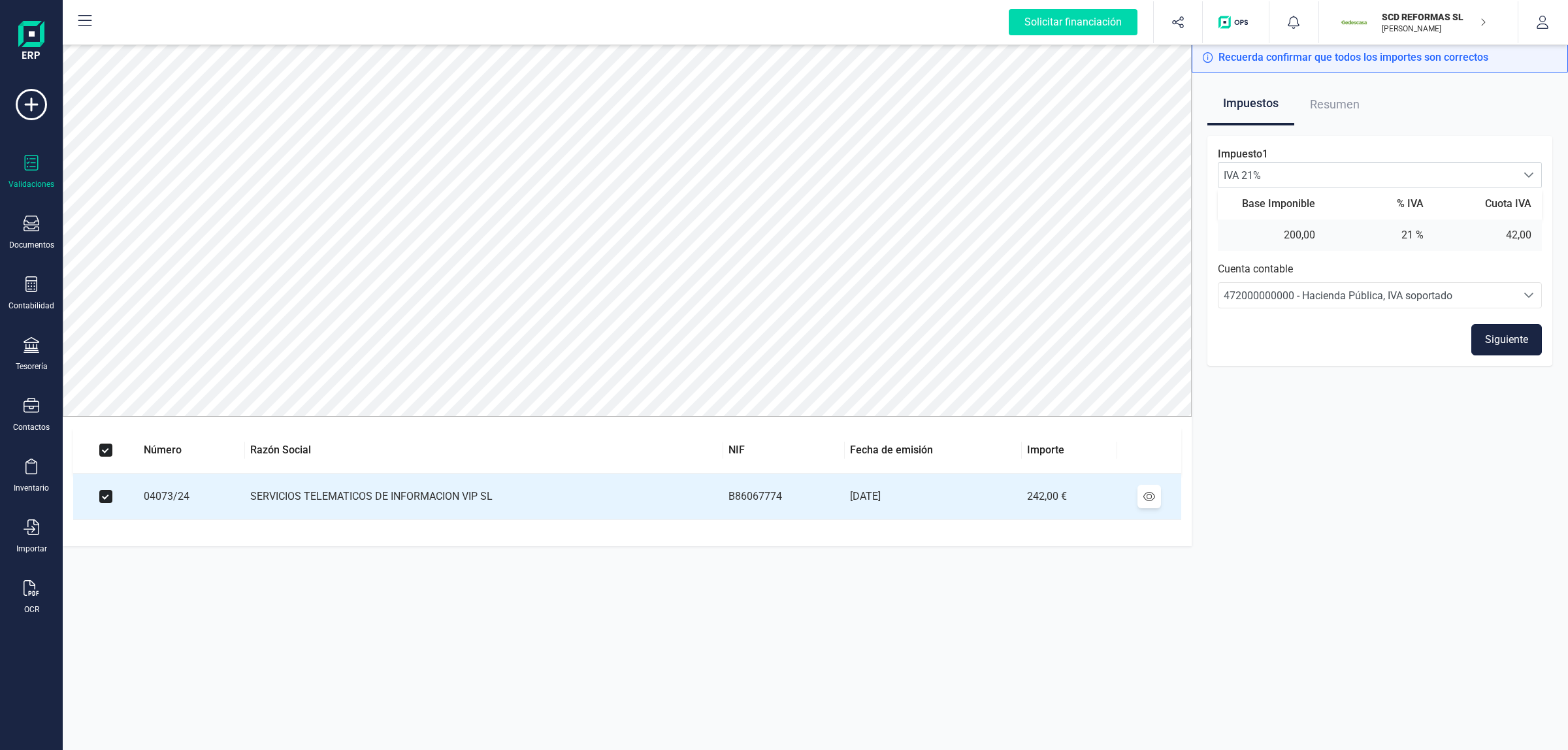
click at [1502, 341] on button "Siguiente" at bounding box center [1506, 339] width 71 height 31
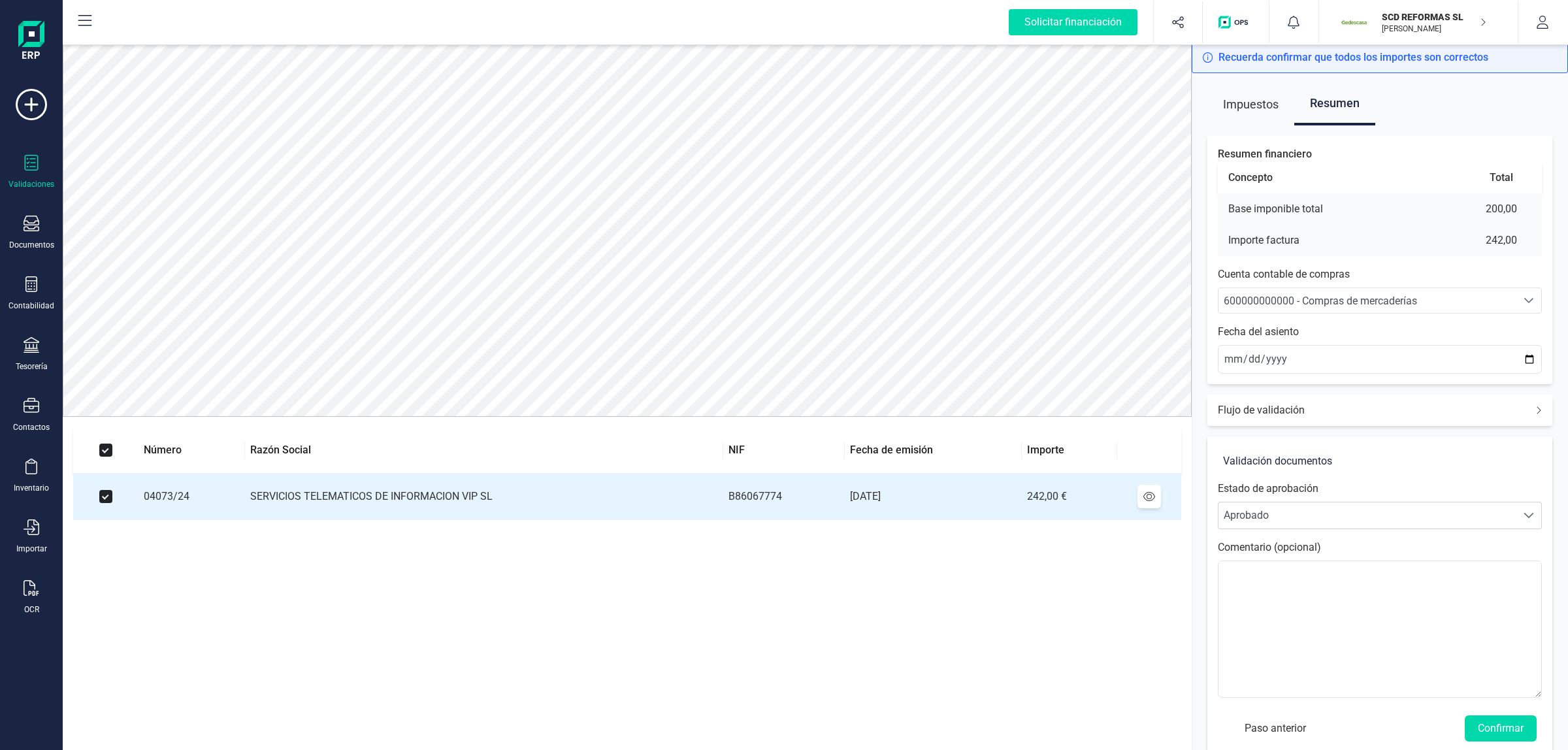
click at [1299, 397] on div "Flujo de validación" at bounding box center [1380, 410] width 345 height 31
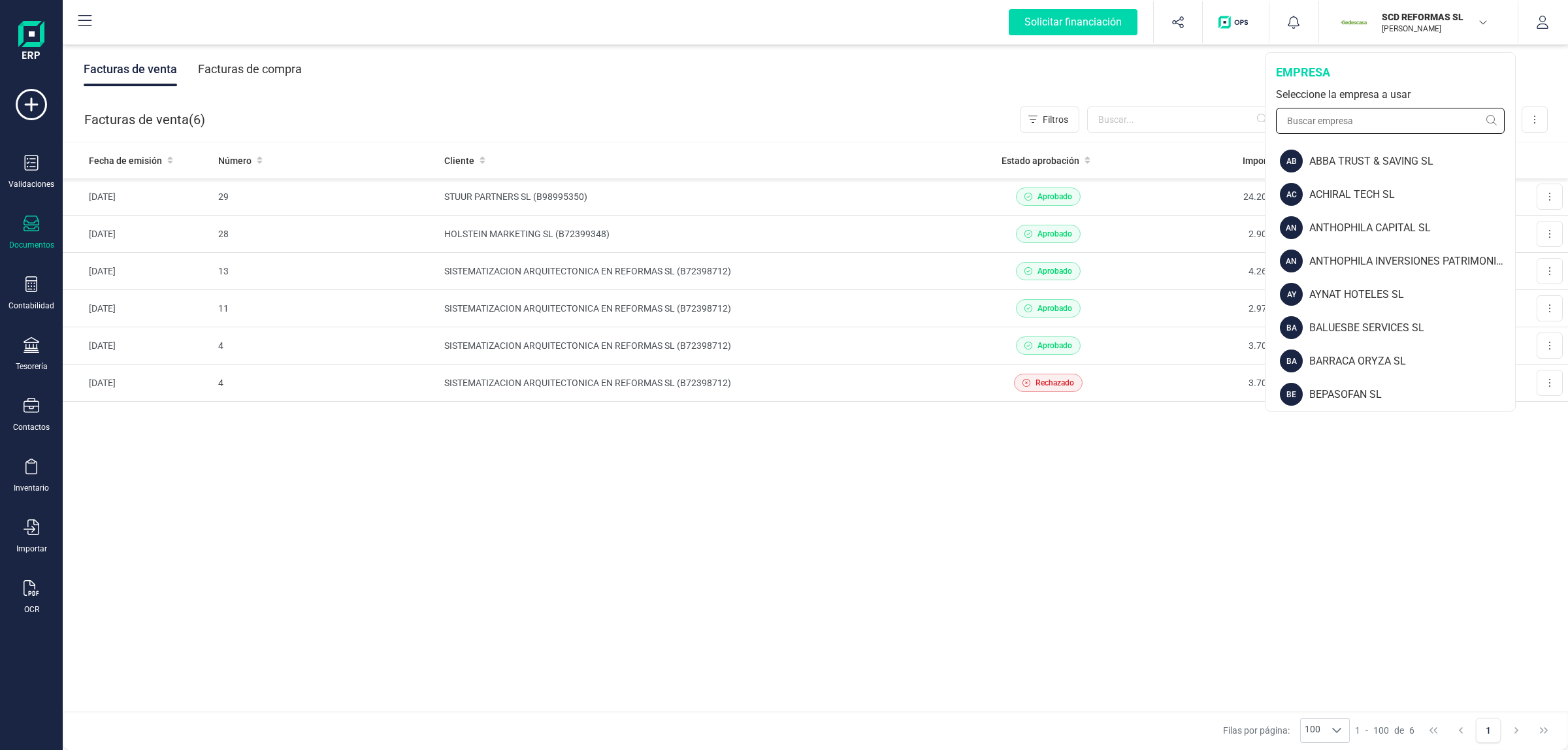
click at [1360, 129] on input "text" at bounding box center [1390, 121] width 229 height 26
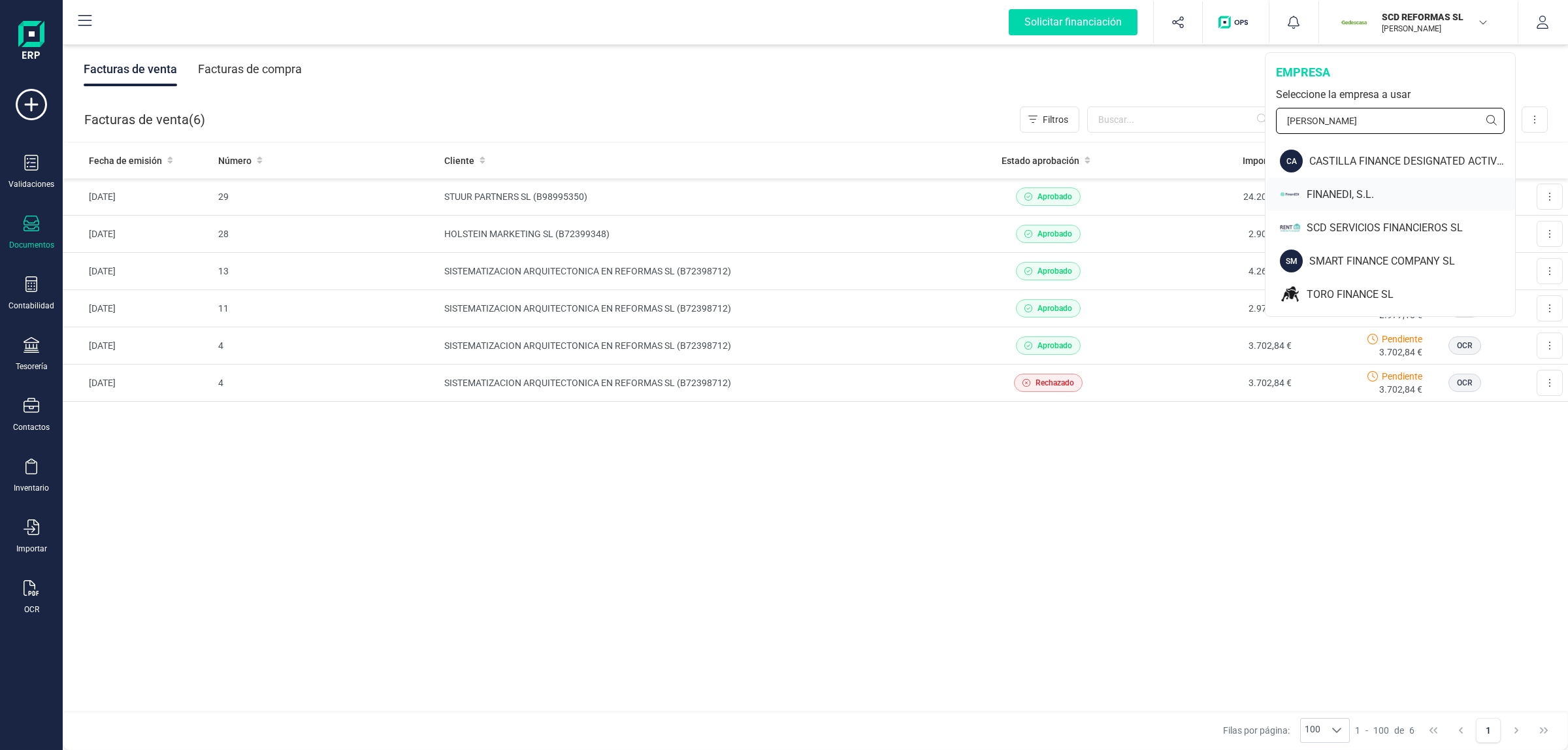
type input "finan"
click at [1314, 197] on div "FINANEDI, S.L." at bounding box center [1410, 195] width 208 height 16
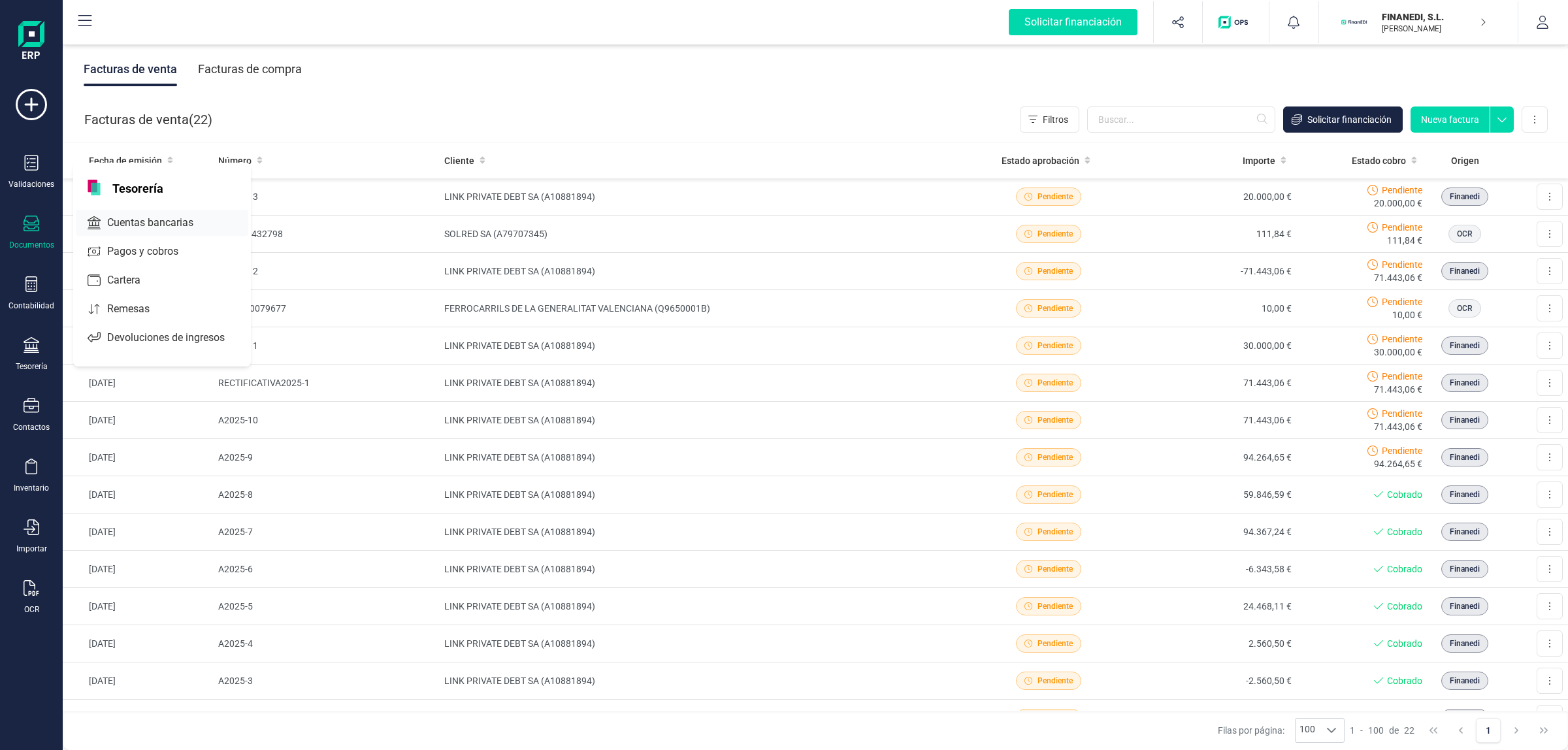
click at [184, 210] on div "Cuentas bancarias" at bounding box center [161, 223] width 172 height 26
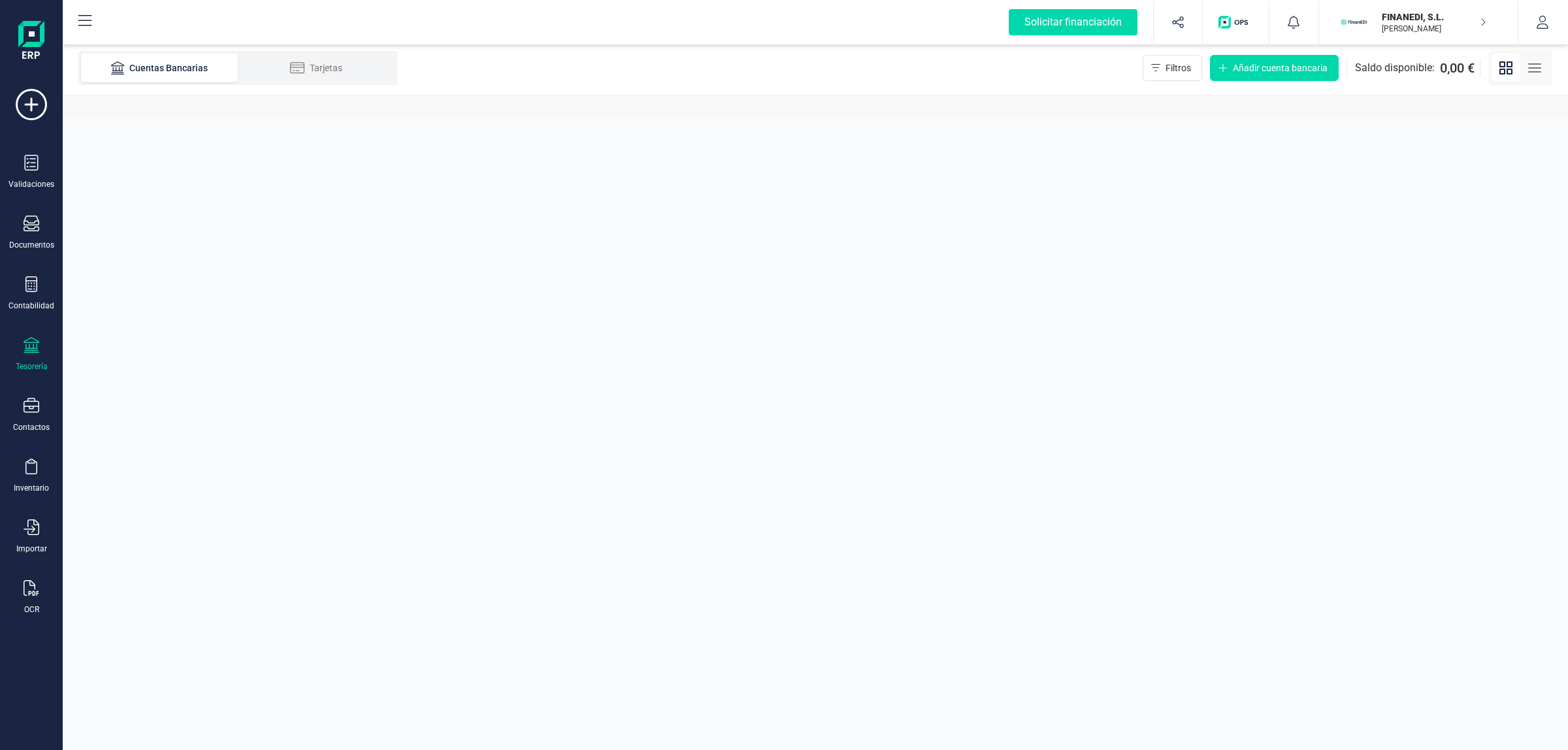
click at [1365, 30] on div "button" at bounding box center [1355, 22] width 31 height 29
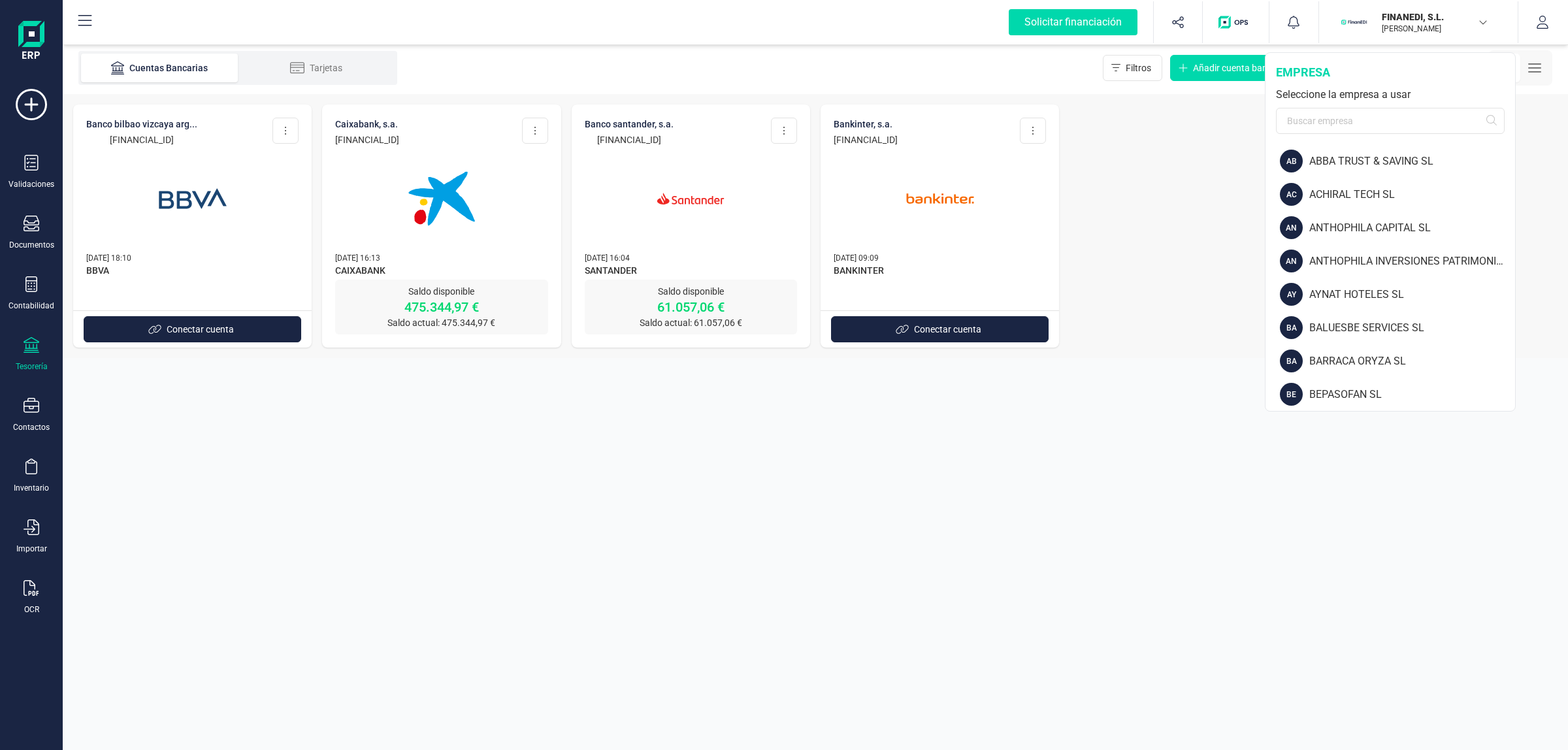
click at [1347, 106] on div "empresa Seleccione la empresa a usar" at bounding box center [1390, 98] width 249 height 91
click at [1346, 105] on div "empresa Seleccione la empresa a usar" at bounding box center [1390, 98] width 249 height 91
click at [1339, 111] on input "text" at bounding box center [1390, 121] width 229 height 26
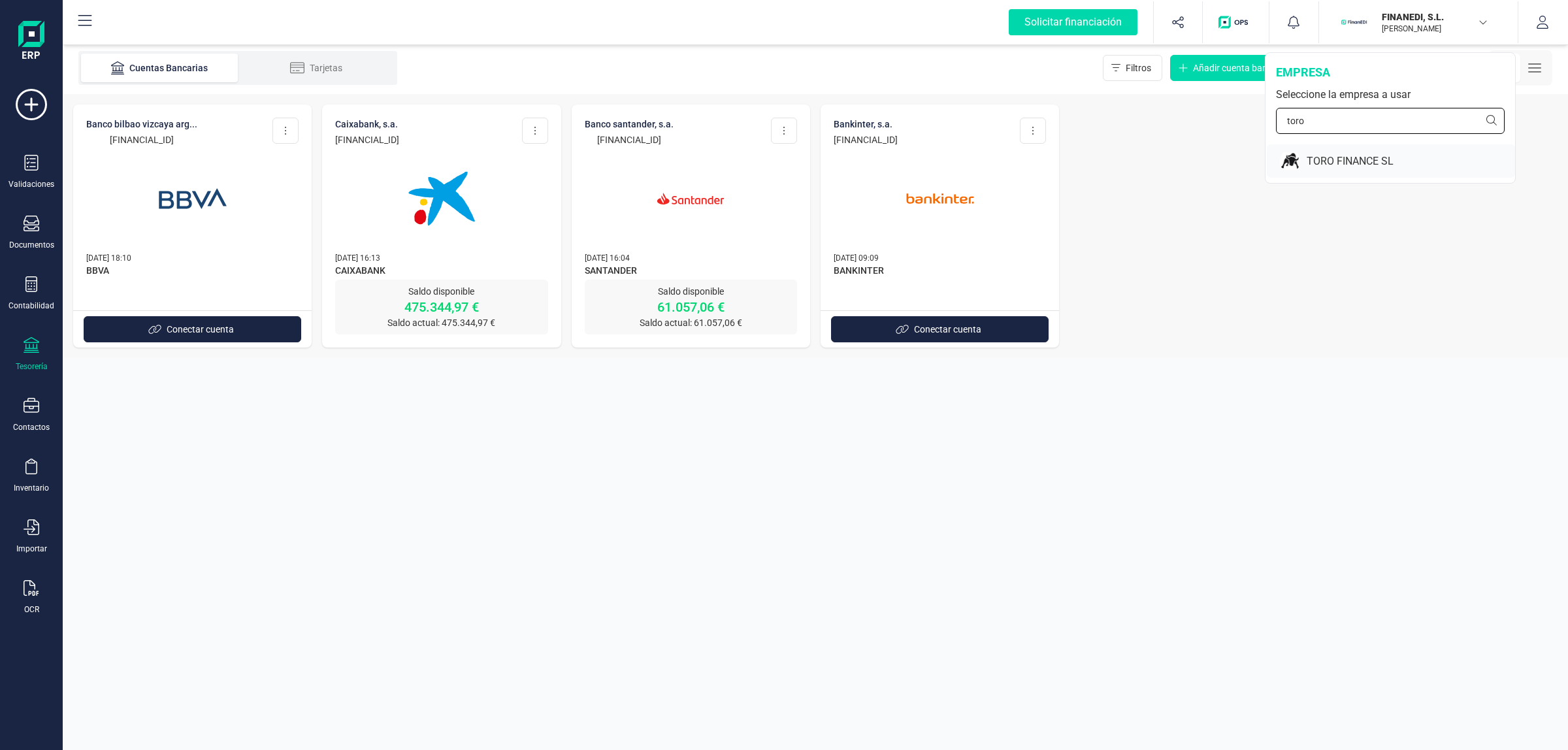
type input "toro"
click at [1325, 159] on div "TORO FINANCE SL" at bounding box center [1410, 161] width 208 height 16
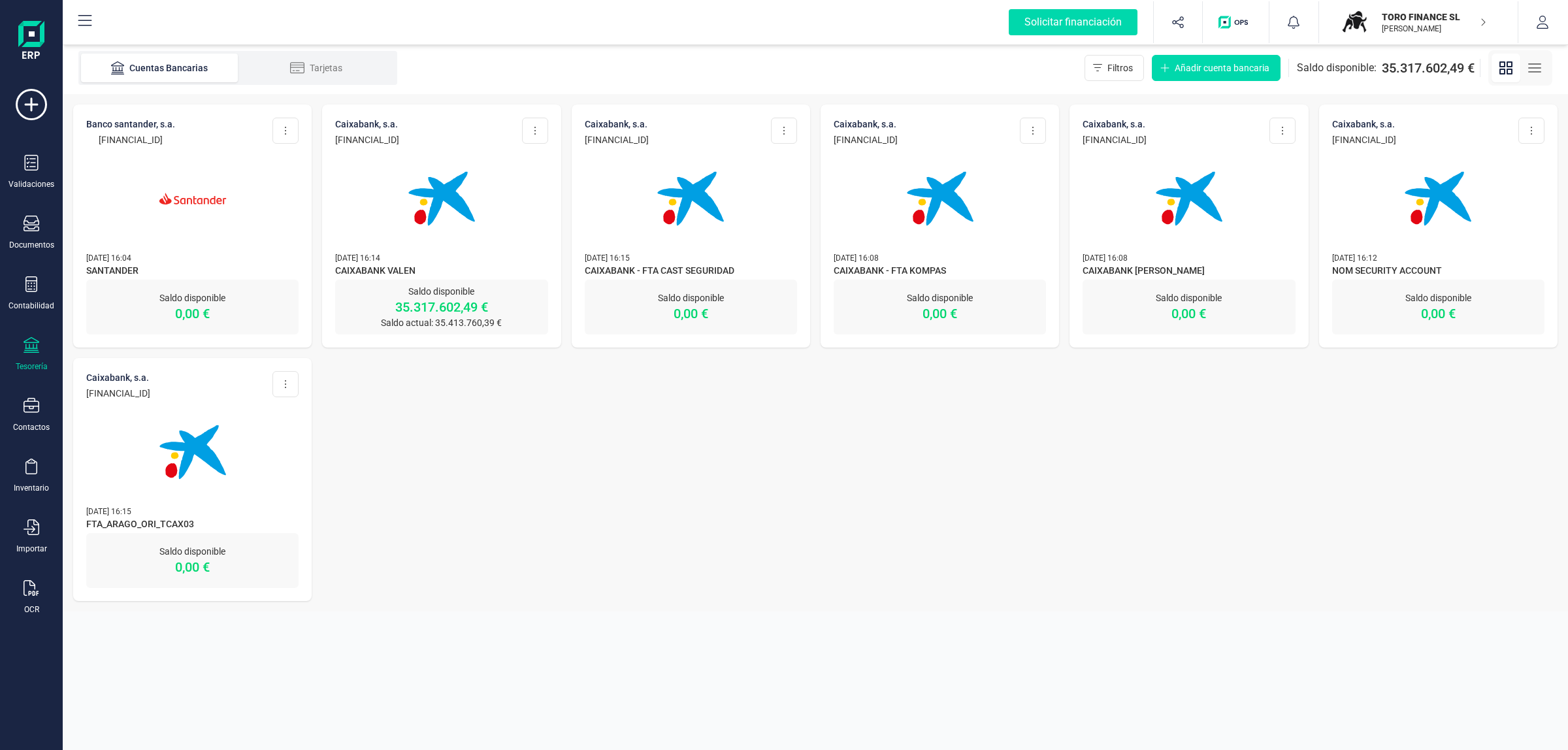
click at [421, 183] on img at bounding box center [441, 199] width 109 height 109
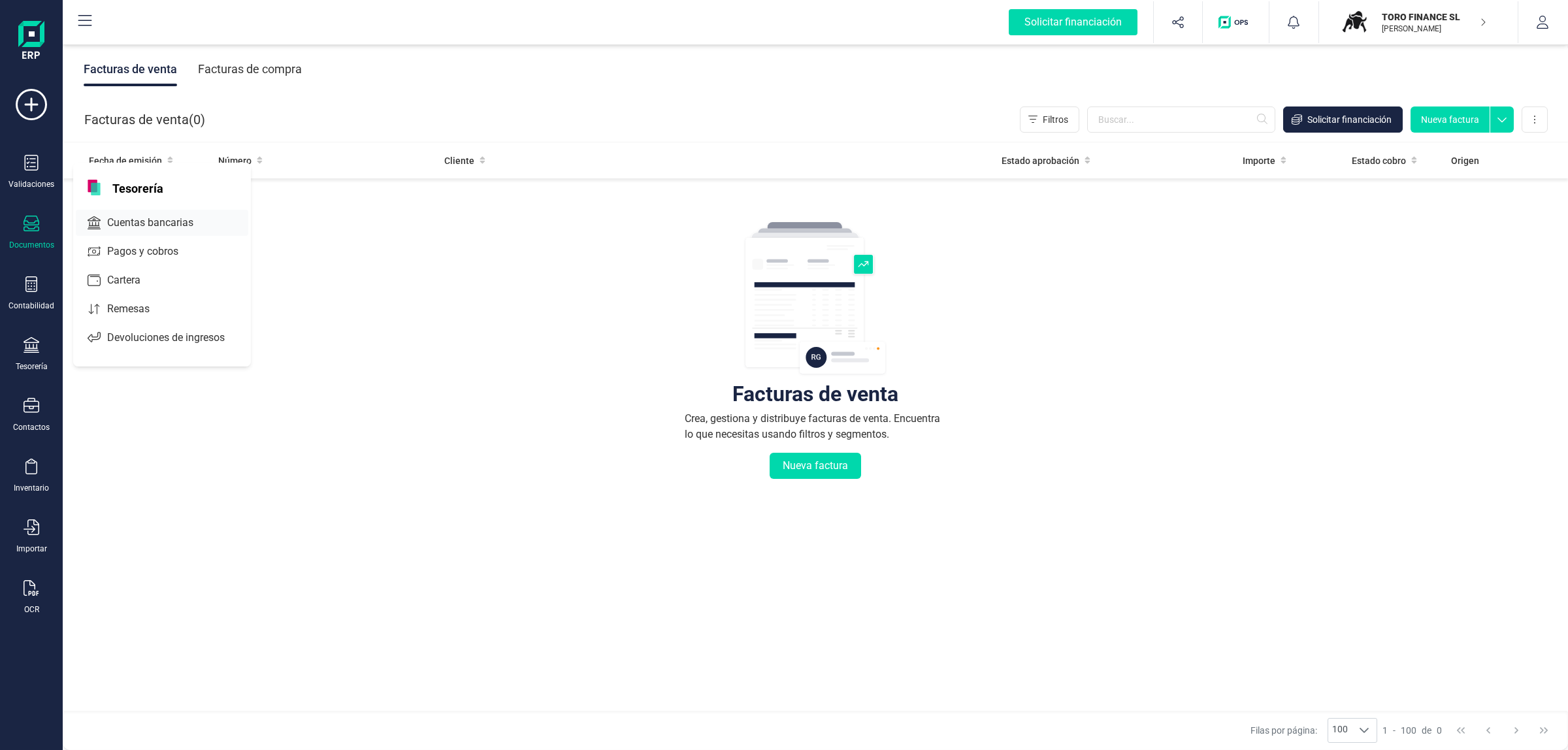
click at [168, 224] on span "Cuentas bancarias" at bounding box center [159, 222] width 115 height 16
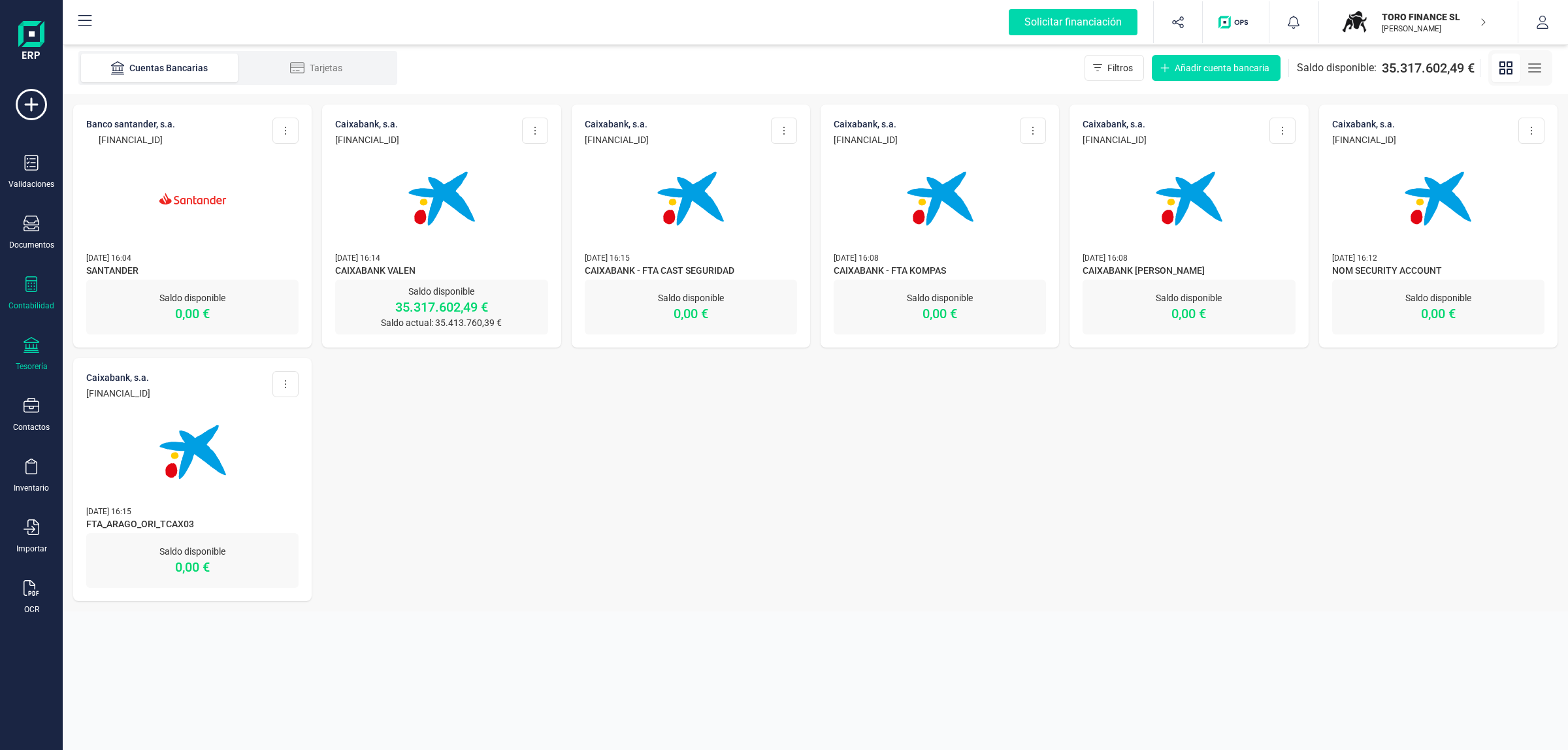
click at [19, 296] on div "Contabilidad" at bounding box center [31, 294] width 52 height 35
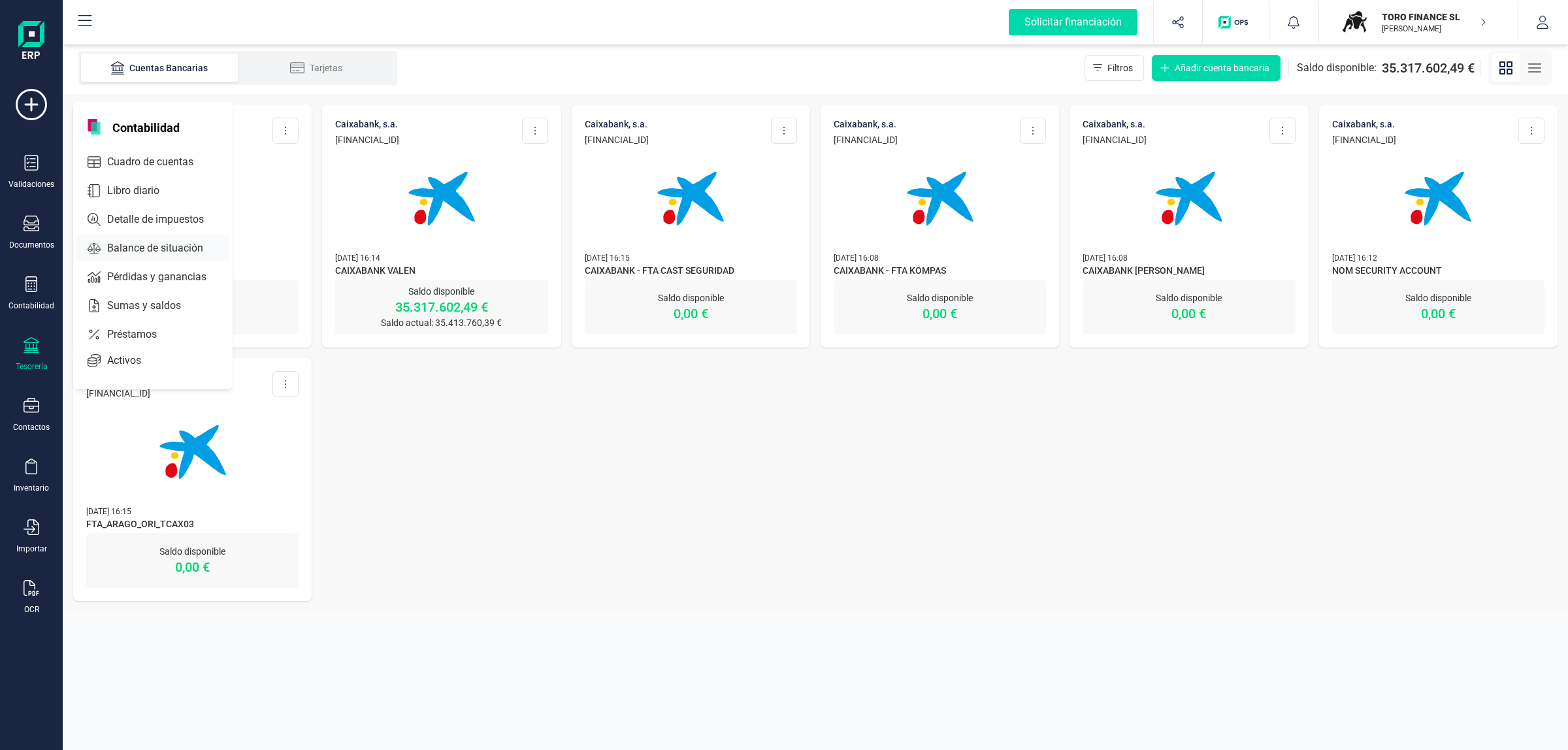
click at [129, 245] on span "Balance de situación" at bounding box center [164, 248] width 125 height 16
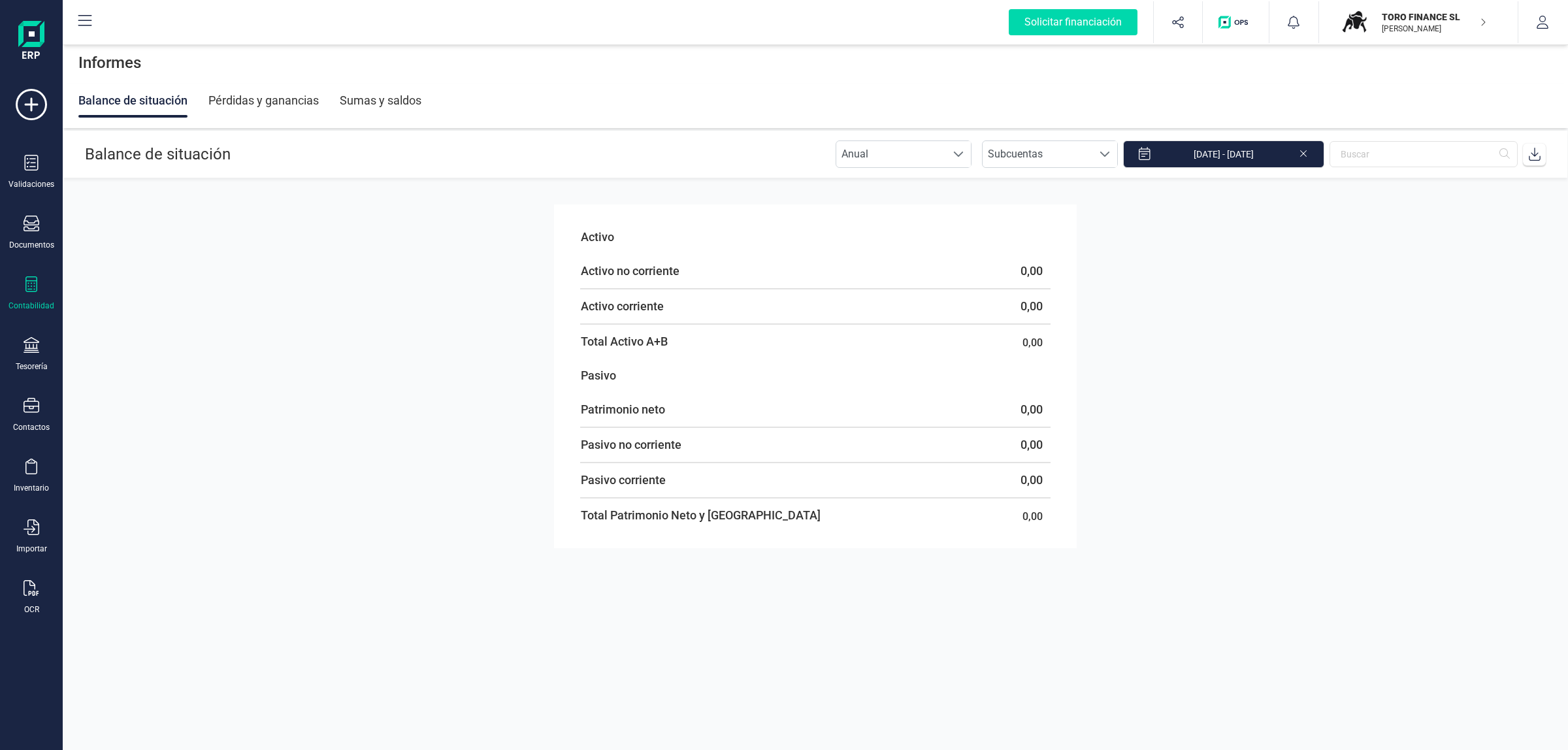
click at [1425, 15] on p "TORO FINANCE SL" at bounding box center [1434, 17] width 105 height 13
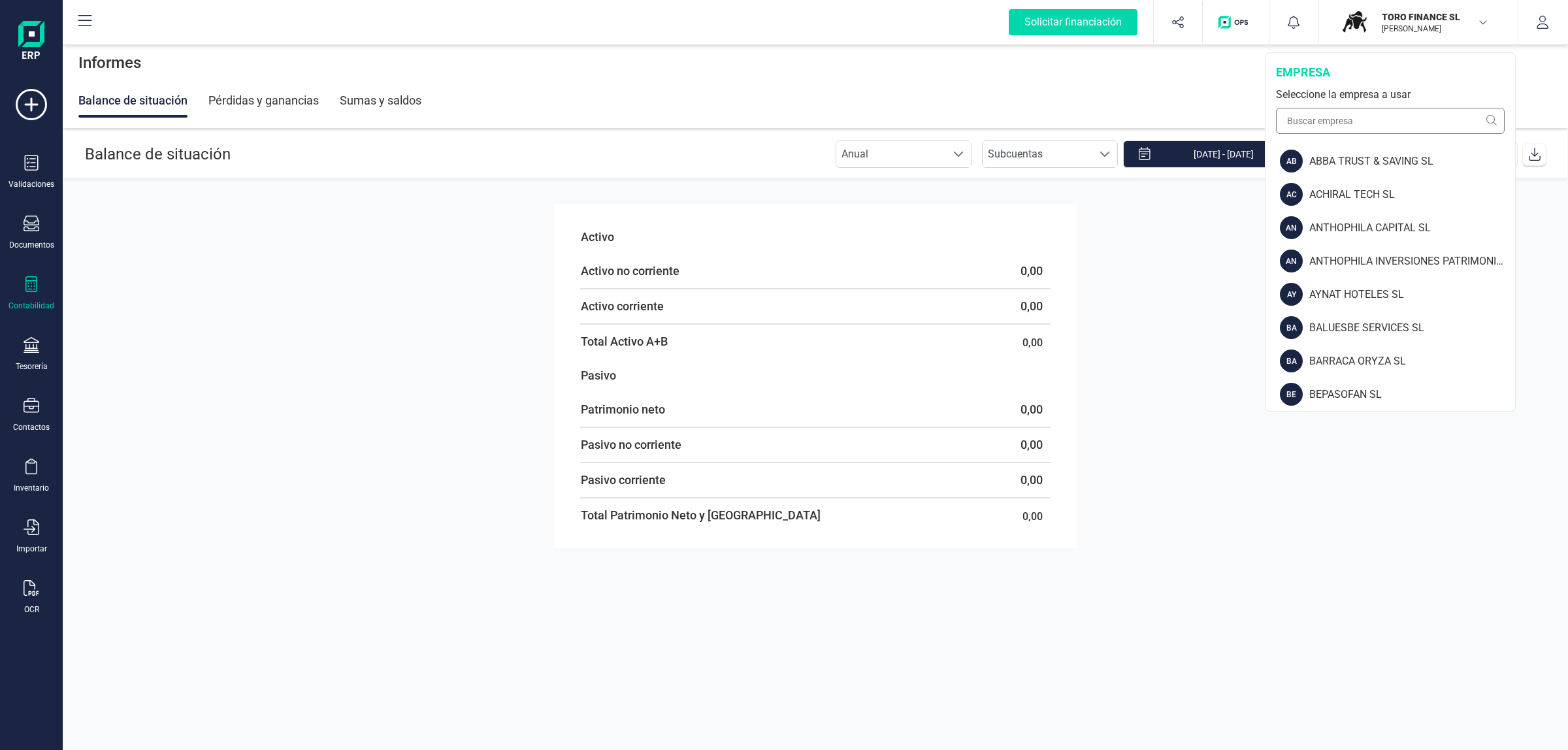
click at [1370, 107] on div "empresa Seleccione la empresa a usar" at bounding box center [1390, 98] width 249 height 91
click at [1366, 116] on input "text" at bounding box center [1390, 121] width 229 height 26
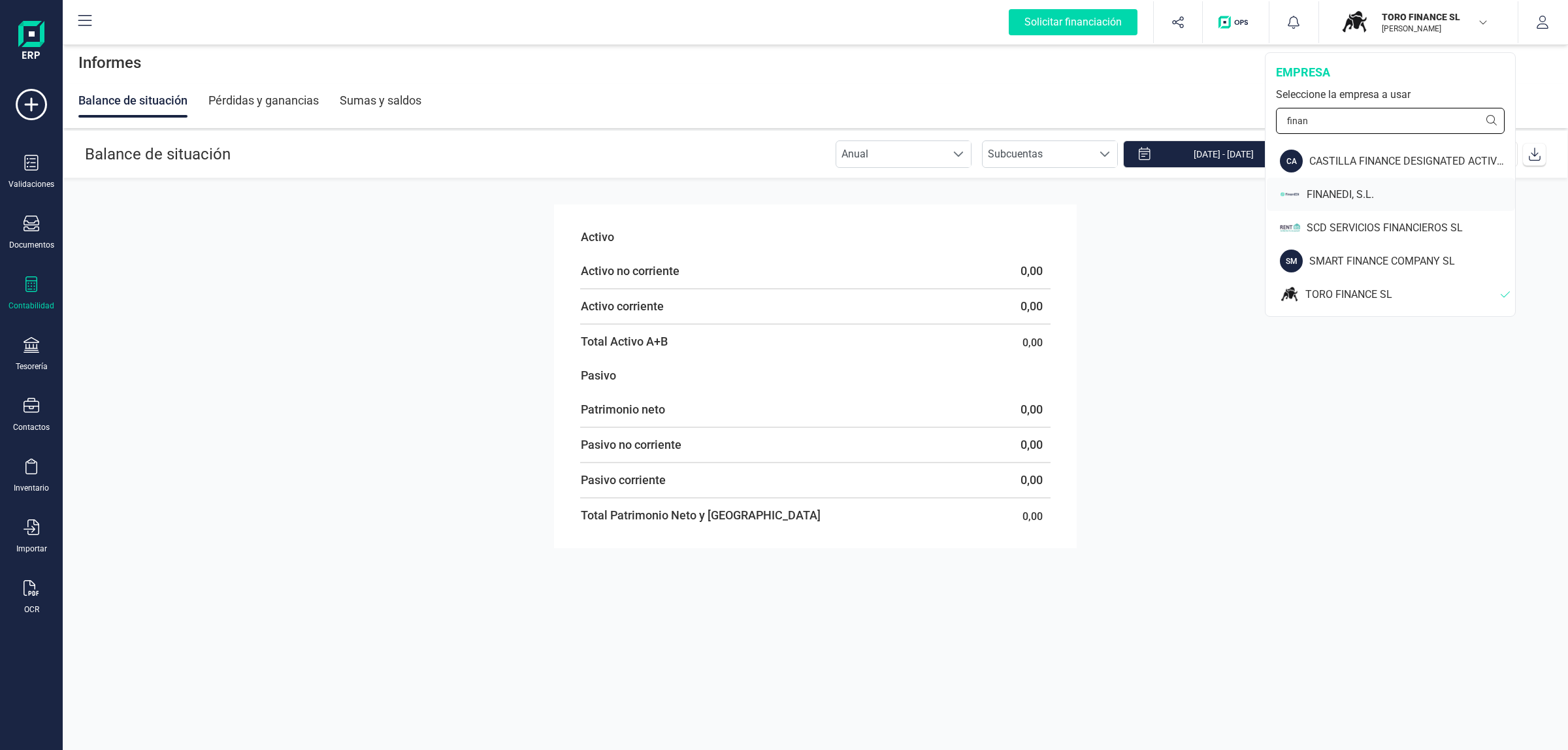
type input "finan"
click at [1312, 183] on div "FINANEDI, S.L." at bounding box center [1391, 195] width 248 height 33
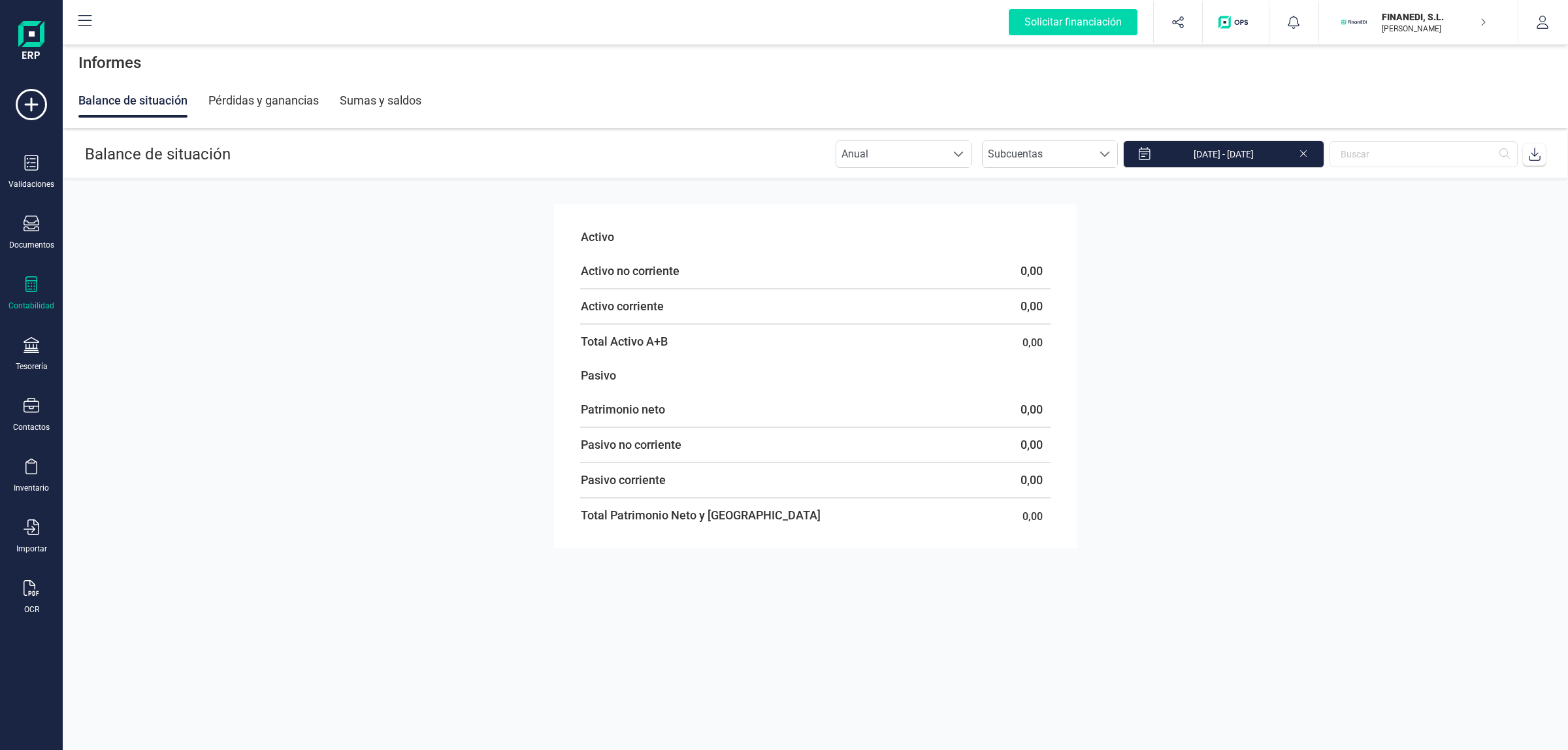
click at [282, 98] on div "Pérdidas y ganancias" at bounding box center [263, 100] width 110 height 34
